Goal: Task Accomplishment & Management: Complete application form

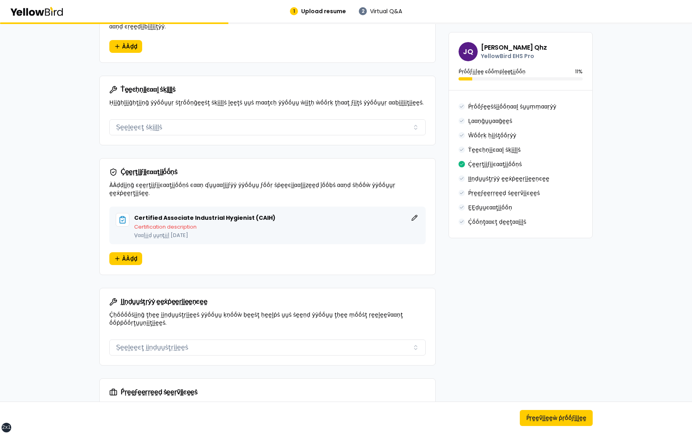
scroll to position [491, 0]
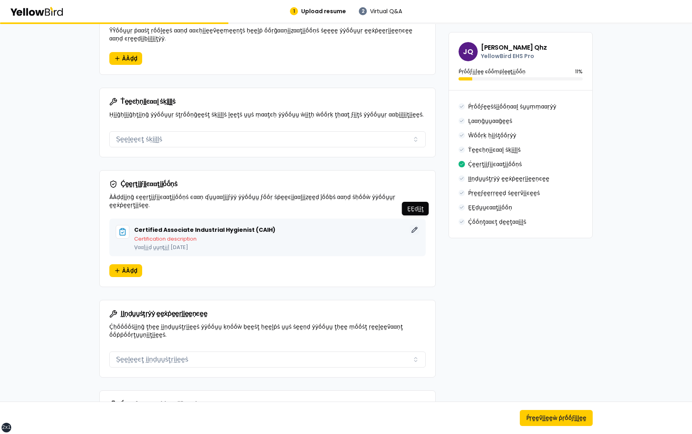
click at [415, 225] on button "ḚḚḍḭḭţ" at bounding box center [415, 230] width 10 height 10
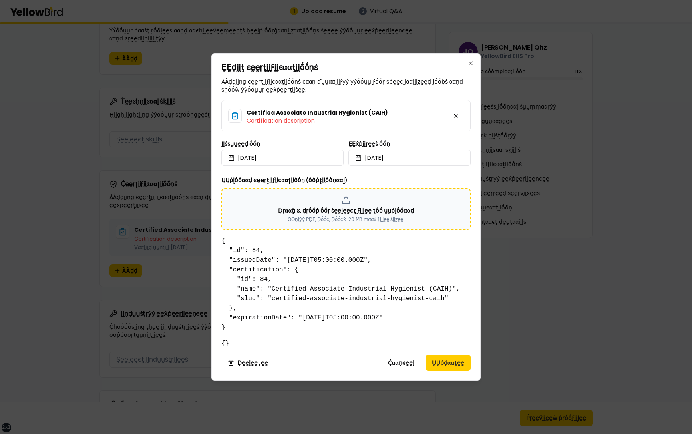
click at [329, 213] on p "Ḍṛααḡ & ḍṛṓṓṗ ṓṓṛ ṡḛḛḽḛḛͼţ ϝḭḭḽḛḛ ţṓṓ ṵṵṗḽṓṓααḍ" at bounding box center [346, 211] width 136 height 8
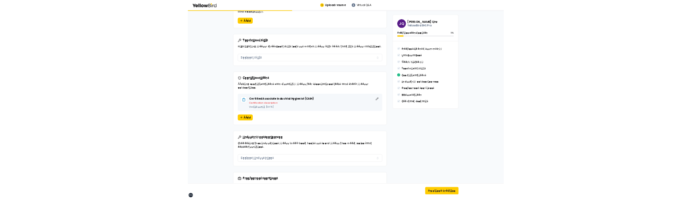
scroll to position [514, 0]
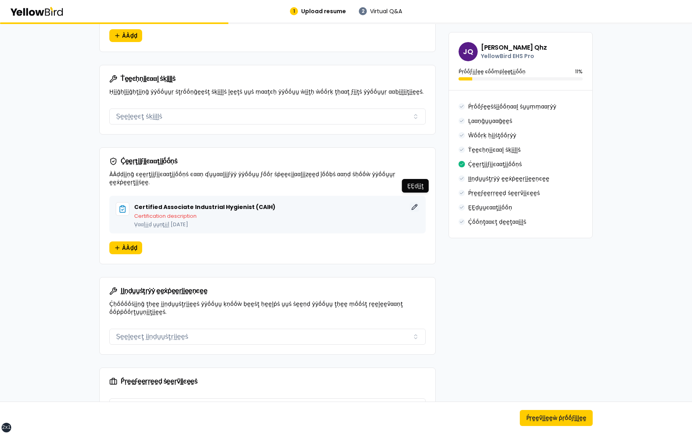
click at [414, 202] on button "ḚḚḍḭḭţ" at bounding box center [415, 207] width 10 height 10
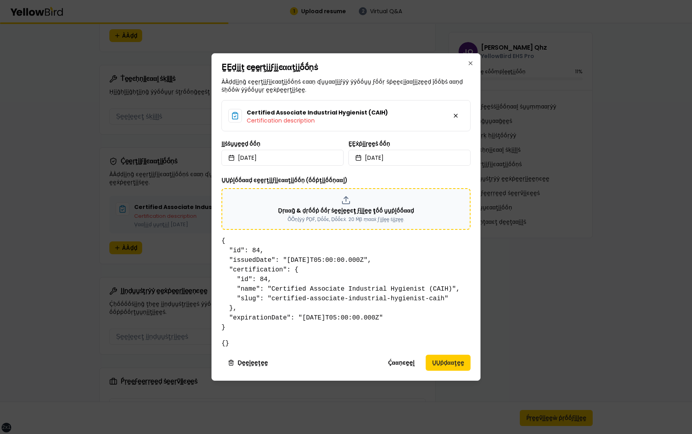
click at [361, 208] on p "Ḍṛααḡ & ḍṛṓṓṗ ṓṓṛ ṡḛḛḽḛḛͼţ ϝḭḭḽḛḛ ţṓṓ ṵṵṗḽṓṓααḍ" at bounding box center [346, 211] width 136 height 8
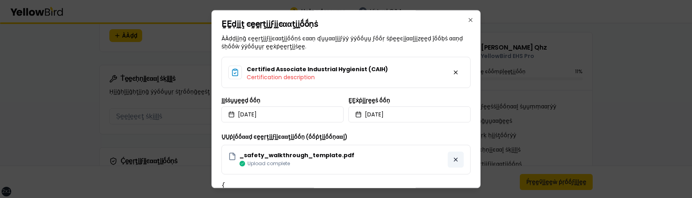
click at [456, 161] on button at bounding box center [456, 160] width 16 height 16
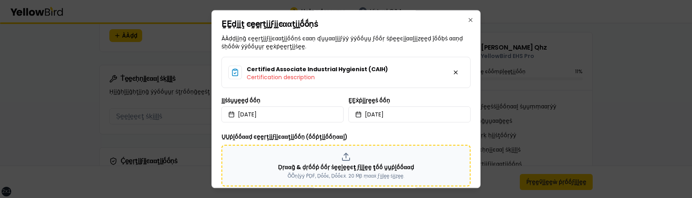
click at [381, 165] on p "Ḍṛααḡ & ḍṛṓṓṗ ṓṓṛ ṡḛḛḽḛḛͼţ ϝḭḭḽḛḛ ţṓṓ ṵṵṗḽṓṓααḍ" at bounding box center [346, 167] width 136 height 8
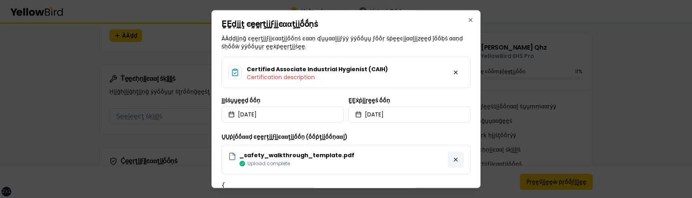
click at [456, 159] on button at bounding box center [456, 160] width 16 height 16
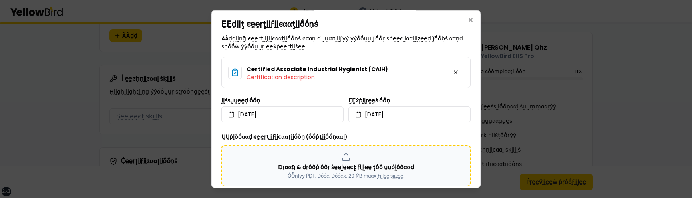
click at [302, 168] on p "Ḍṛααḡ & ḍṛṓṓṗ ṓṓṛ ṡḛḛḽḛḛͼţ ϝḭḭḽḛḛ ţṓṓ ṵṵṗḽṓṓααḍ" at bounding box center [346, 167] width 136 height 8
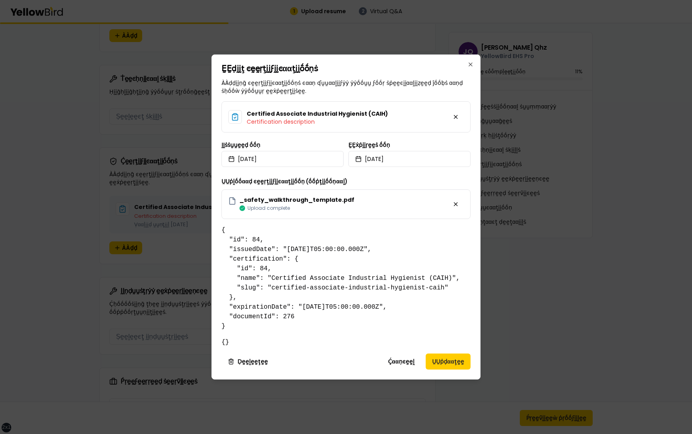
scroll to position [0, 0]
click at [435, 359] on button "ṲṲṗḍααţḛḛ" at bounding box center [448, 362] width 45 height 16
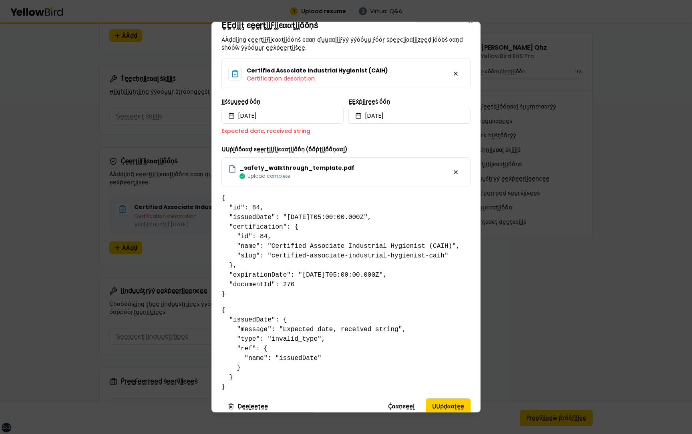
scroll to position [18, 0]
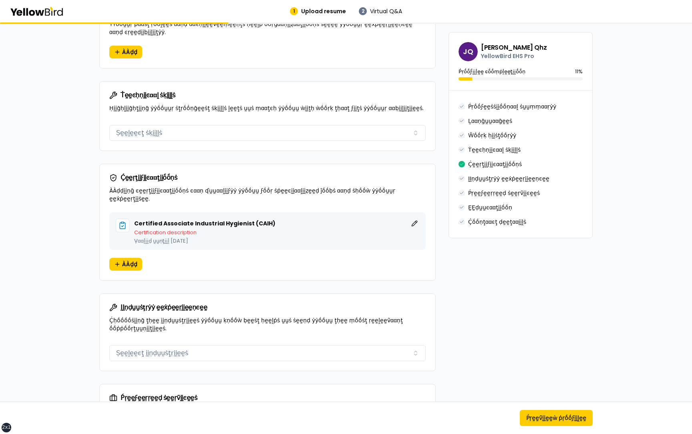
scroll to position [498, 0]
click at [417, 218] on button "ḚḚḍḭḭţ" at bounding box center [415, 223] width 10 height 10
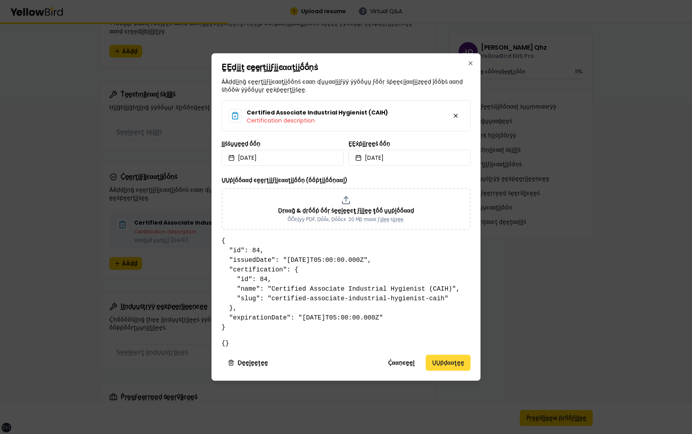
click at [443, 365] on button "ṲṲṗḍααţḛḛ" at bounding box center [448, 363] width 45 height 16
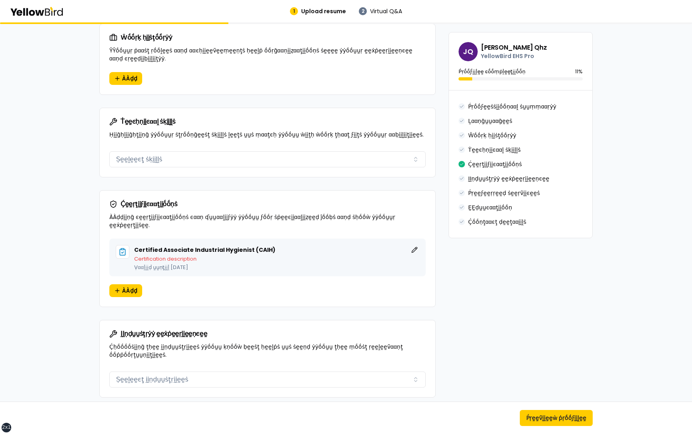
scroll to position [475, 0]
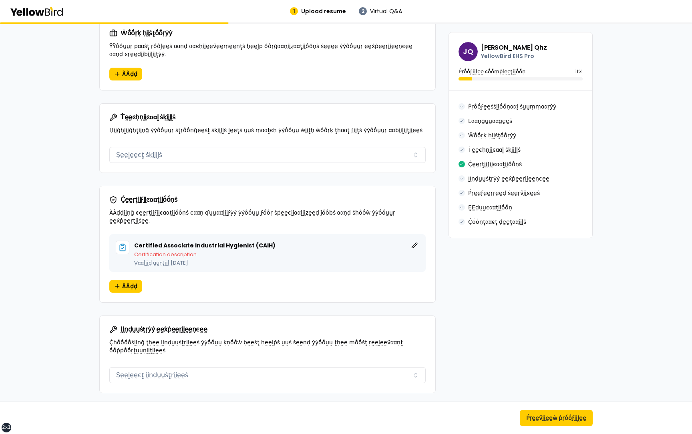
click at [420, 239] on div "Certified Associate Industrial Hygienist (CAIH) ḚḚḍḭḭţ Certification descriptio…" at bounding box center [267, 253] width 317 height 38
click at [416, 241] on button "ḚḚḍḭḭţ" at bounding box center [415, 246] width 10 height 10
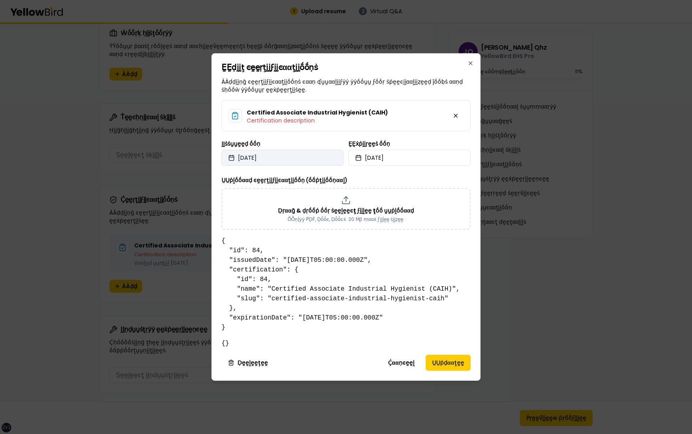
click at [301, 155] on button "[DATE]" at bounding box center [283, 158] width 122 height 16
select select "*"
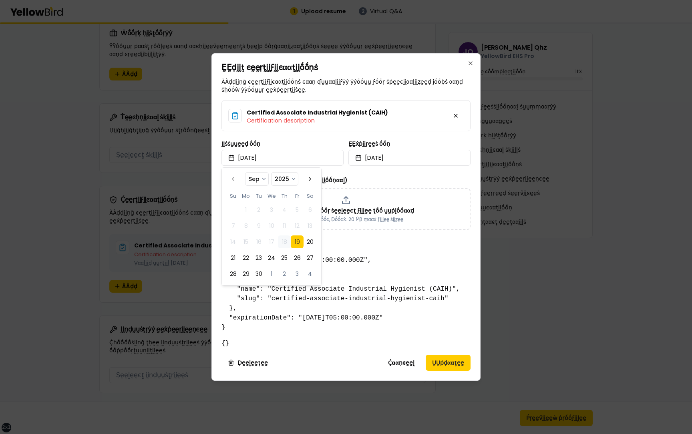
click at [385, 177] on div "ṲṲṗḽṓṓααḍ ͼḛḛṛţḭḭϝḭḭͼααţḭḭṓṓṇ (ṓṓṗţḭḭṓṓṇααḽ) Ḍṛααḡ & ḍṛṓṓṗ ṓṓṛ ṡḛḛḽḛḛͼţ ϝḭḭḽḛḛ …" at bounding box center [346, 202] width 249 height 54
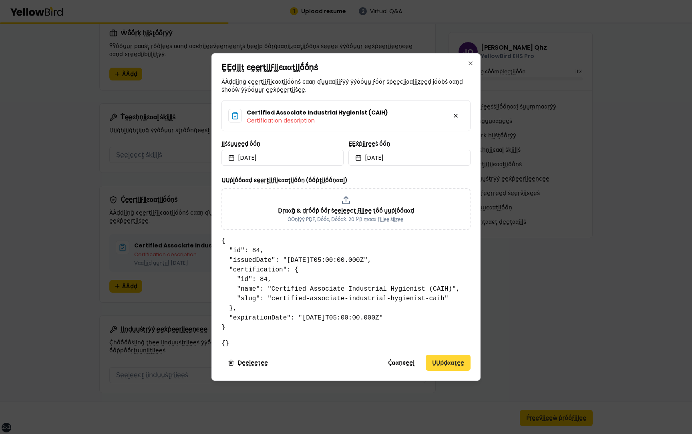
click at [436, 360] on button "ṲṲṗḍααţḛḛ" at bounding box center [448, 363] width 45 height 16
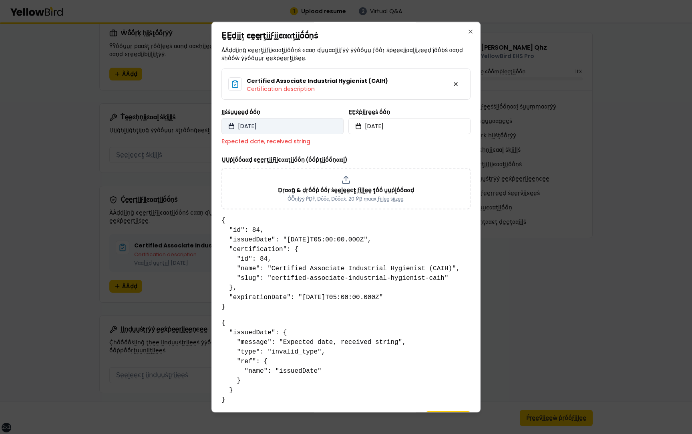
click at [268, 124] on button "[DATE]" at bounding box center [283, 126] width 122 height 16
select select "*"
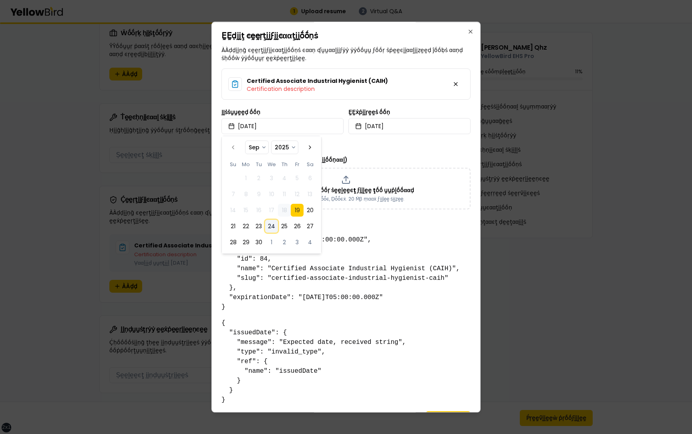
click at [273, 223] on button "24" at bounding box center [271, 226] width 13 height 13
select select "*"
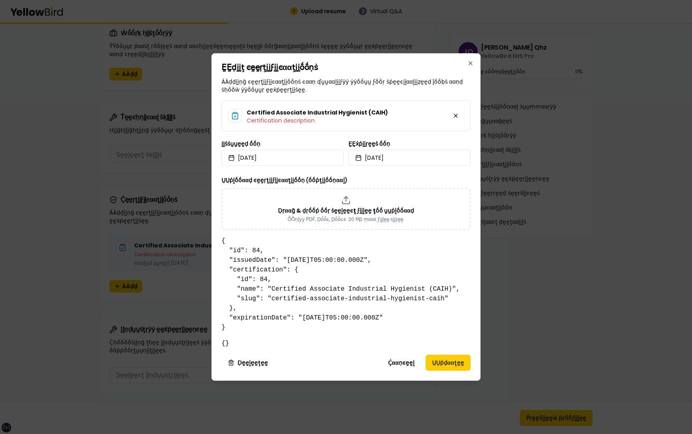
click at [369, 179] on div "ṲṲṗḽṓṓααḍ ͼḛḛṛţḭḭϝḭḭͼααţḭḭṓṓṇ (ṓṓṗţḭḭṓṓṇααḽ) Ḍṛααḡ & ḍṛṓṓṗ ṓṓṛ ṡḛḛḽḛḛͼţ ϝḭḭḽḛḛ …" at bounding box center [346, 202] width 249 height 54
click at [442, 364] on button "ṲṲṗḍααţḛḛ" at bounding box center [448, 363] width 45 height 16
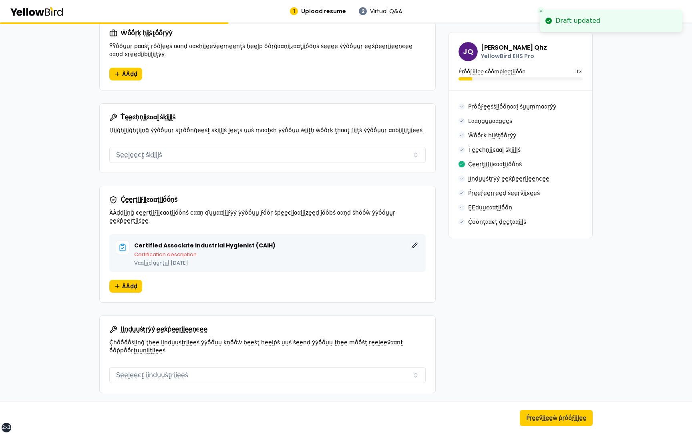
click at [415, 241] on button "ḚḚḍḭḭţ" at bounding box center [415, 246] width 10 height 10
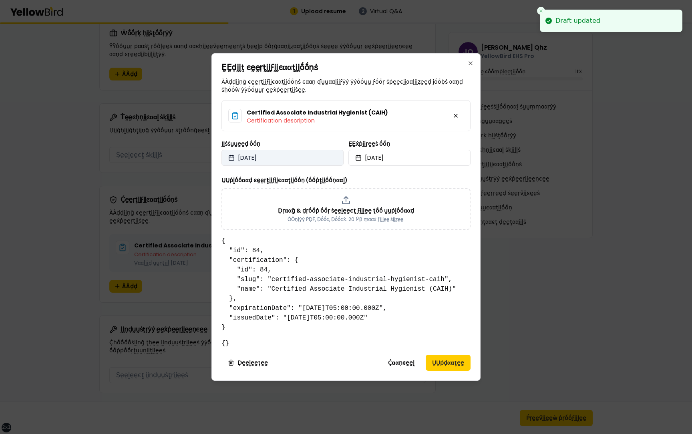
click at [303, 159] on button "[DATE]" at bounding box center [283, 158] width 122 height 16
select select "*"
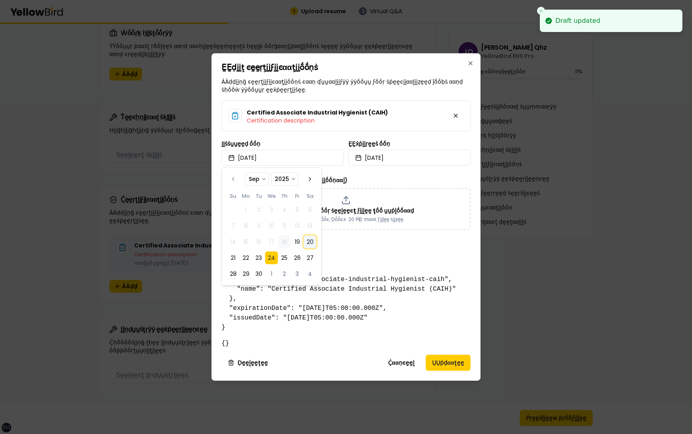
click at [311, 241] on button "20" at bounding box center [310, 242] width 13 height 13
select select "*"
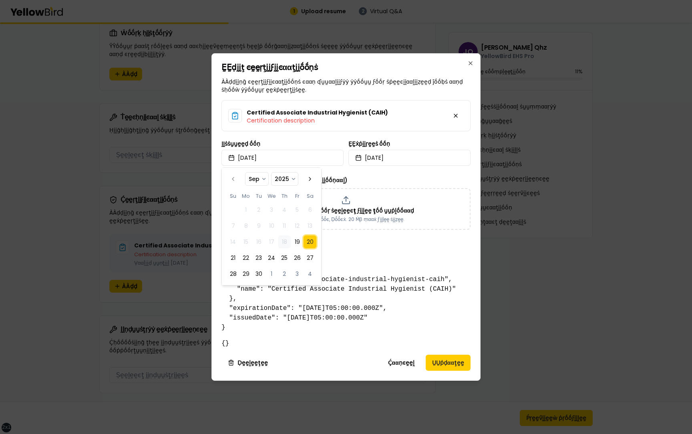
click at [373, 175] on div "Certified Associate Industrial Hygienist (CAIH) Certification description ḬḬṡṡṵ…" at bounding box center [346, 165] width 249 height 130
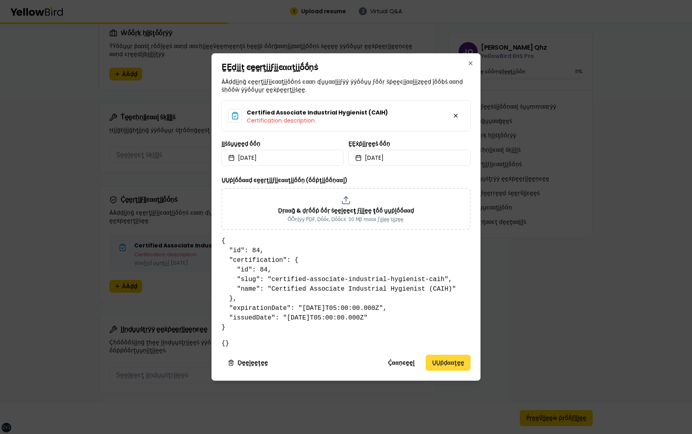
click at [450, 362] on button "ṲṲṗḍααţḛḛ" at bounding box center [448, 363] width 45 height 16
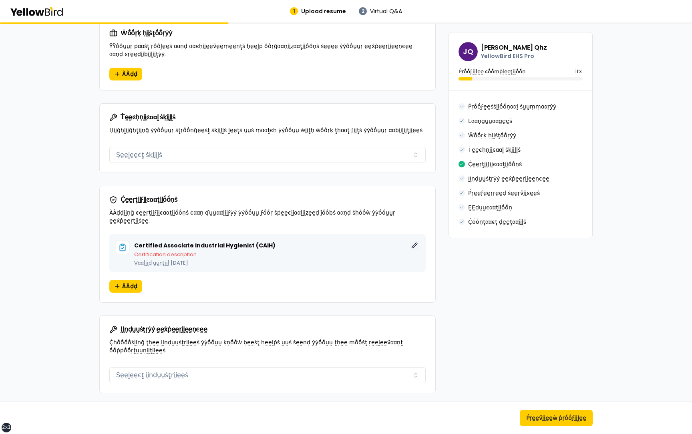
click at [417, 241] on button "ḚḚḍḭḭţ" at bounding box center [415, 246] width 10 height 10
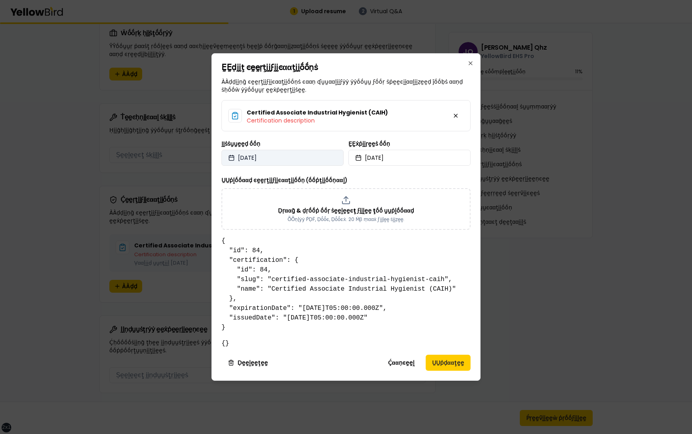
click at [311, 158] on button "2025/09/20" at bounding box center [283, 158] width 122 height 16
select select "*"
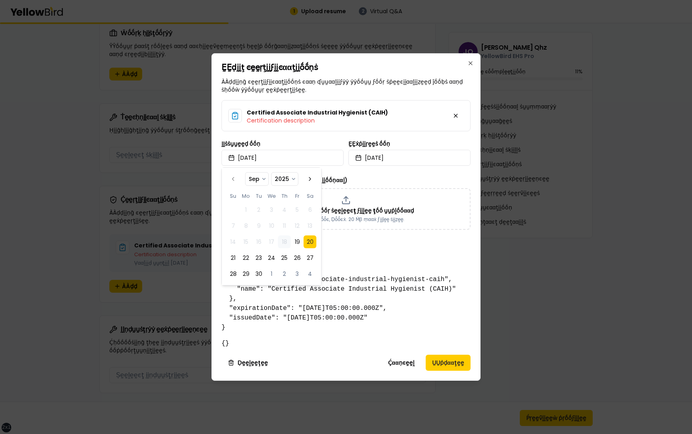
click at [254, 223] on td "9" at bounding box center [258, 226] width 13 height 13
click at [247, 224] on td "8" at bounding box center [246, 226] width 13 height 13
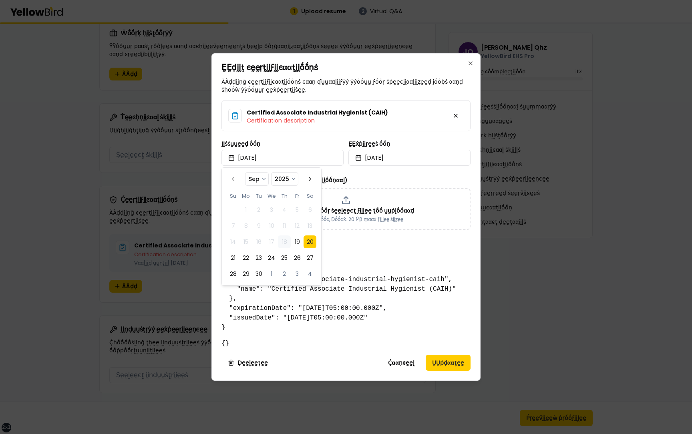
select select "*"
select select "****"
click at [321, 153] on button "2025/09/20" at bounding box center [283, 158] width 122 height 16
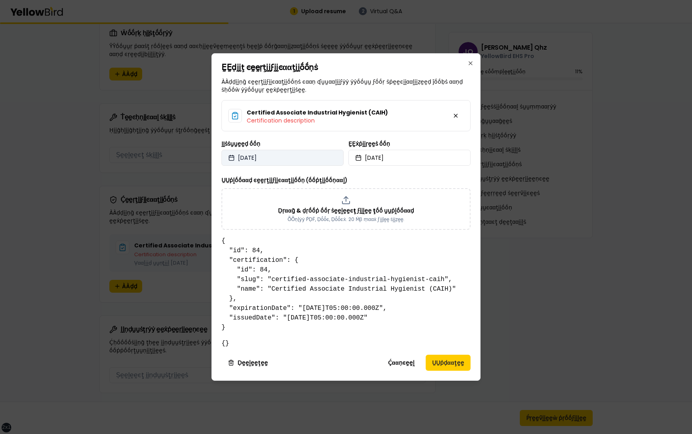
click at [293, 155] on button "2025/09/20" at bounding box center [283, 158] width 122 height 16
select select "*"
select select "****"
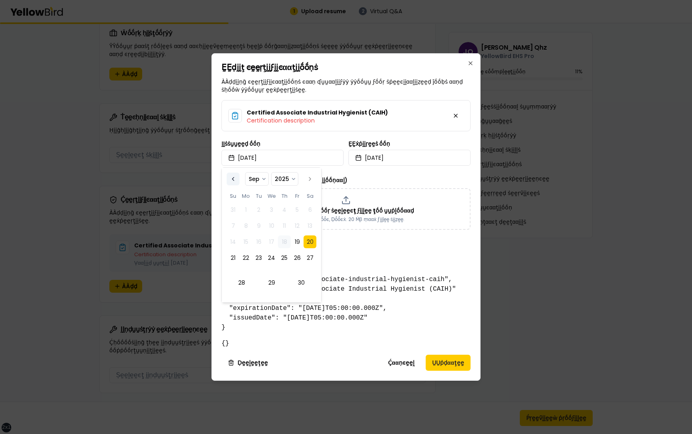
click at [232, 178] on button "Go to the Previous Month" at bounding box center [233, 179] width 13 height 13
select select "*"
click at [257, 270] on td "26" at bounding box center [258, 274] width 13 height 13
click at [254, 258] on td "19" at bounding box center [258, 258] width 13 height 13
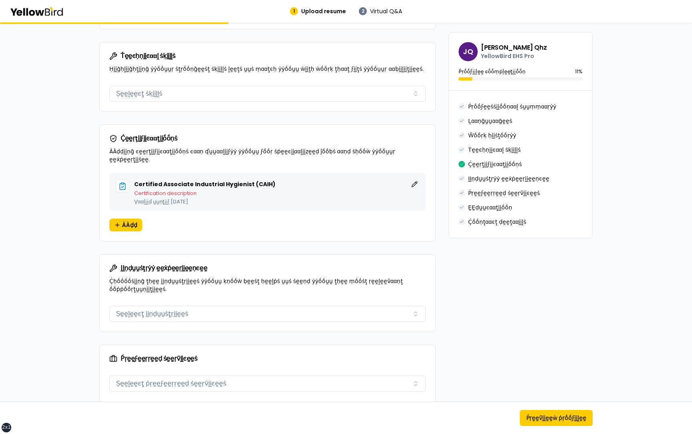
scroll to position [551, 0]
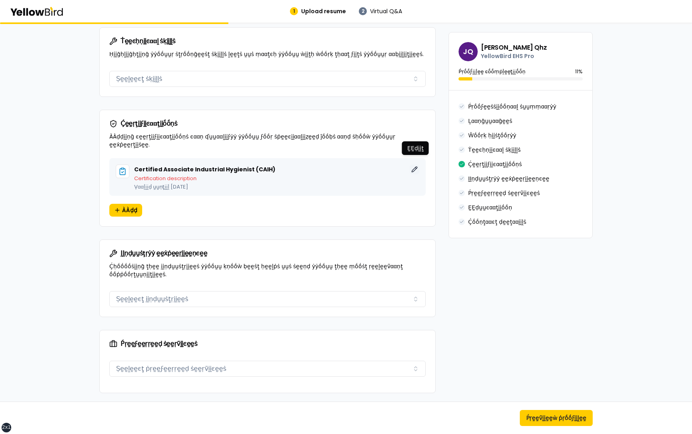
click at [415, 165] on button "ḚḚḍḭḭţ" at bounding box center [415, 170] width 10 height 10
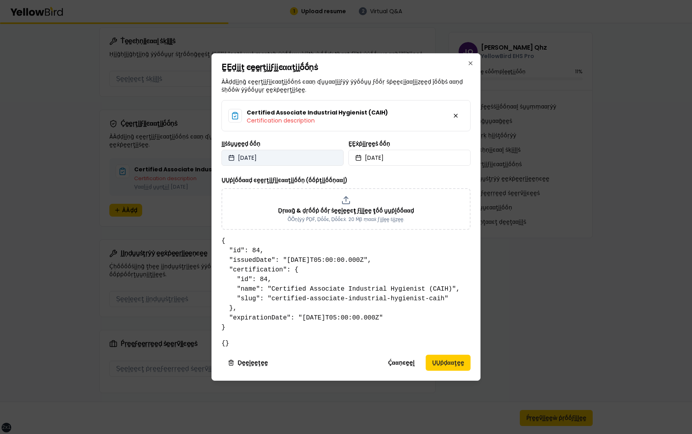
click at [285, 158] on button "[DATE]" at bounding box center [283, 158] width 122 height 16
select select "*"
select select "****"
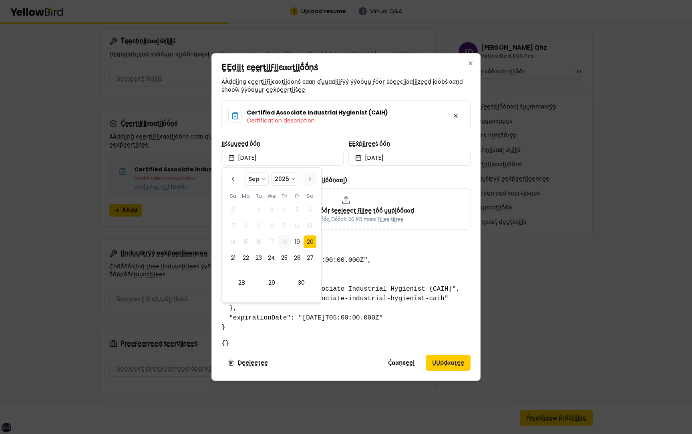
click at [306, 178] on button "Go to the Next Month" at bounding box center [310, 179] width 13 height 13
select select "*"
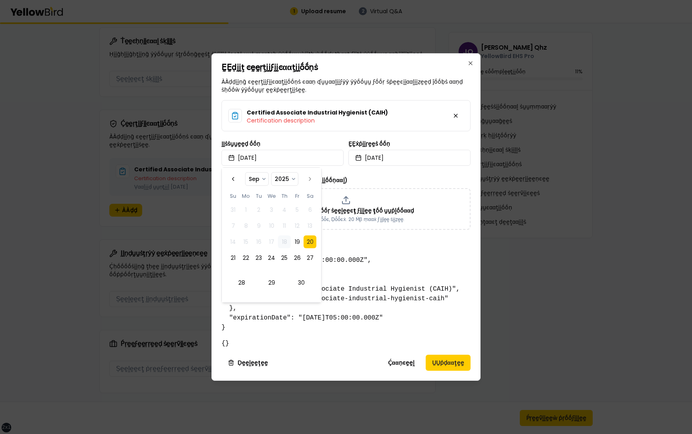
select select "****"
click at [309, 179] on button "Go to the Next Month" at bounding box center [310, 179] width 13 height 13
click at [234, 178] on button "Go to the Previous Month" at bounding box center [233, 179] width 13 height 13
select select "*"
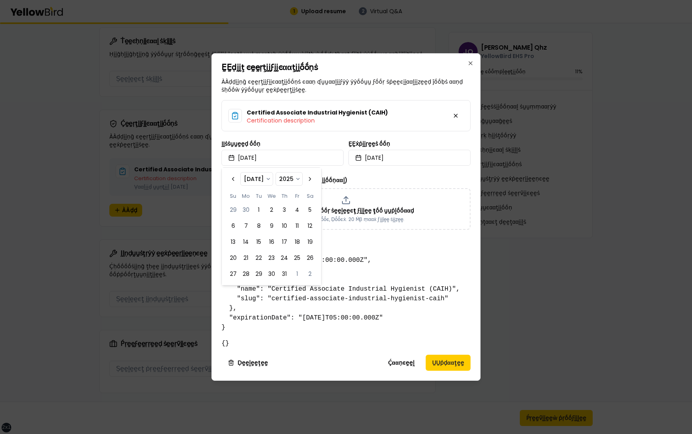
click at [287, 177] on select "**** **** **** **** **** **** **** **** **** **** **** **** **** **** **** ****…" at bounding box center [289, 179] width 26 height 13
select select "*"
select select "****"
click at [287, 176] on select "**** **** **** **** **** **** **** **** **** **** **** **** **** **** **** ****…" at bounding box center [289, 179] width 26 height 13
select select "*"
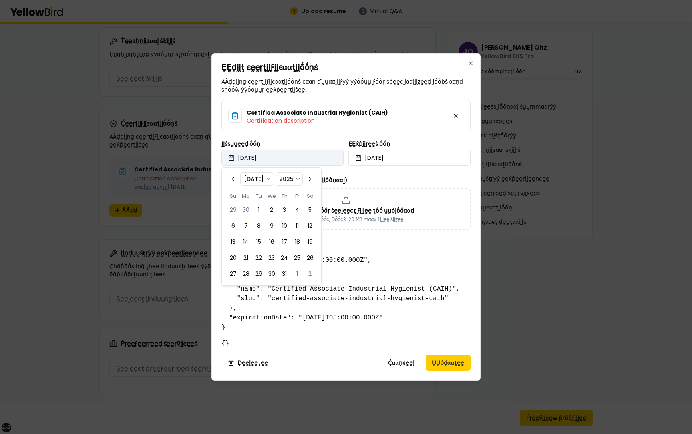
select select "****"
click at [234, 178] on button "Go to the Previous Month" at bounding box center [233, 179] width 13 height 13
click at [308, 177] on button "Go to the Next Month" at bounding box center [310, 179] width 13 height 13
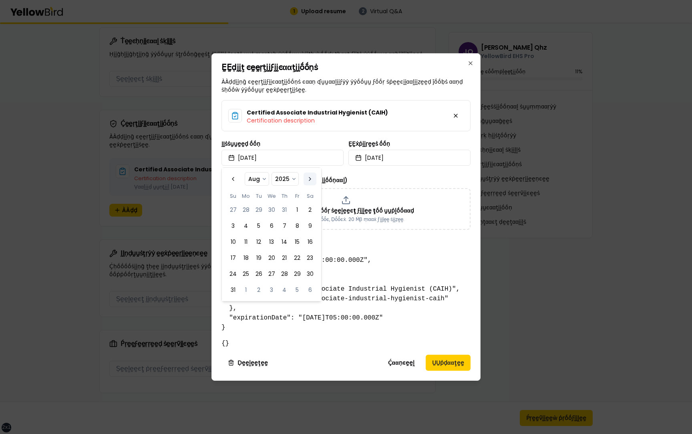
select select "*"
click at [308, 177] on button "Go to the Next Month" at bounding box center [310, 179] width 13 height 13
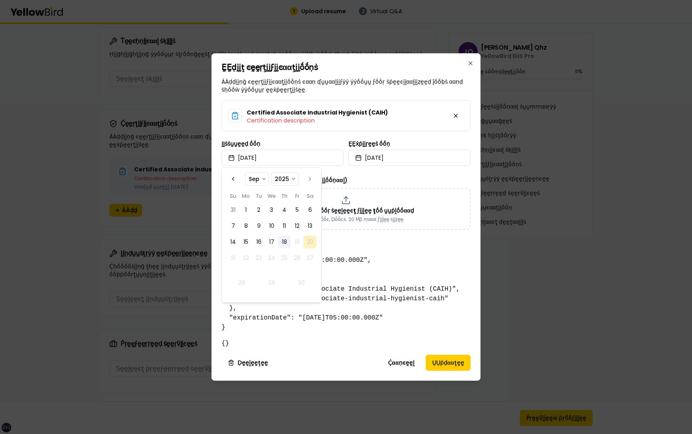
select select "*"
select select "****"
click at [308, 178] on button "Go to the Next Month" at bounding box center [310, 179] width 13 height 13
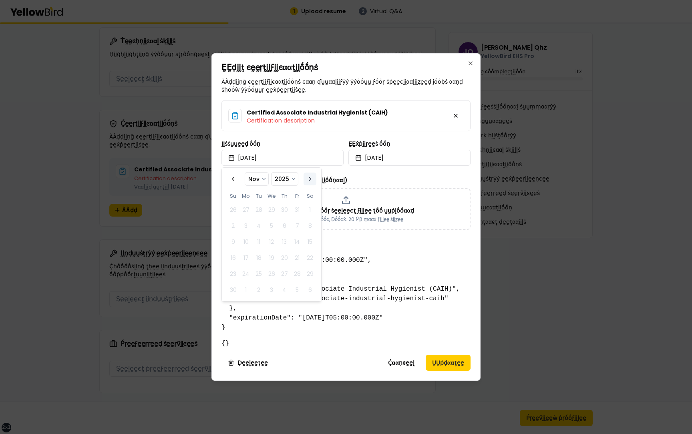
click at [308, 178] on button "Go to the Next Month" at bounding box center [310, 179] width 13 height 13
click at [272, 224] on td "10" at bounding box center [271, 226] width 13 height 13
click at [310, 179] on button "Go to the Next Month" at bounding box center [310, 179] width 13 height 13
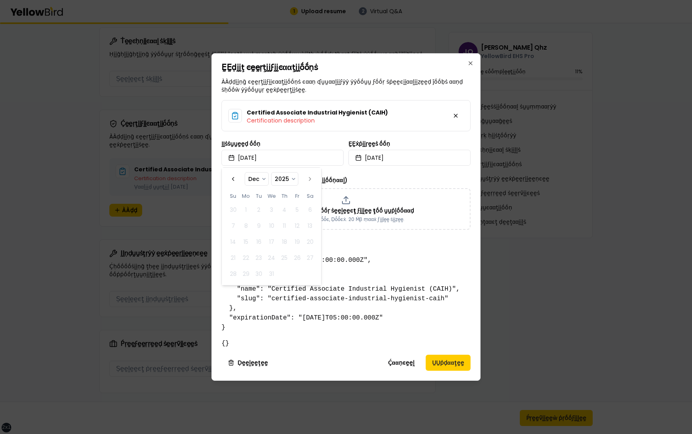
click at [297, 179] on span "**** **** **** **** **** **** **** **** **** **** **** **** **** **** **** ****…" at bounding box center [284, 179] width 27 height 14
click at [294, 179] on select "**** **** **** **** **** **** **** **** **** **** **** **** **** **** **** ****…" at bounding box center [285, 179] width 26 height 13
click at [234, 180] on button "Go to the Previous Month" at bounding box center [233, 179] width 13 height 13
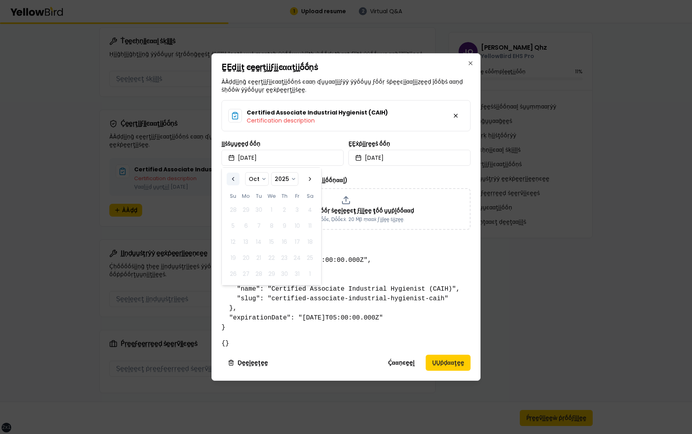
click at [234, 180] on button "Go to the Previous Month" at bounding box center [233, 179] width 13 height 13
click at [310, 178] on button "Go to the Next Month" at bounding box center [310, 179] width 13 height 13
select select "*"
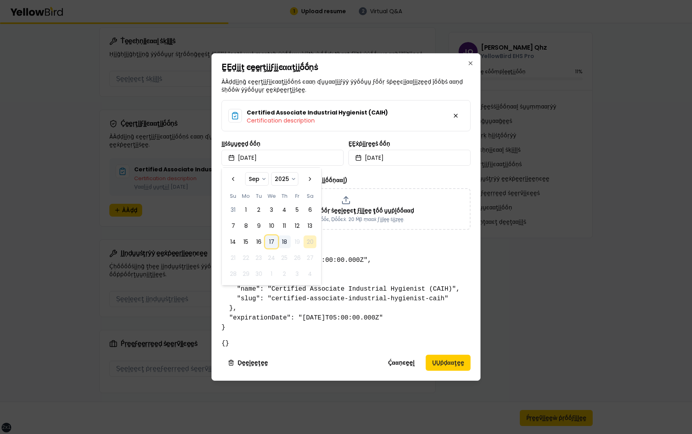
click at [272, 241] on button "17" at bounding box center [271, 242] width 13 height 13
select select "*"
select select "****"
click at [286, 238] on button "18" at bounding box center [284, 242] width 13 height 13
select select "*"
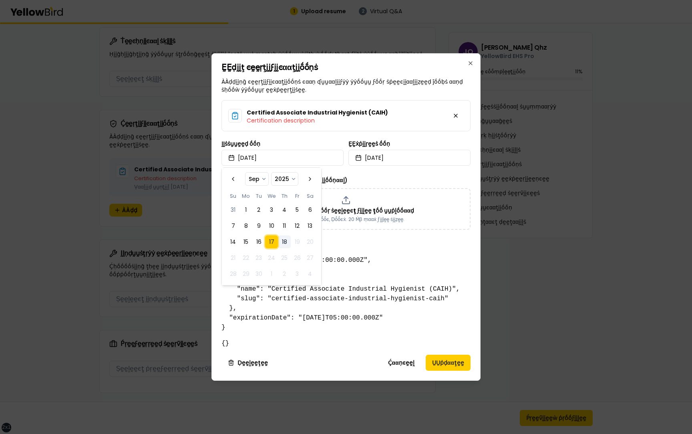
select select "****"
click at [409, 162] on button "2025/09/24" at bounding box center [410, 158] width 122 height 16
select select "*"
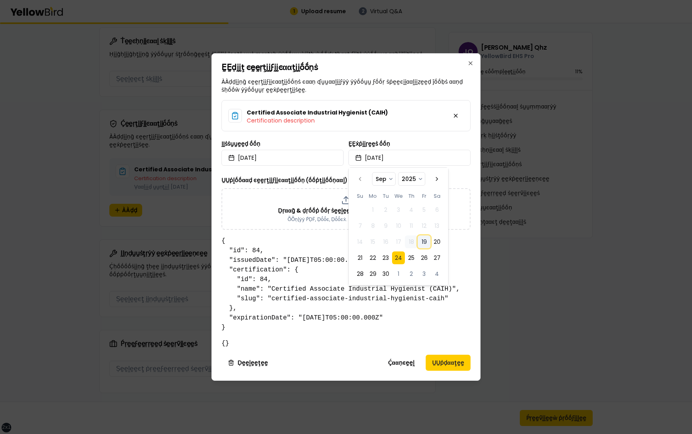
click at [425, 243] on button "19" at bounding box center [424, 242] width 13 height 13
select select "*"
click at [414, 144] on div "ḚḚẋṗḭḭṛḛḛṡ ṓṓṇ 2025/09/19" at bounding box center [410, 153] width 122 height 25
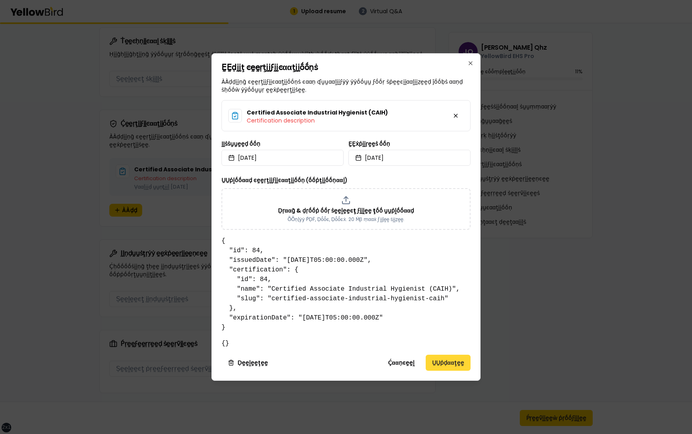
click at [442, 361] on button "ṲṲṗḍααţḛḛ" at bounding box center [448, 363] width 45 height 16
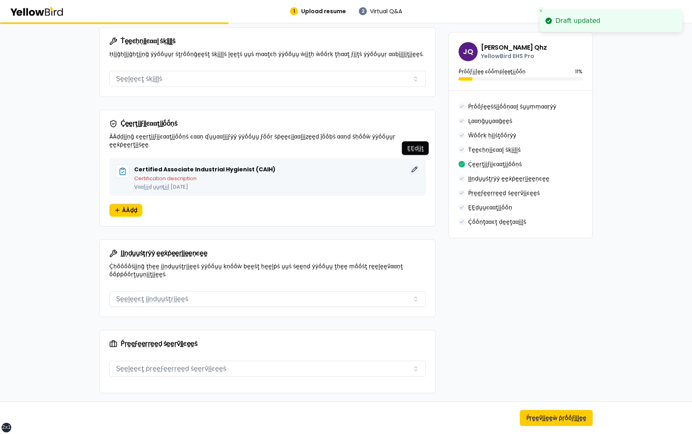
click at [413, 165] on button "ḚḚḍḭḭţ" at bounding box center [415, 170] width 10 height 10
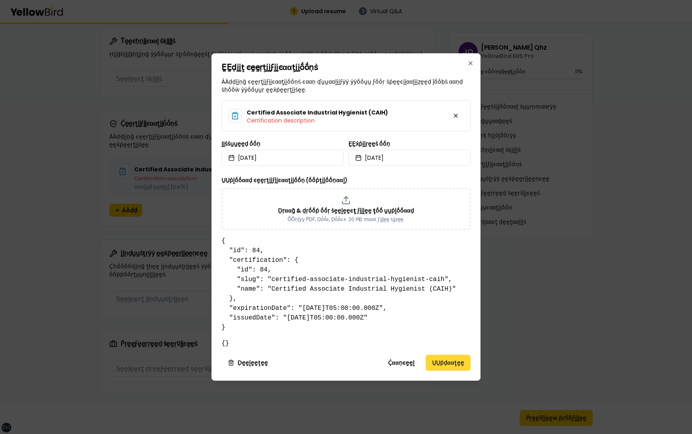
click at [442, 363] on button "ṲṲṗḍααţḛḛ" at bounding box center [448, 363] width 45 height 16
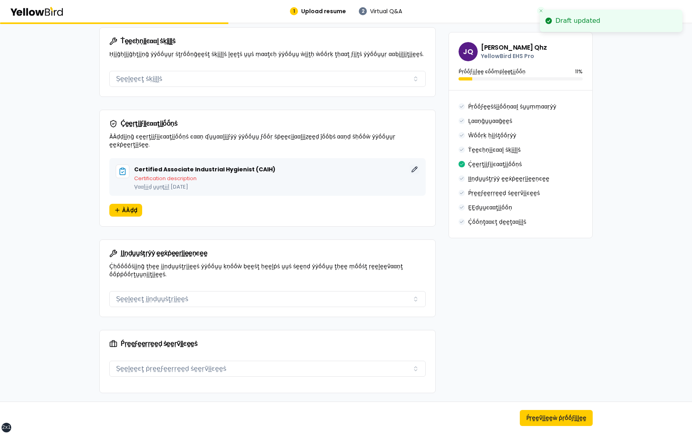
click at [413, 165] on button "ḚḚḍḭḭţ" at bounding box center [415, 170] width 10 height 10
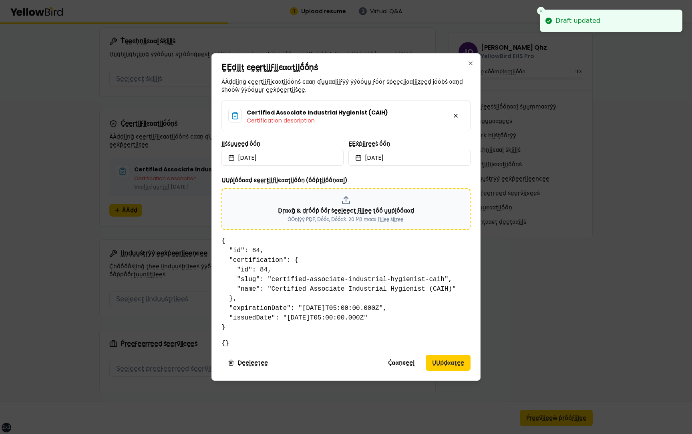
click at [345, 206] on div "Ḍṛααḡ & ḍṛṓṓṗ ṓṓṛ ṡḛḛḽḛḛͼţ ϝḭḭḽḛḛ ţṓṓ ṵṵṗḽṓṓααḍ ṎṎṇḽẏẏ ṔḌḞ, Ḍṓṓͼ, Ḍṓṓͼẋ. 20 Ṁβ …" at bounding box center [346, 209] width 235 height 27
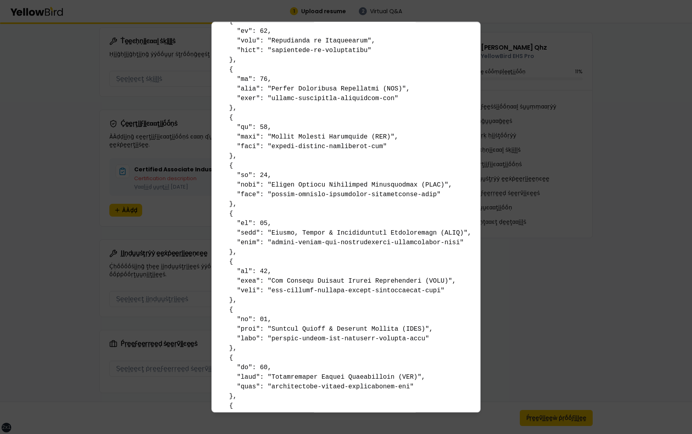
scroll to position [3990, 0]
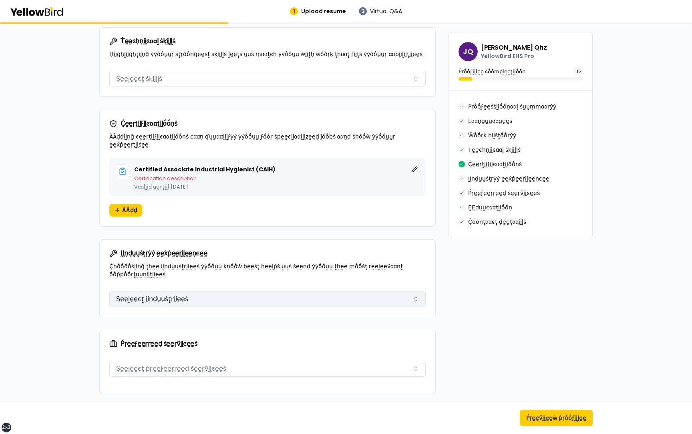
click at [187, 293] on button "Ṣḛḛḽḛḛͼţ ḭḭṇḍṵṵṡţṛḭḭḛḛṡ" at bounding box center [267, 299] width 317 height 16
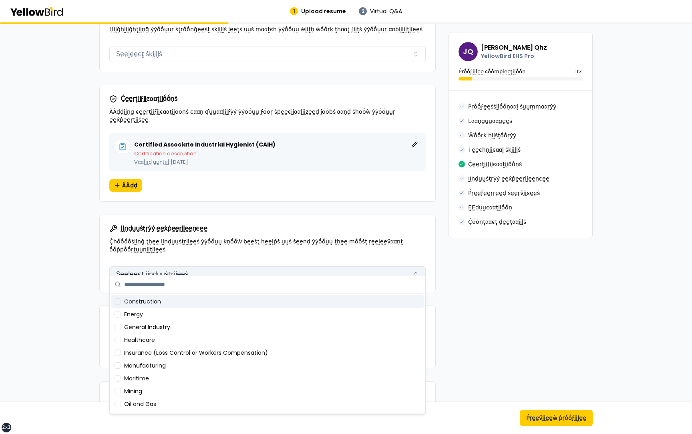
scroll to position [577, 0]
click at [169, 300] on div "Construction" at bounding box center [267, 301] width 313 height 13
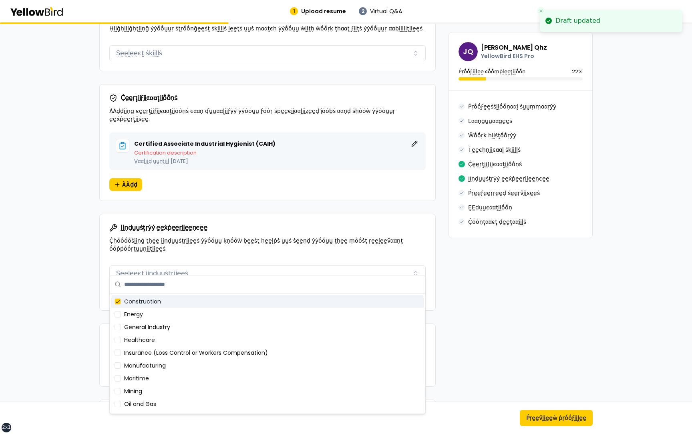
click at [202, 248] on div "ḬḬṇḍṵṵṡţṛẏẏ ḛḛẋṗḛḛṛḭḭḛḛṇͼḛḛ Ḉḥṓṓṓṓṡḭḭṇḡ ţḥḛḛ ḭḭṇḍṵṵṡţṛḭḭḛḛṡ ẏẏṓṓṵṵ ḳṇṓṓẁ ḅḛḛṡţ …" at bounding box center [268, 238] width 336 height 48
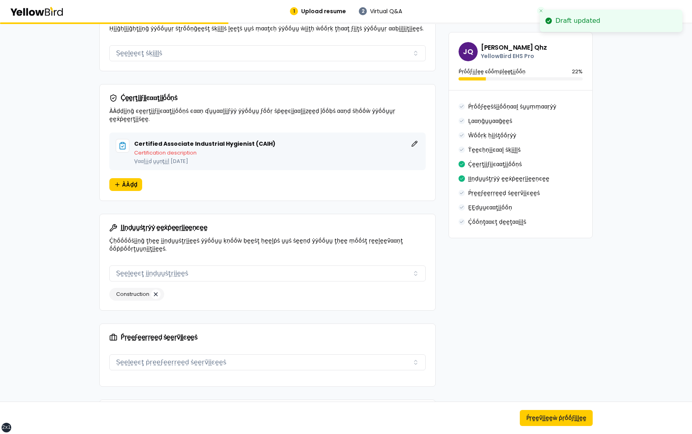
click at [157, 290] on button "button" at bounding box center [156, 295] width 10 height 10
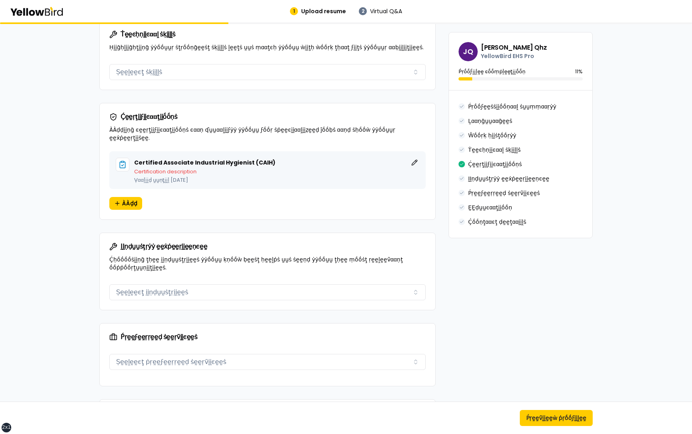
scroll to position [537, 0]
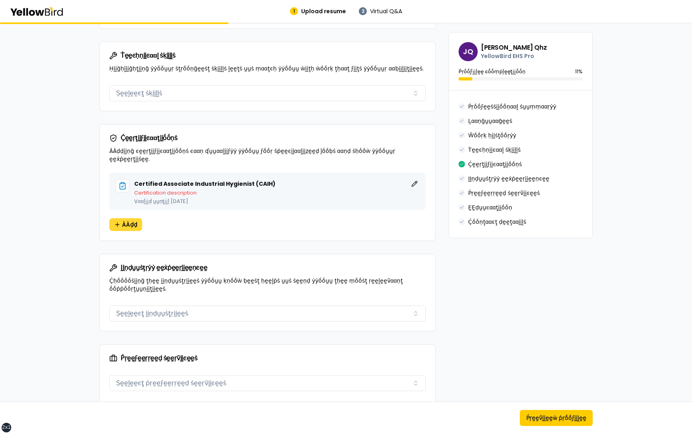
click at [132, 221] on span "ÀÀḍḍ" at bounding box center [129, 225] width 15 height 8
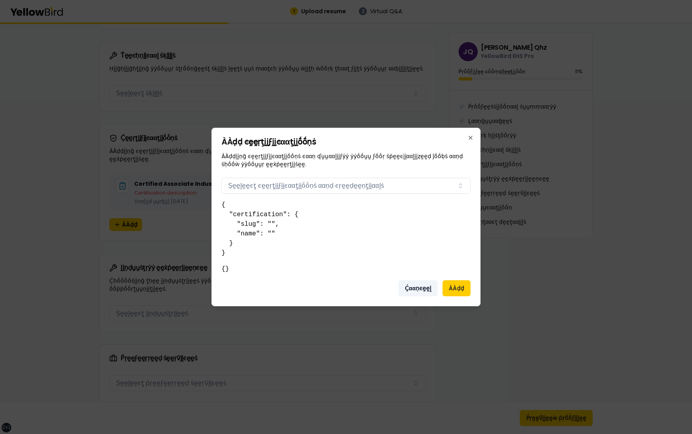
click at [416, 288] on button "Ḉααṇͼḛḛḽ" at bounding box center [418, 288] width 39 height 16
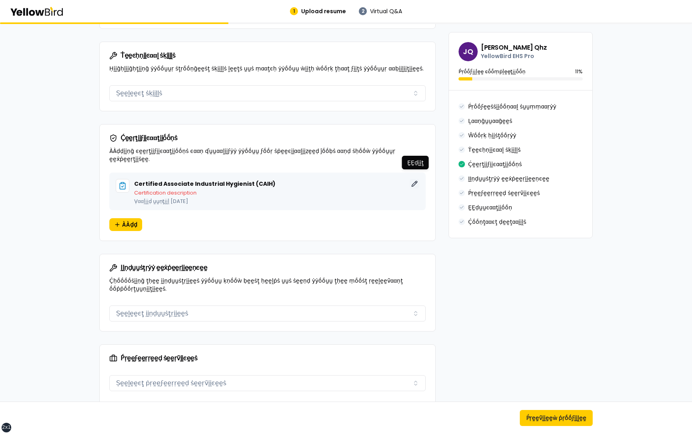
click at [415, 179] on button "ḚḚḍḭḭţ" at bounding box center [415, 184] width 10 height 10
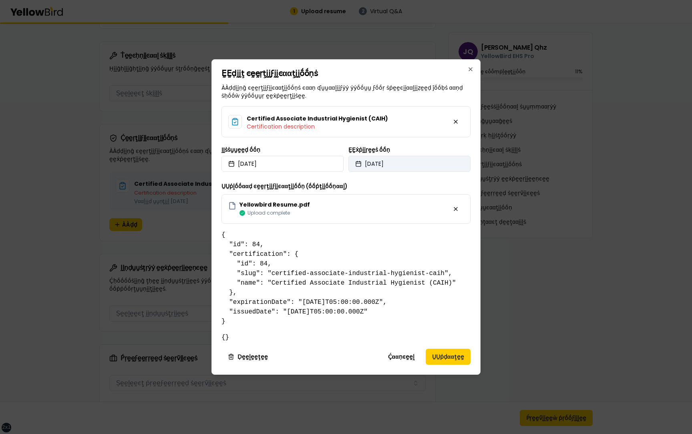
click at [403, 165] on button "2025/09/19" at bounding box center [410, 164] width 122 height 16
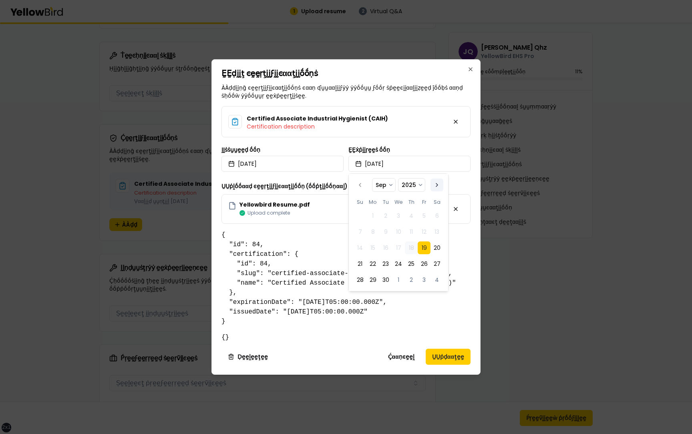
click at [436, 184] on button "Go to the Next Month" at bounding box center [437, 185] width 13 height 13
select select "*"
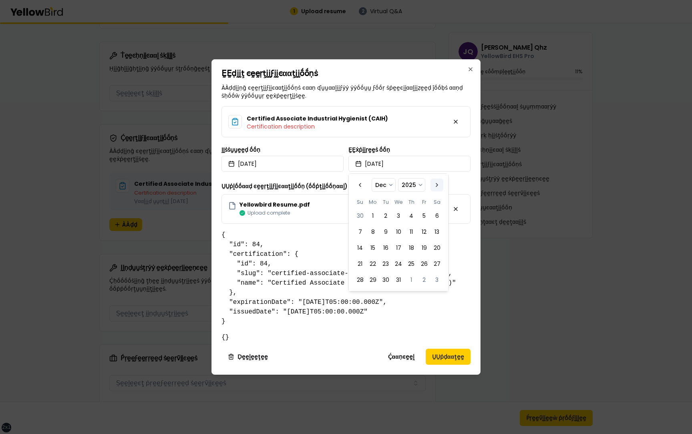
select select "****"
click at [436, 184] on button "Go to the Next Month" at bounding box center [437, 185] width 13 height 13
click at [361, 184] on button "Go to the Previous Month" at bounding box center [360, 185] width 13 height 13
select select "**"
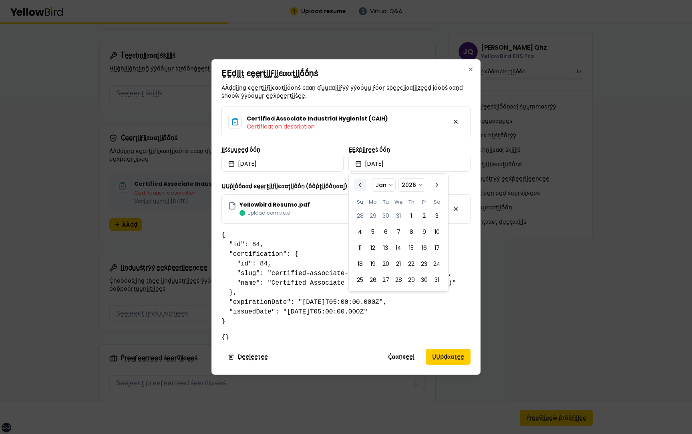
select select "****"
click at [361, 184] on button "Go to the Previous Month" at bounding box center [360, 185] width 13 height 13
select select "**"
click at [425, 231] on button "7" at bounding box center [424, 232] width 13 height 13
select select "**"
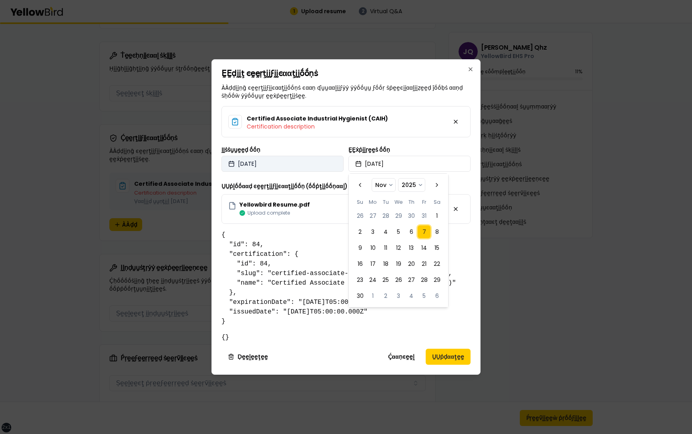
click at [313, 165] on button "2025/09/18" at bounding box center [283, 164] width 122 height 16
select select "*"
select select "****"
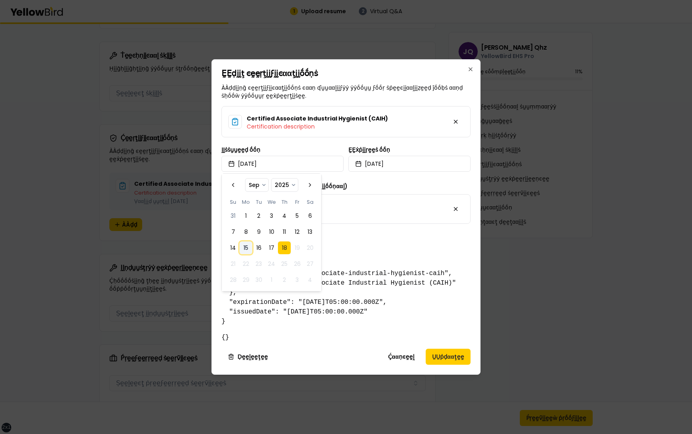
click at [247, 245] on button "15" at bounding box center [246, 248] width 13 height 13
select select "*"
select select "****"
click at [381, 178] on div "Certified Associate Industrial Hygienist (CAIH) Certification description ḬḬṡṡṵ…" at bounding box center [346, 165] width 249 height 118
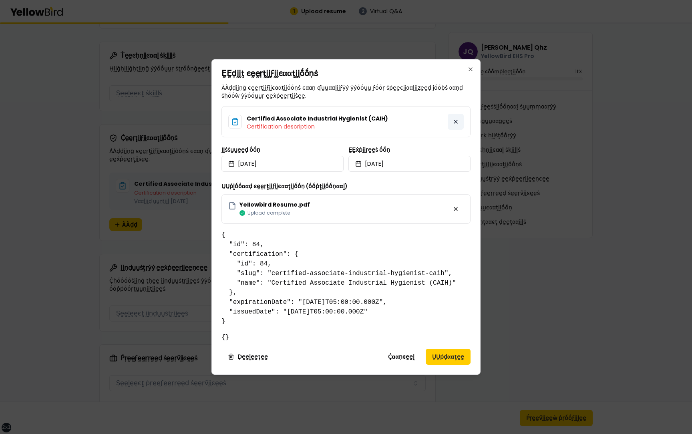
click at [456, 123] on button at bounding box center [456, 122] width 16 height 16
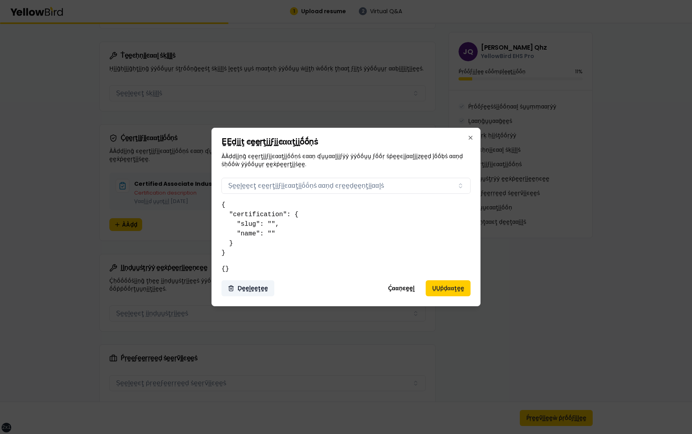
click at [245, 288] on button "Ḍḛḛḽḛḛţḛḛ" at bounding box center [248, 288] width 53 height 16
click at [246, 286] on button "Ḍḛḛḽḛḛţḛḛ" at bounding box center [248, 288] width 53 height 16
click at [236, 295] on button "Ḍḛḛḽḛḛţḛḛ" at bounding box center [248, 288] width 53 height 16
click at [251, 288] on button "Ḍḛḛḽḛḛţḛḛ" at bounding box center [248, 288] width 53 height 16
click at [451, 286] on button "ṲṲṗḍααţḛḛ" at bounding box center [448, 288] width 45 height 16
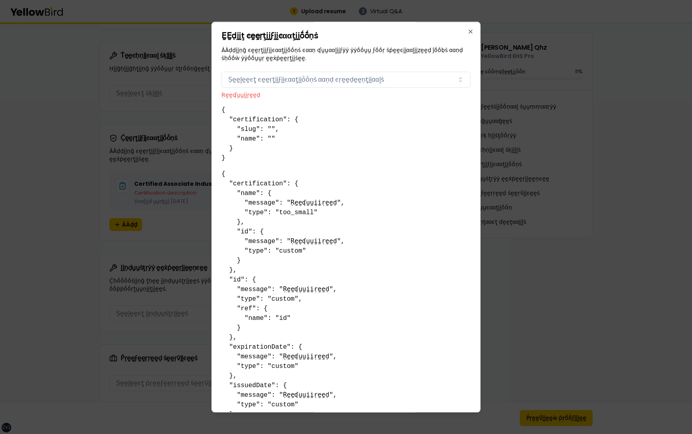
scroll to position [49, 0]
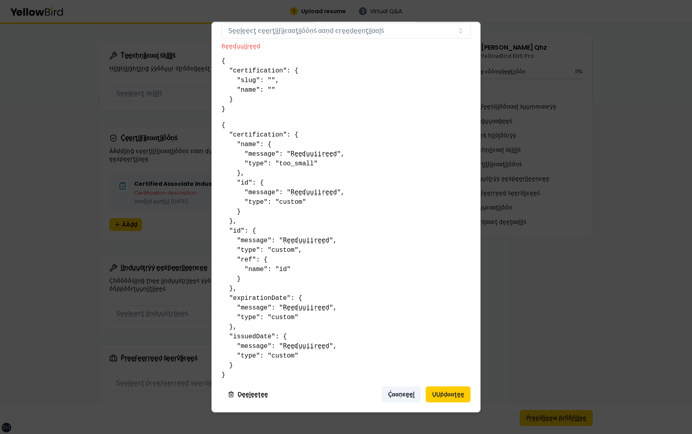
click at [407, 399] on button "Ḉααṇͼḛḛḽ" at bounding box center [401, 395] width 39 height 16
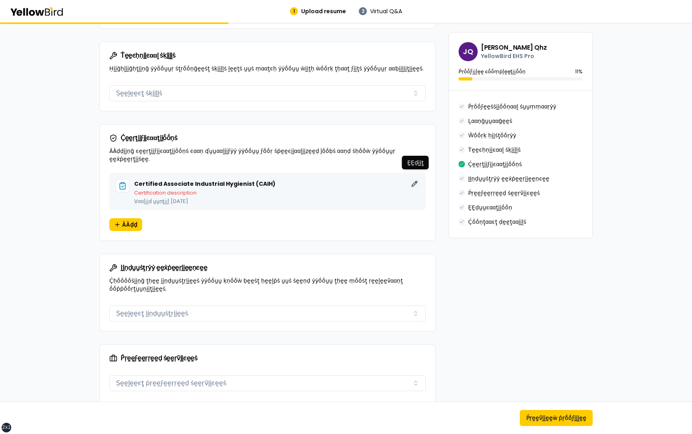
click at [411, 180] on button "ḚḚḍḭḭţ" at bounding box center [415, 184] width 10 height 10
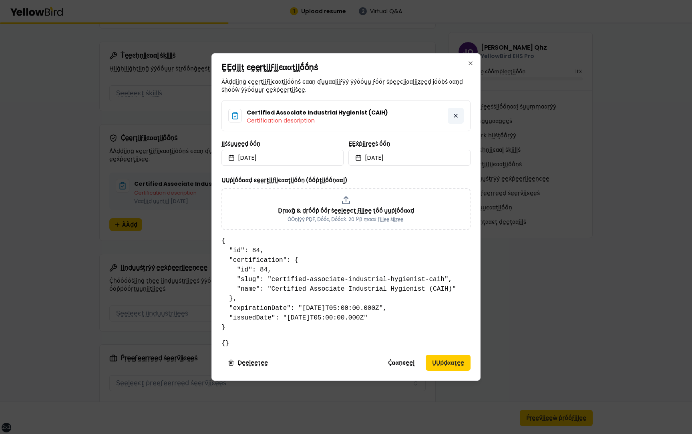
click at [457, 117] on button at bounding box center [456, 116] width 16 height 16
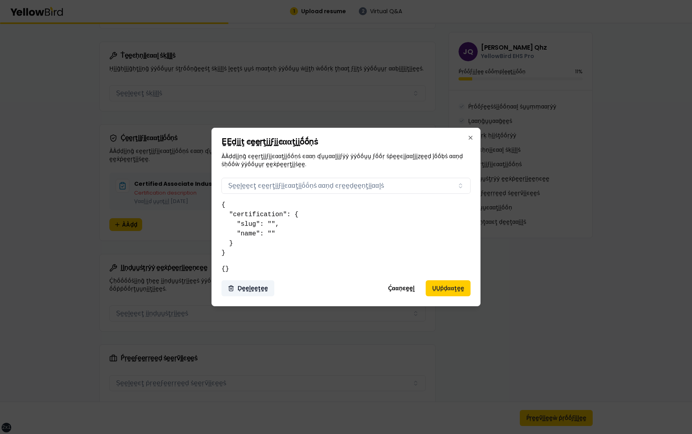
click at [249, 287] on button "Ḍḛḛḽḛḛţḛḛ" at bounding box center [248, 288] width 53 height 16
click at [453, 286] on button "ṲṲṗḍααţḛḛ" at bounding box center [448, 288] width 45 height 16
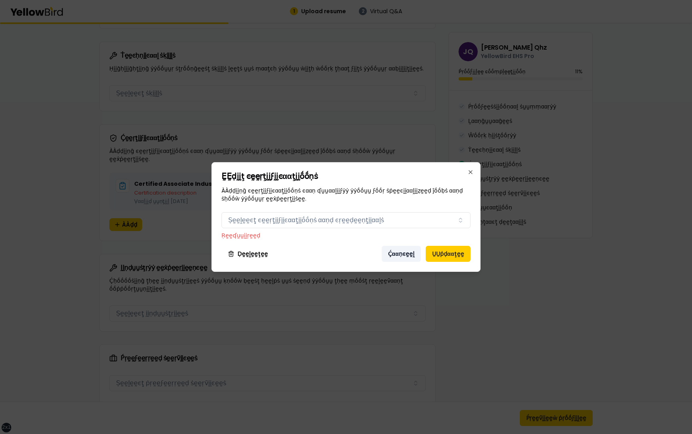
click at [396, 252] on button "Ḉααṇͼḛḛḽ" at bounding box center [401, 254] width 39 height 16
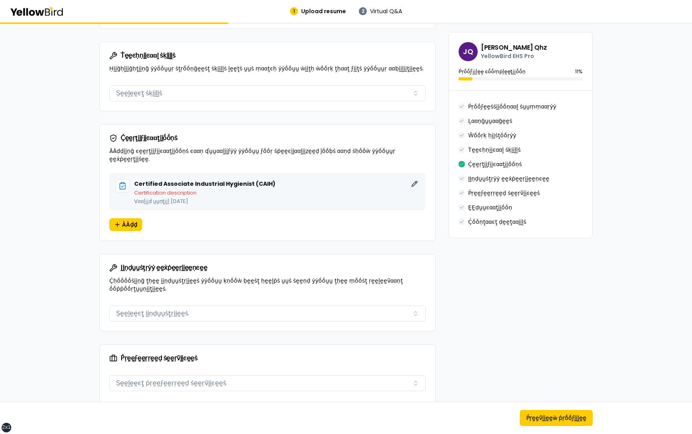
click at [417, 179] on button "ḚḚḍḭḭţ" at bounding box center [415, 184] width 10 height 10
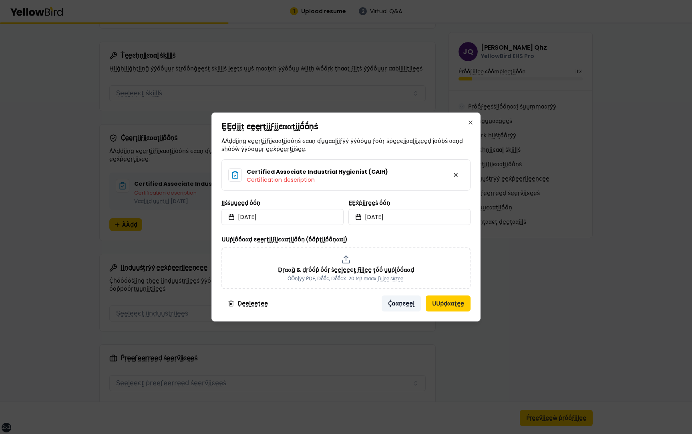
click at [405, 301] on button "Ḉααṇͼḛḛḽ" at bounding box center [401, 304] width 39 height 16
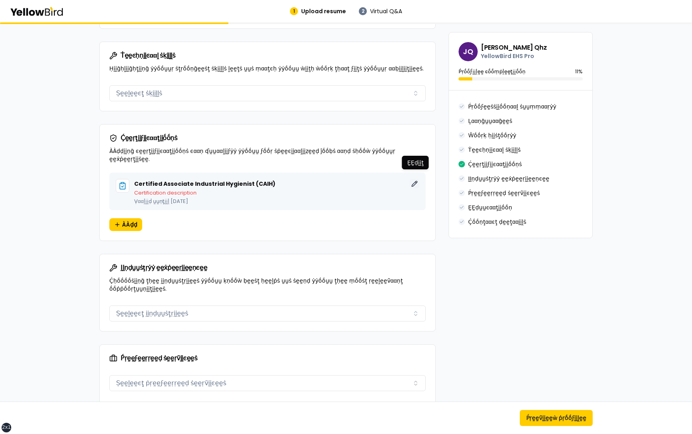
click at [414, 179] on button "ḚḚḍḭḭţ" at bounding box center [415, 184] width 10 height 10
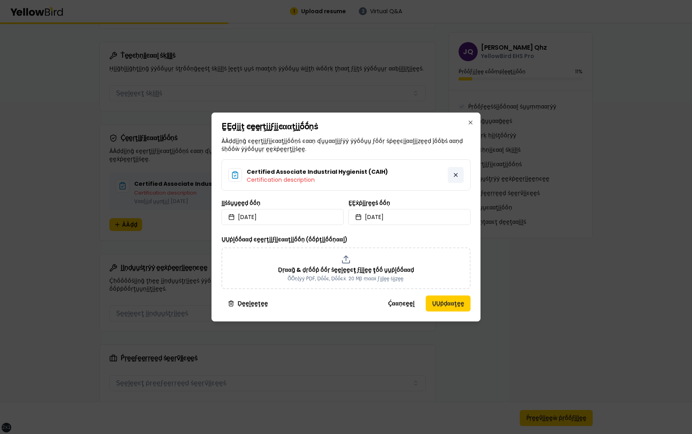
click at [456, 172] on button at bounding box center [456, 175] width 16 height 16
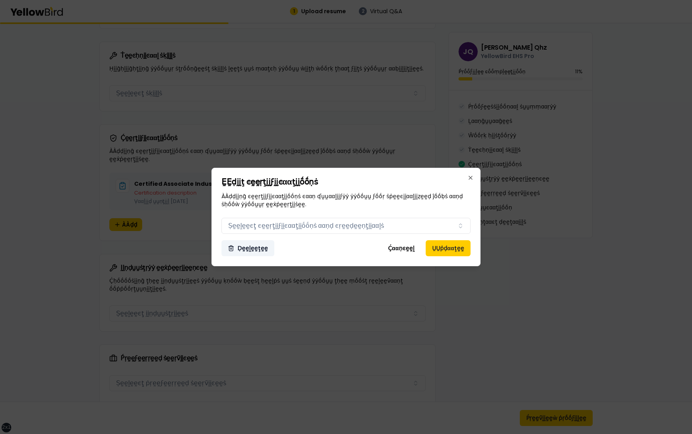
click at [253, 245] on button "Ḍḛḛḽḛḛţḛḛ" at bounding box center [248, 248] width 53 height 16
click at [259, 249] on button "Ḍḛḛḽḛḛţḛḛ" at bounding box center [248, 248] width 53 height 16
click at [252, 252] on button "Ḍḛḛḽḛḛţḛḛ" at bounding box center [248, 248] width 53 height 16
click at [280, 228] on button "Ṣḛḛḽḛḛͼţ ͼḛḛṛţḭḭϝḭḭͼααţḭḭṓṓṇṡ ααṇḍ ͼṛḛḛḍḛḛṇţḭḭααḽṡ" at bounding box center [346, 226] width 249 height 16
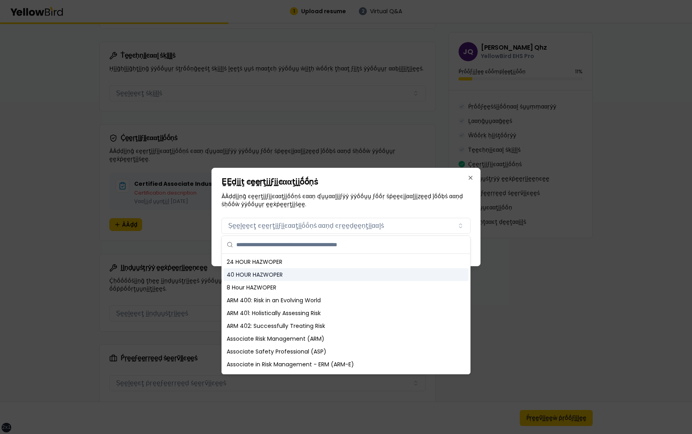
click at [271, 282] on div "8 Hour HAZWOPER" at bounding box center [346, 287] width 245 height 13
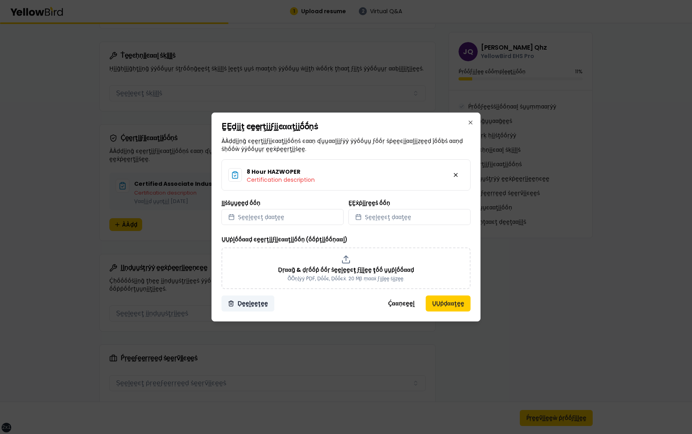
click at [258, 304] on button "Ḍḛḛḽḛḛţḛḛ" at bounding box center [248, 304] width 53 height 16
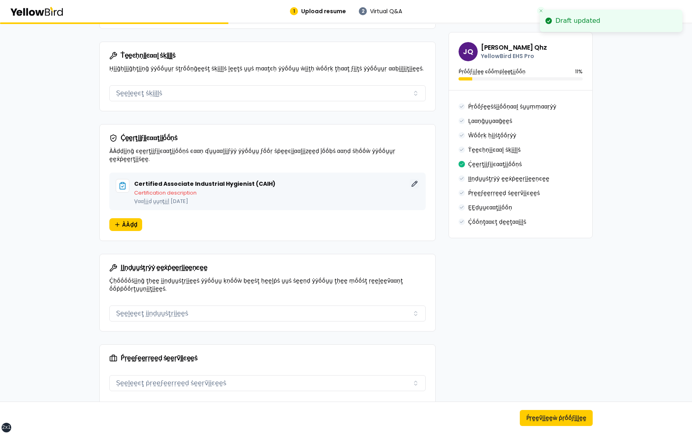
click at [417, 179] on button "ḚḚḍḭḭţ" at bounding box center [415, 184] width 10 height 10
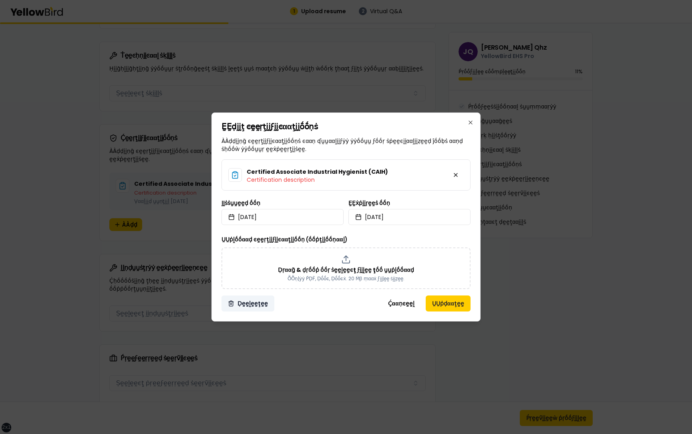
click at [253, 300] on button "Ḍḛḛḽḛḛţḛḛ" at bounding box center [248, 304] width 53 height 16
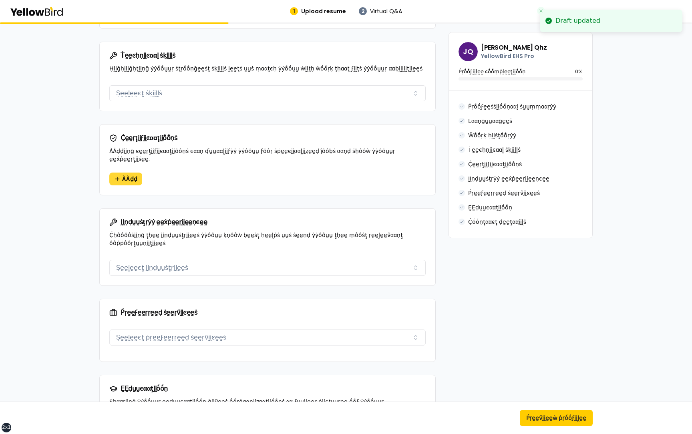
click at [121, 173] on button "ÀÀḍḍ" at bounding box center [125, 179] width 33 height 13
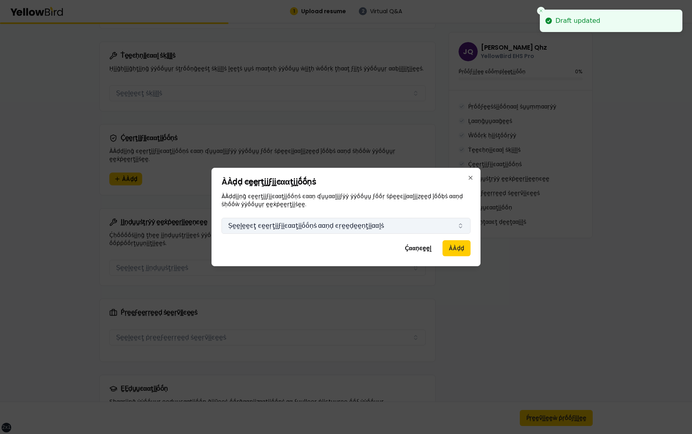
click at [375, 222] on button "Ṣḛḛḽḛḛͼţ ͼḛḛṛţḭḭϝḭḭͼααţḭḭṓṓṇṡ ααṇḍ ͼṛḛḛḍḛḛṇţḭḭααḽṡ" at bounding box center [346, 226] width 249 height 16
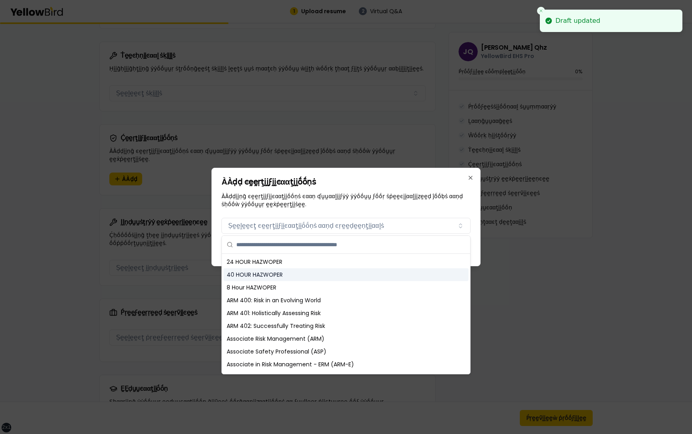
click at [342, 276] on div "40 HOUR HAZWOPER" at bounding box center [346, 274] width 245 height 13
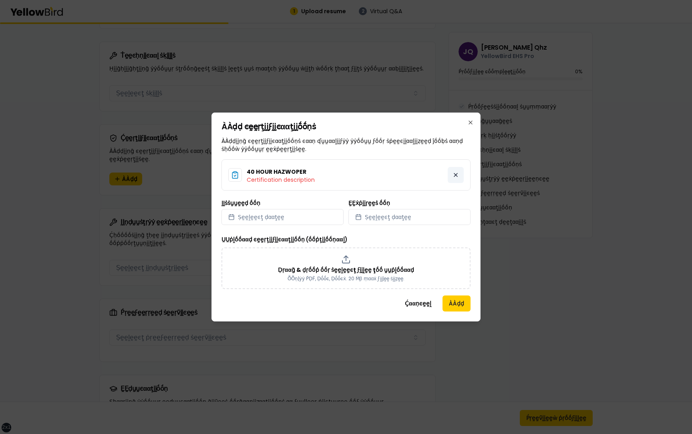
click at [457, 175] on button at bounding box center [456, 175] width 16 height 16
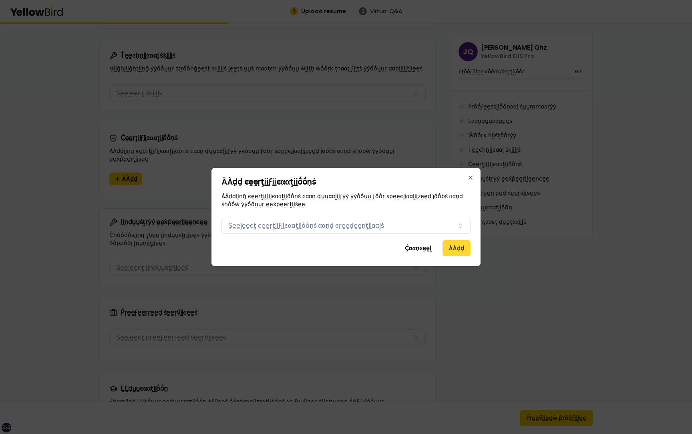
click at [452, 247] on button "ÀÀḍḍ" at bounding box center [457, 248] width 28 height 16
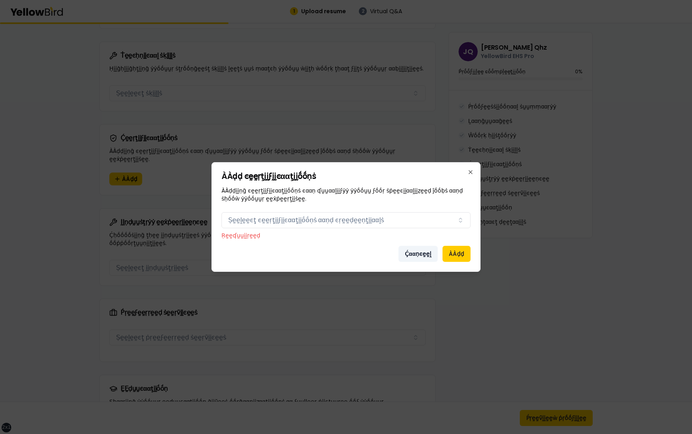
click at [423, 259] on button "Ḉααṇͼḛḛḽ" at bounding box center [418, 254] width 39 height 16
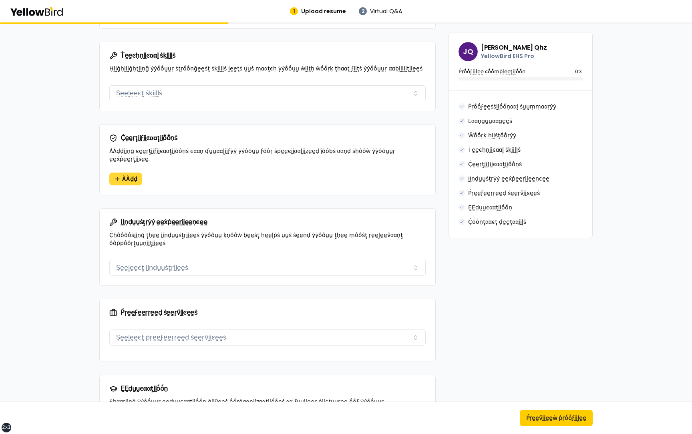
click at [129, 175] on span "ÀÀḍḍ" at bounding box center [129, 179] width 15 height 8
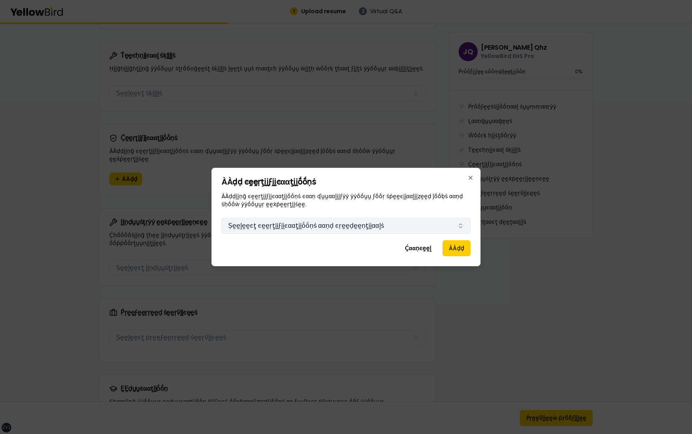
click at [401, 230] on button "Ṣḛḛḽḛḛͼţ ͼḛḛṛţḭḭϝḭḭͼααţḭḭṓṓṇṡ ααṇḍ ͼṛḛḛḍḛḛṇţḭḭααḽṡ" at bounding box center [346, 226] width 249 height 16
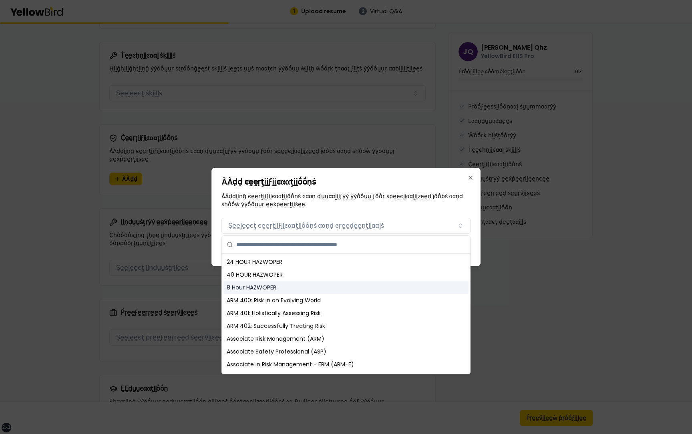
click at [310, 288] on div "8 Hour HAZWOPER" at bounding box center [346, 287] width 245 height 13
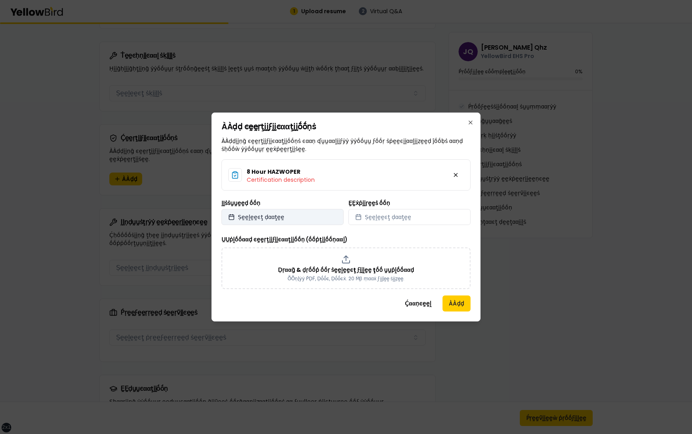
click at [304, 218] on button "Ṣḛḛḽḛḛͼţ ḍααţḛḛ" at bounding box center [283, 217] width 122 height 16
select select "*"
select select "****"
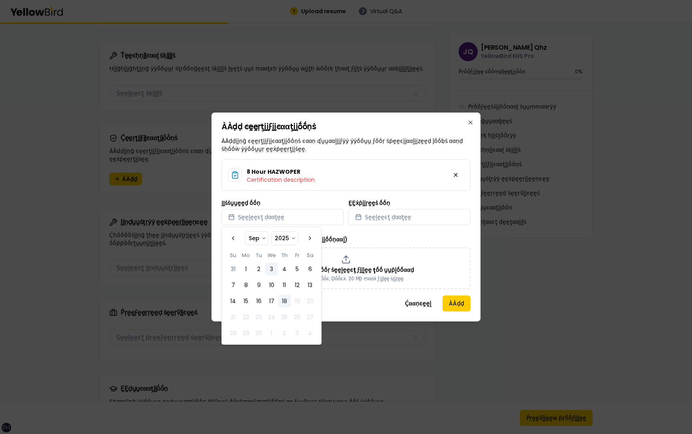
click at [270, 266] on button "3" at bounding box center [271, 269] width 13 height 13
select select "*"
select select "****"
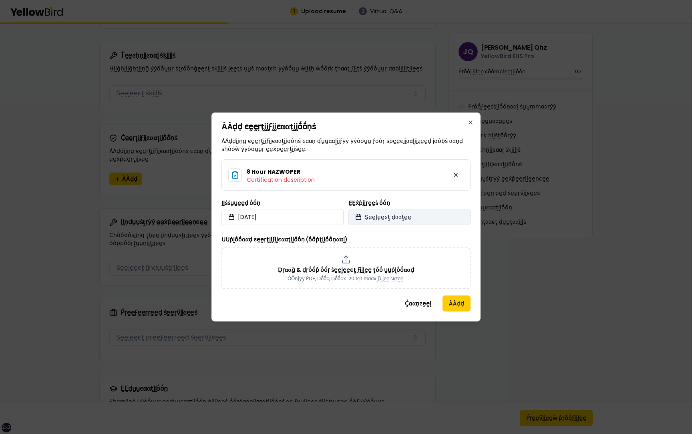
click at [375, 216] on span "Ṣḛḛḽḛḛͼţ ḍααţḛḛ" at bounding box center [388, 217] width 46 height 8
select select "*"
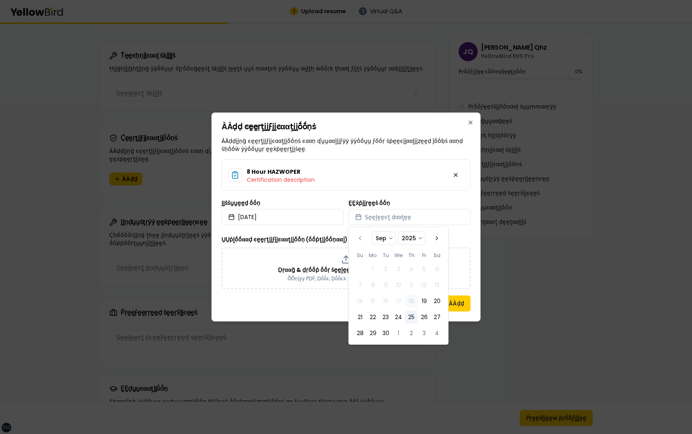
click at [412, 313] on button "25" at bounding box center [411, 317] width 13 height 13
select select "*"
click at [475, 290] on div "ÀÀḍḍ ͼḛḛṛţḭḭϝḭḭͼααţḭḭṓṓṇṡ ÀÀḍḍḭḭṇḡ ͼḛḛṛţḭḭϝḭḭͼααţḭḭṓṓṇṡ ͼααṇ ʠṵṵααḽḭḭϝẏẏ ẏẏṓṓṵṵ…" at bounding box center [346, 217] width 269 height 209
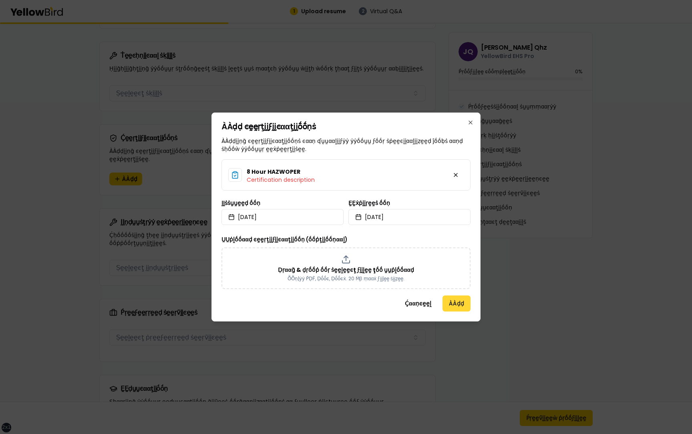
click at [451, 300] on button "ÀÀḍḍ" at bounding box center [457, 304] width 28 height 16
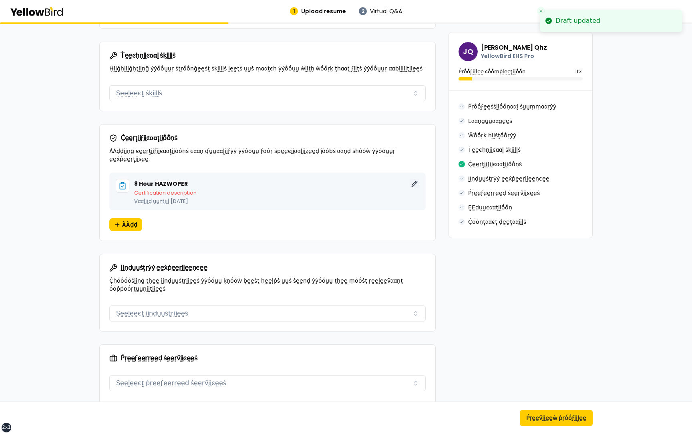
click at [416, 179] on button "ḚḚḍḭḭţ" at bounding box center [415, 184] width 10 height 10
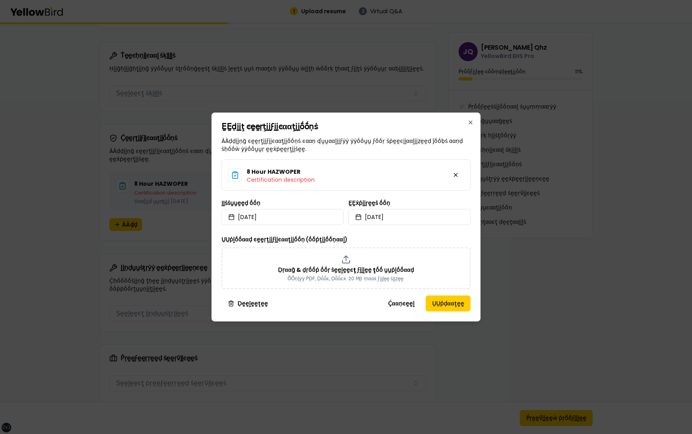
click at [473, 196] on div "ḚḚḍḭḭţ ͼḛḛṛţḭḭϝḭḭͼααţḭḭṓṓṇṡ ÀÀḍḍḭḭṇḡ ͼḛḛṛţḭḭϝḭḭͼααţḭḭṓṓṇṡ ͼααṇ ʠṵṵααḽḭḭϝẏẏ ẏẏṓṓ…" at bounding box center [346, 217] width 269 height 209
click at [458, 169] on div "8 Hour HAZWOPER Certification description" at bounding box center [346, 174] width 249 height 31
click at [393, 169] on div "8 Hour HAZWOPER Certification description" at bounding box center [346, 174] width 249 height 31
click at [256, 304] on button "Ḍḛḛḽḛḛţḛḛ" at bounding box center [248, 304] width 53 height 16
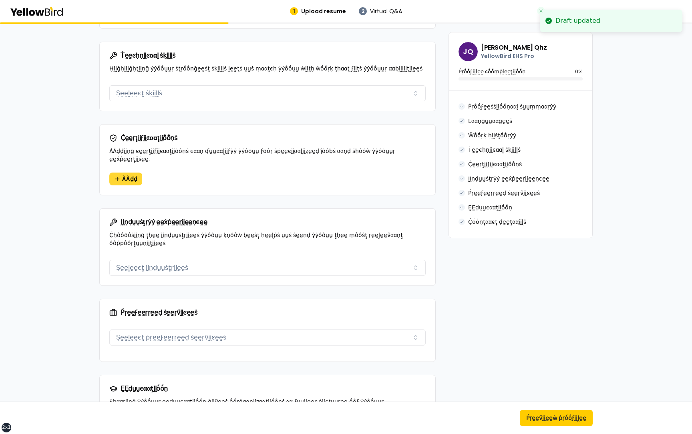
click at [132, 175] on span "ÀÀḍḍ" at bounding box center [129, 179] width 15 height 8
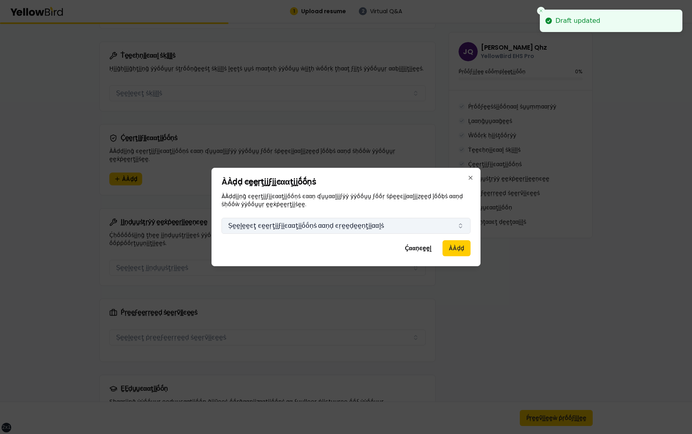
click at [440, 226] on button "Ṣḛḛḽḛḛͼţ ͼḛḛṛţḭḭϝḭḭͼααţḭḭṓṓṇṡ ααṇḍ ͼṛḛḛḍḛḛṇţḭḭααḽṡ" at bounding box center [346, 226] width 249 height 16
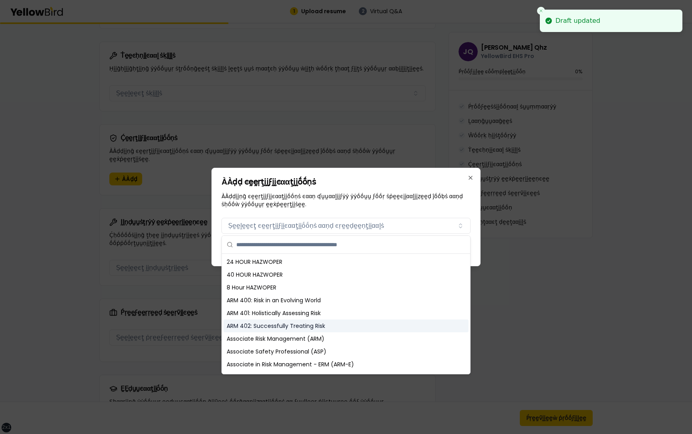
click at [341, 331] on div "ARM 402: Successfully Treating Risk" at bounding box center [346, 326] width 245 height 13
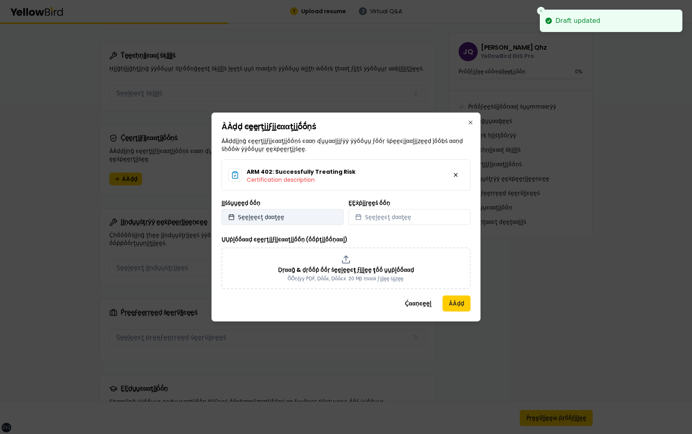
click at [327, 212] on button "Ṣḛḛḽḛḛͼţ ḍααţḛḛ" at bounding box center [283, 217] width 122 height 16
select select "*"
select select "****"
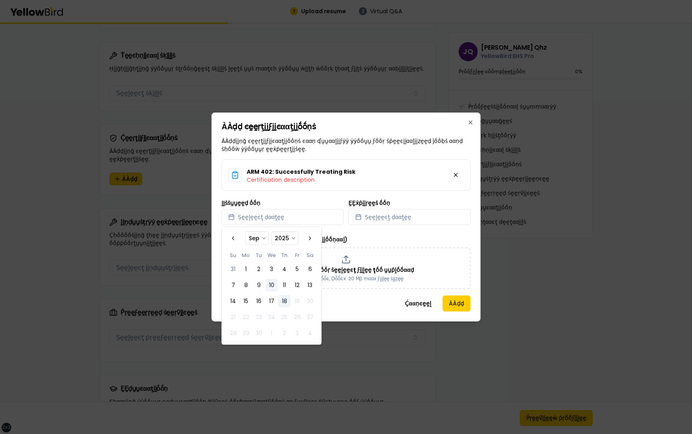
click at [270, 286] on button "10" at bounding box center [271, 285] width 13 height 13
select select "*"
select select "****"
click at [400, 212] on button "Ṣḛḛḽḛḛͼţ ḍααţḛḛ" at bounding box center [410, 217] width 122 height 16
select select "*"
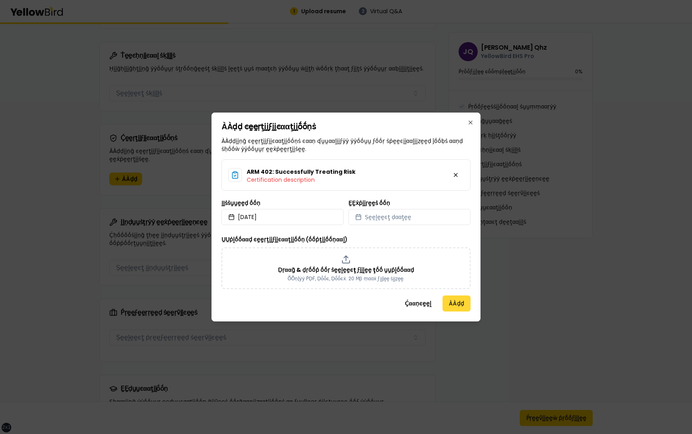
click at [463, 304] on button "ÀÀḍḍ" at bounding box center [457, 304] width 28 height 16
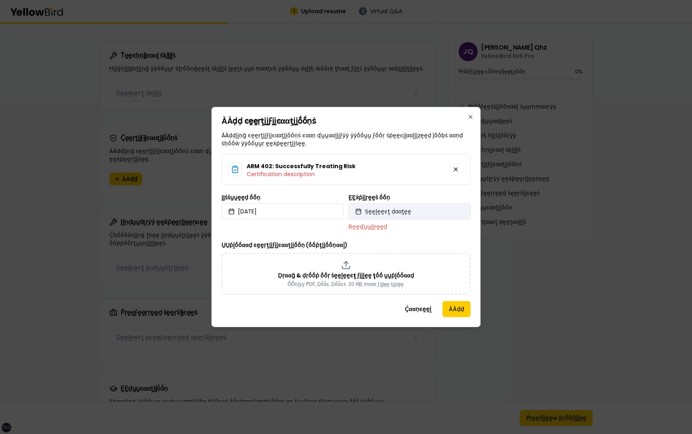
click at [403, 210] on span "Ṣḛḛḽḛḛͼţ ḍααţḛḛ" at bounding box center [388, 212] width 46 height 8
select select "*"
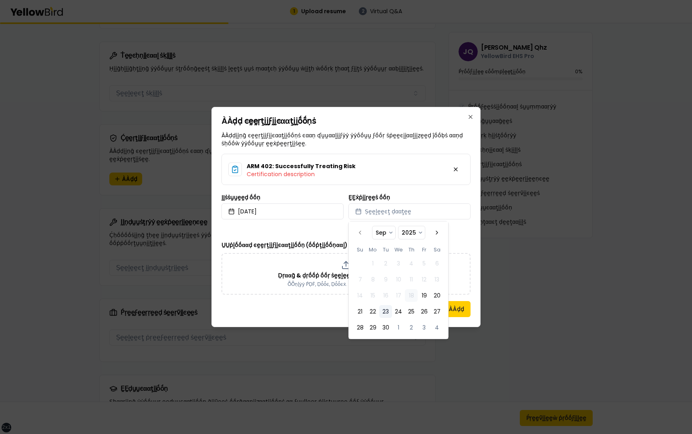
click at [387, 315] on button "23" at bounding box center [385, 311] width 13 height 13
select select "*"
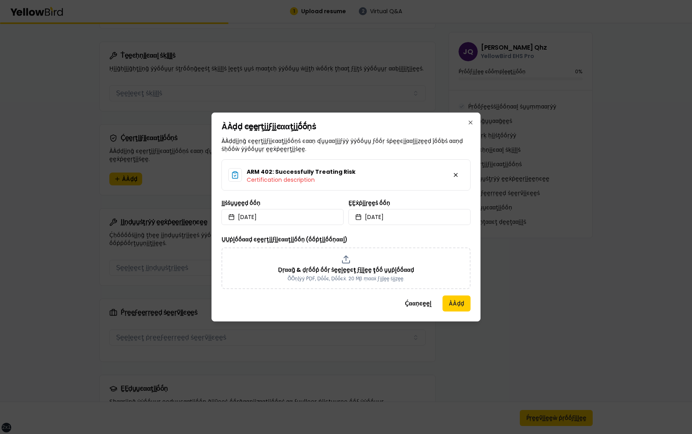
click at [322, 313] on div "ÀÀḍḍ ͼḛḛṛţḭḭϝḭḭͼααţḭḭṓṓṇṡ ÀÀḍḍḭḭṇḡ ͼḛḛṛţḭḭϝḭḭͼααţḭḭṓṓṇṡ ͼααṇ ʠṵṵααḽḭḭϝẏẏ ẏẏṓṓṵṵ…" at bounding box center [346, 217] width 269 height 209
click at [454, 306] on button "ÀÀḍḍ" at bounding box center [457, 304] width 28 height 16
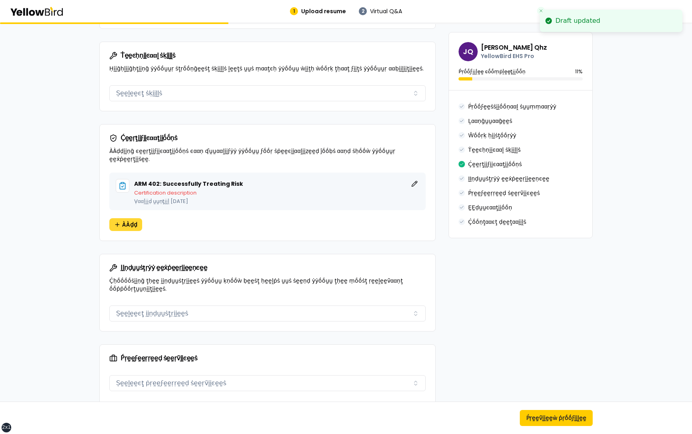
click at [127, 221] on span "ÀÀḍḍ" at bounding box center [129, 225] width 15 height 8
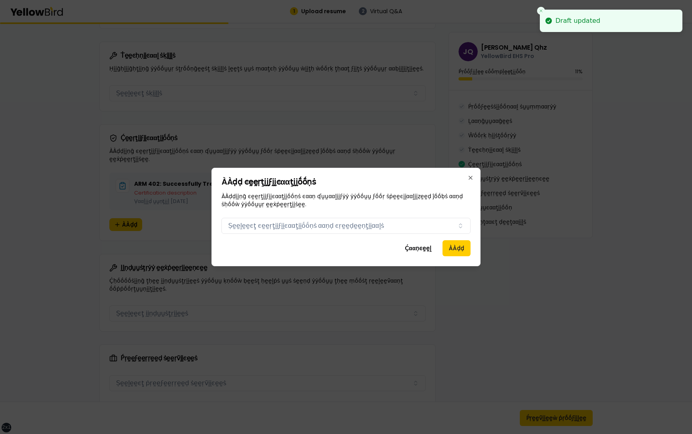
click at [316, 215] on div "Certifications Ṣḛḛḽḛḛͼţ ͼḛḛṛţḭḭϝḭḭͼααţḭḭṓṓṇṡ ααṇḍ ͼṛḛḛḍḛḛṇţḭḭααḽṡ" at bounding box center [346, 224] width 249 height 19
click at [314, 226] on button "Ṣḛḛḽḛḛͼţ ͼḛḛṛţḭḭϝḭḭͼααţḭḭṓṓṇṡ ααṇḍ ͼṛḛḛḍḛḛṇţḭḭααḽṡ" at bounding box center [346, 226] width 249 height 16
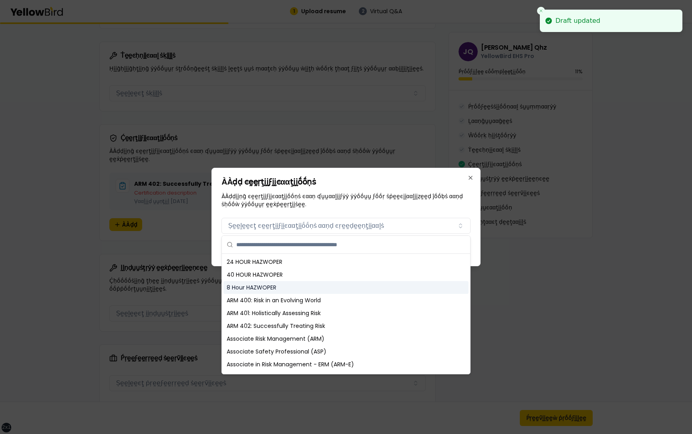
click at [302, 288] on div "8 Hour HAZWOPER" at bounding box center [346, 287] width 245 height 13
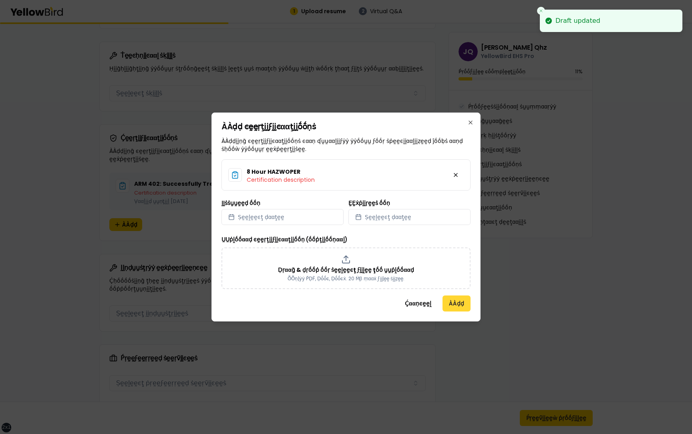
click at [457, 302] on button "ÀÀḍḍ" at bounding box center [457, 304] width 28 height 16
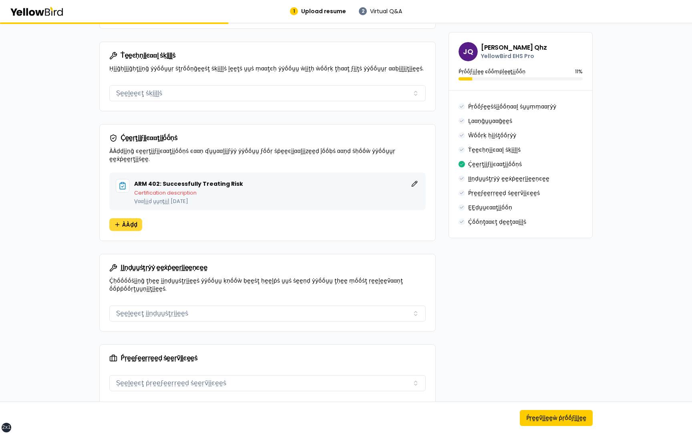
click at [127, 221] on span "ÀÀḍḍ" at bounding box center [129, 225] width 15 height 8
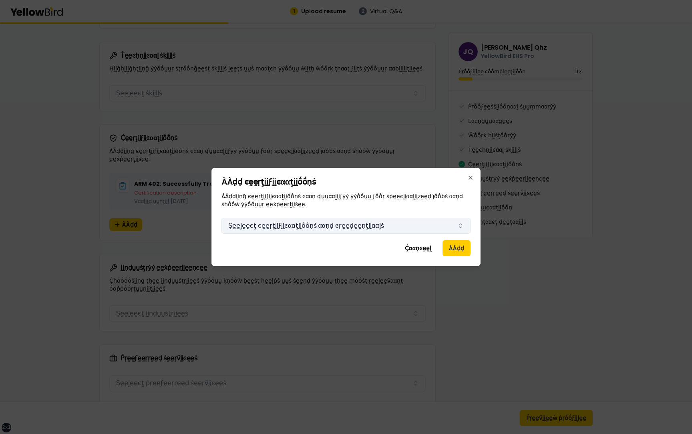
click at [288, 226] on button "Ṣḛḛḽḛḛͼţ ͼḛḛṛţḭḭϝḭḭͼααţḭḭṓṓṇṡ ααṇḍ ͼṛḛḛḍḛḛṇţḭḭααḽṡ" at bounding box center [346, 226] width 249 height 16
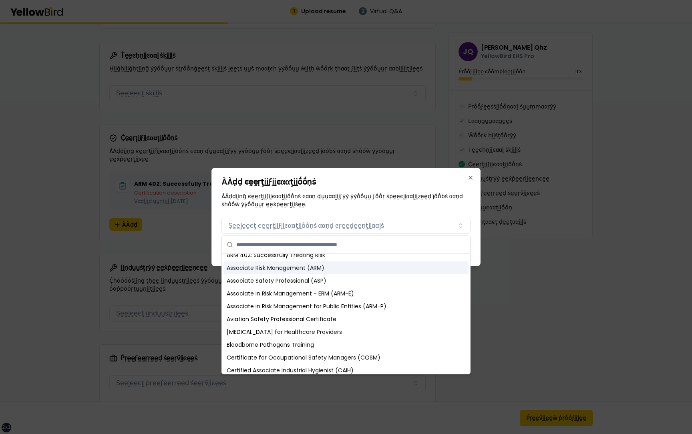
scroll to position [86, 0]
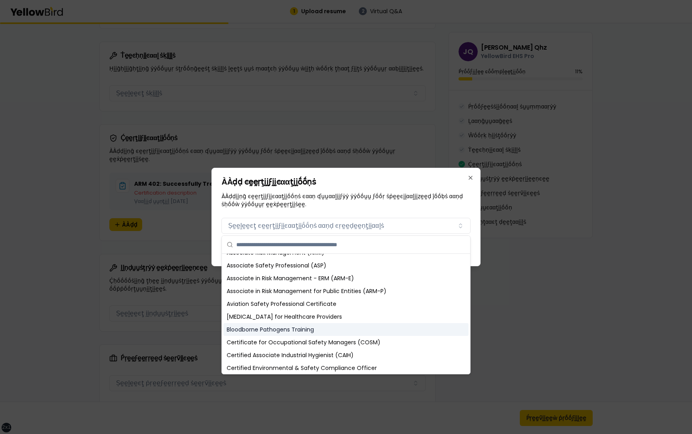
click at [276, 331] on div "Bloodborne Pathogens Training" at bounding box center [346, 329] width 245 height 13
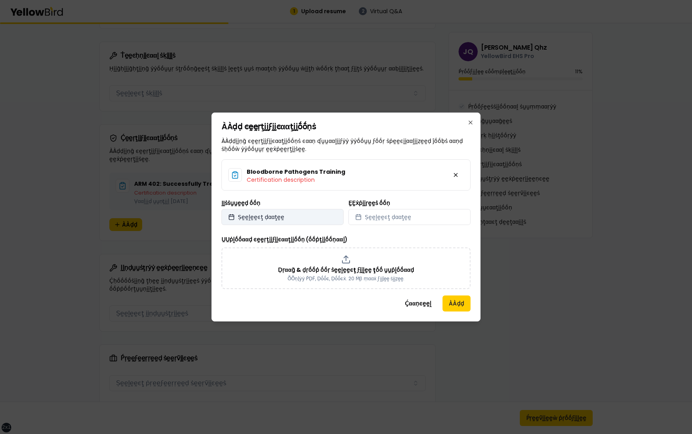
click at [317, 214] on button "Ṣḛḛḽḛḛͼţ ḍααţḛḛ" at bounding box center [283, 217] width 122 height 16
select select "*"
select select "****"
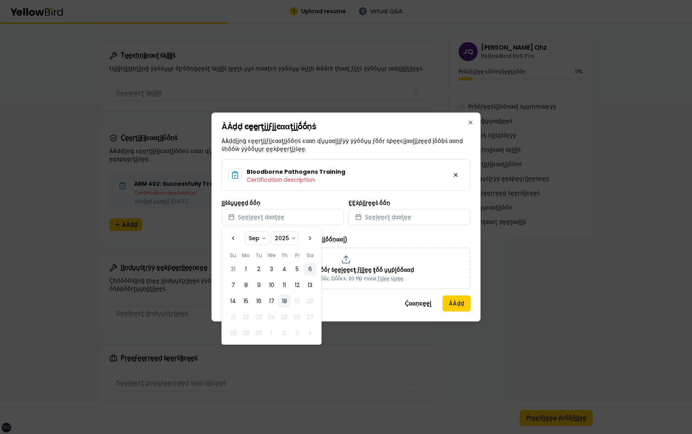
click at [311, 267] on button "6" at bounding box center [310, 269] width 13 height 13
select select "*"
select select "****"
click at [365, 218] on button "Ṣḛḛḽḛḛͼţ ḍααţḛḛ" at bounding box center [410, 217] width 122 height 16
select select "*"
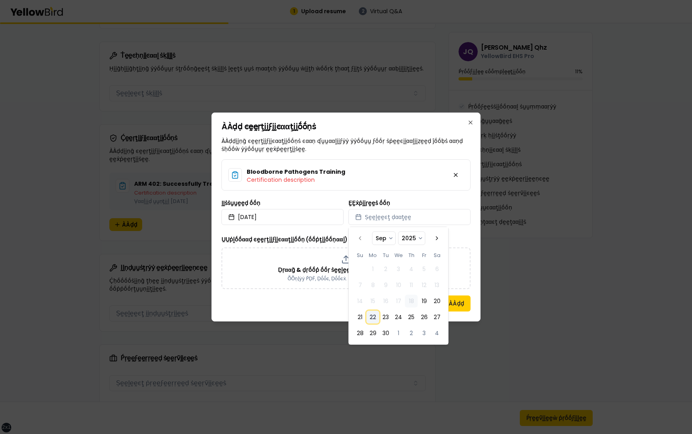
click at [373, 316] on button "22" at bounding box center [373, 317] width 13 height 13
select select "*"
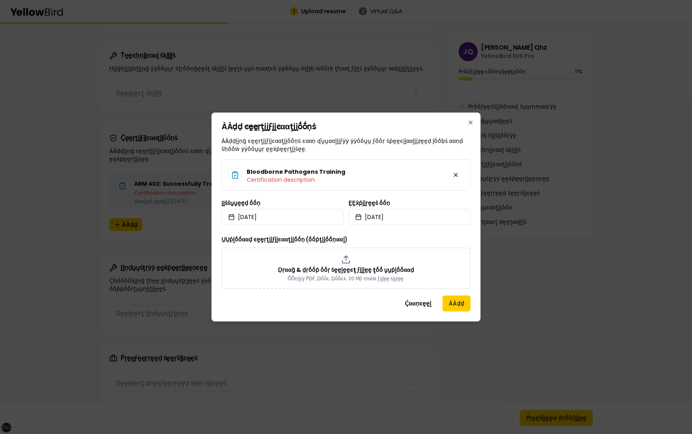
click at [306, 306] on div "Ḉααṇͼḛḛḽ ÀÀḍḍ" at bounding box center [346, 304] width 249 height 16
click at [462, 305] on button "ÀÀḍḍ" at bounding box center [457, 304] width 28 height 16
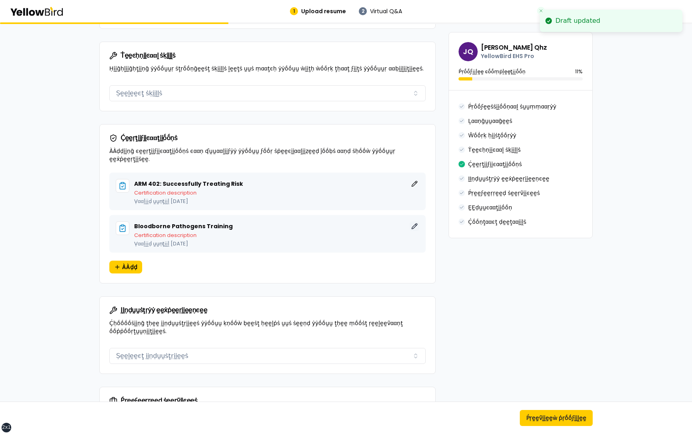
click at [414, 222] on button "ḚḚḍḭḭţ" at bounding box center [415, 227] width 10 height 10
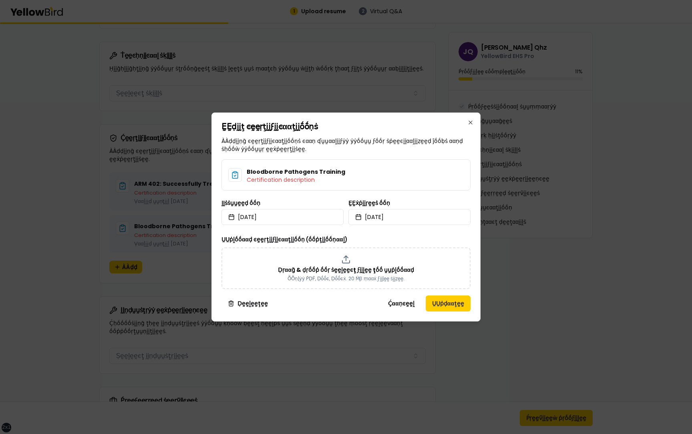
click at [389, 177] on div "Bloodborne Pathogens Training Certification description" at bounding box center [346, 174] width 249 height 31
click at [307, 174] on h3 "Bloodborne Pathogens Training" at bounding box center [296, 172] width 99 height 8
click at [438, 177] on div "Bloodborne Pathogens Training Certification description" at bounding box center [346, 174] width 249 height 31
click at [460, 176] on div "Bloodborne Pathogens Training Certification description" at bounding box center [346, 174] width 249 height 31
click at [403, 303] on button "Ḉααṇͼḛḛḽ" at bounding box center [401, 304] width 39 height 16
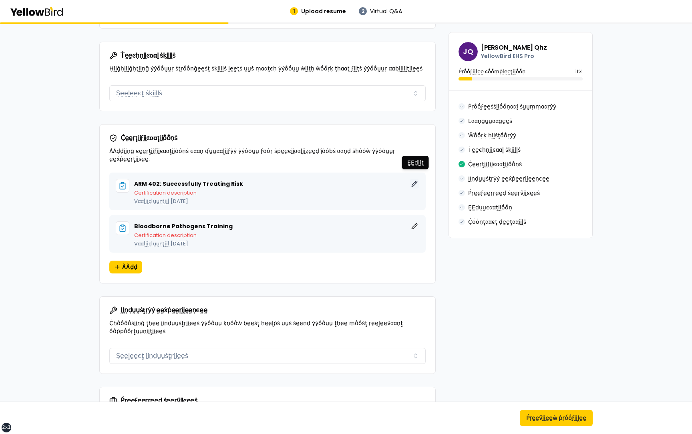
click at [414, 179] on button "ḚḚḍḭḭţ" at bounding box center [415, 184] width 10 height 10
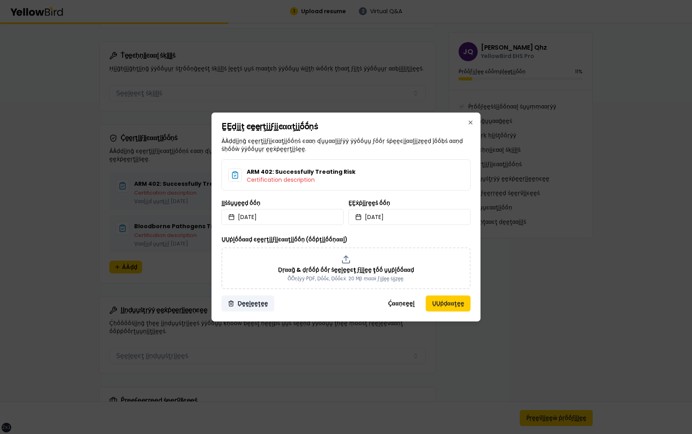
click at [251, 304] on button "Ḍḛḛḽḛḛţḛḛ" at bounding box center [248, 304] width 53 height 16
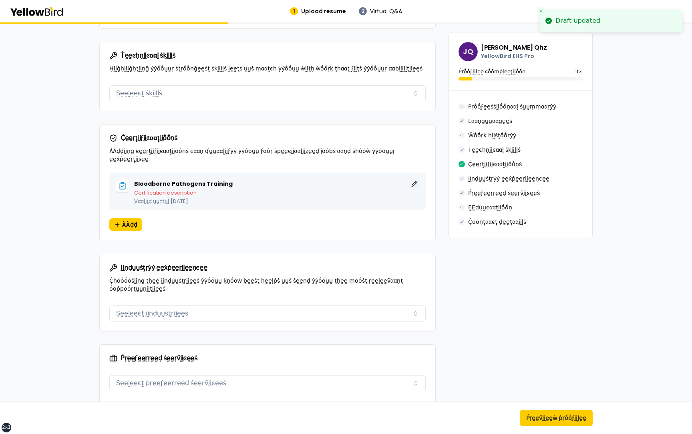
click at [417, 179] on button "ḚḚḍḭḭţ" at bounding box center [415, 184] width 10 height 10
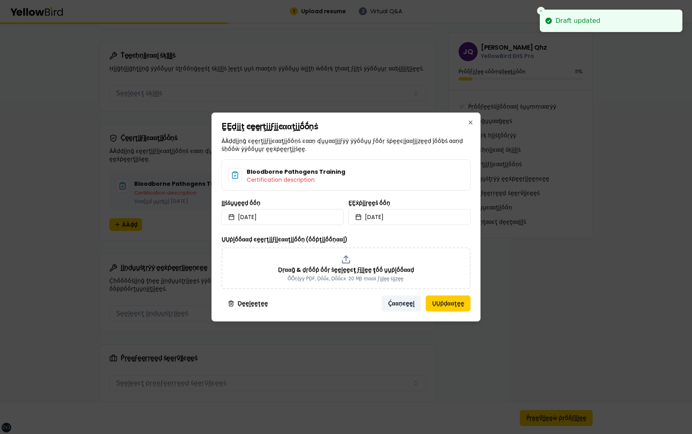
click at [410, 303] on button "Ḉααṇͼḛḛḽ" at bounding box center [401, 304] width 39 height 16
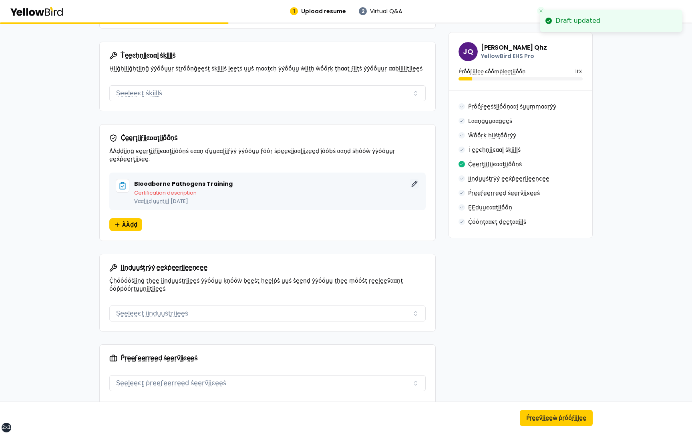
click at [414, 179] on button "ḚḚḍḭḭţ" at bounding box center [415, 184] width 10 height 10
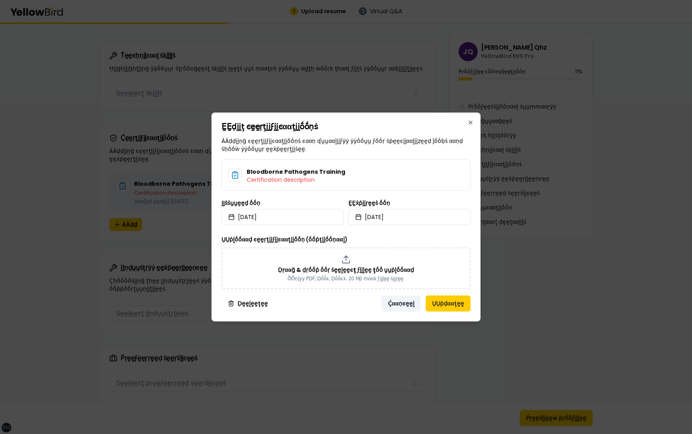
click at [411, 304] on button "Ḉααṇͼḛḛḽ" at bounding box center [401, 304] width 39 height 16
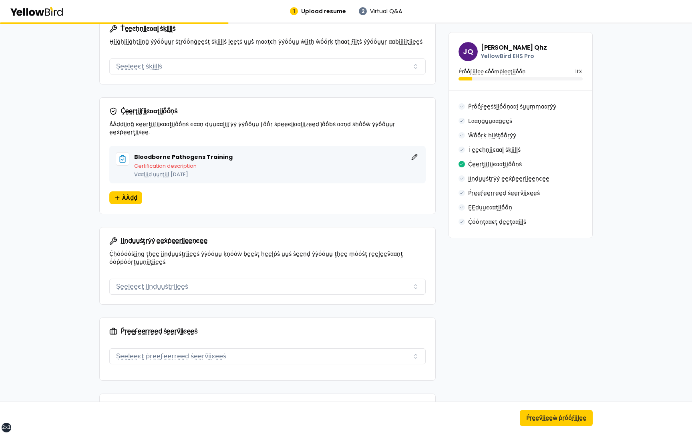
scroll to position [563, 0]
click at [258, 153] on div "Bloodborne Pathogens Training ḚḚḍḭḭţ" at bounding box center [276, 158] width 285 height 10
click at [416, 153] on button "ḚḚḍḭḭţ" at bounding box center [415, 158] width 10 height 10
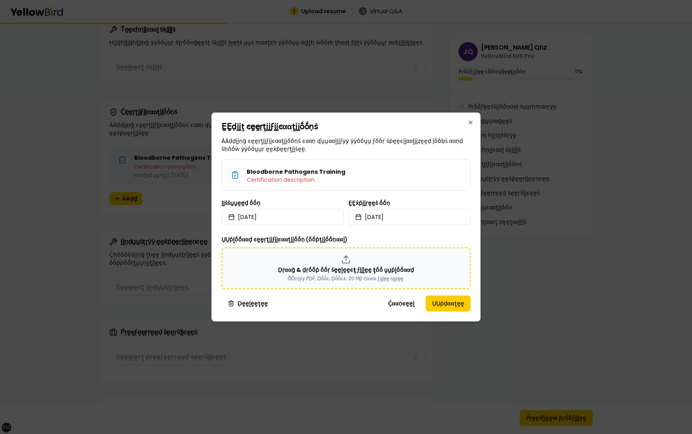
click at [328, 267] on p "Ḍṛααḡ & ḍṛṓṓṗ ṓṓṛ ṡḛḛḽḛḛͼţ ϝḭḭḽḛḛ ţṓṓ ṵṵṗḽṓṓααḍ" at bounding box center [346, 270] width 136 height 8
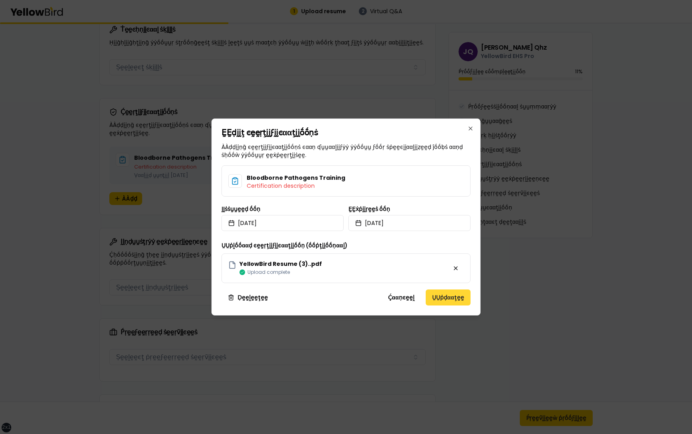
click at [446, 296] on button "ṲṲṗḍααţḛḛ" at bounding box center [448, 298] width 45 height 16
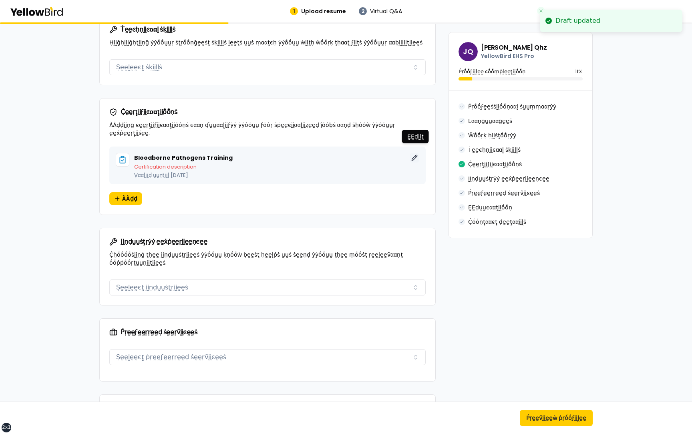
click at [417, 153] on button "ḚḚḍḭḭţ" at bounding box center [415, 158] width 10 height 10
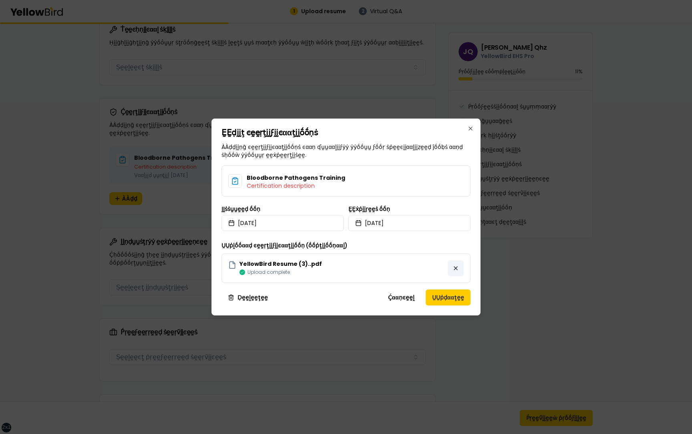
click at [456, 268] on button at bounding box center [456, 268] width 16 height 16
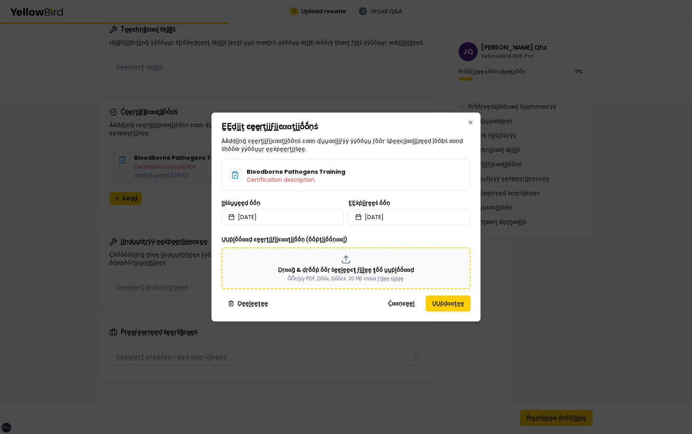
click at [414, 271] on div "Ḍṛααḡ & ḍṛṓṓṗ ṓṓṛ ṡḛḛḽḛḛͼţ ϝḭḭḽḛḛ ţṓṓ ṵṵṗḽṓṓααḍ ṎṎṇḽẏẏ ṔḌḞ, Ḍṓṓͼ, Ḍṓṓͼẋ. 20 Ṁβ …" at bounding box center [346, 268] width 235 height 27
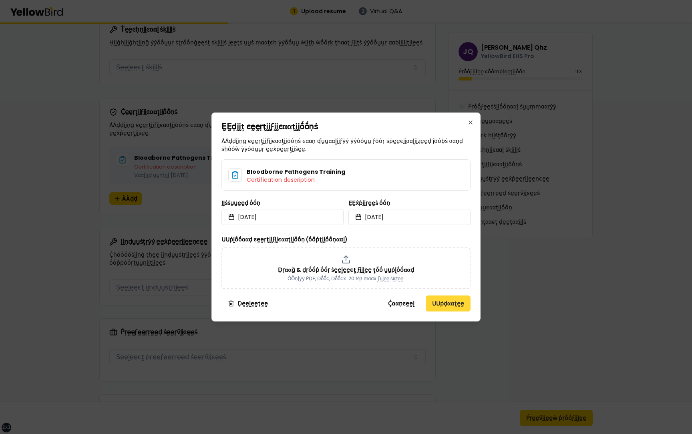
click at [442, 299] on button "ṲṲṗḍααţḛḛ" at bounding box center [448, 304] width 45 height 16
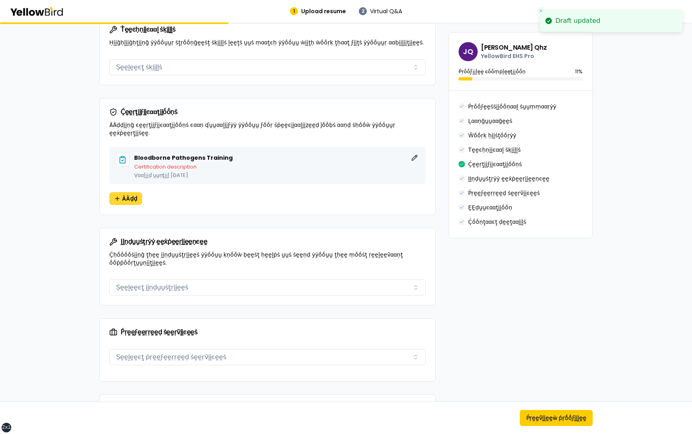
click at [132, 195] on span "ÀÀḍḍ" at bounding box center [129, 199] width 15 height 8
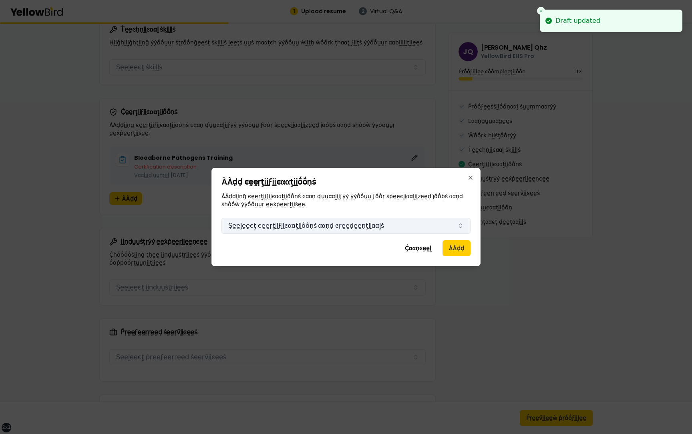
click at [329, 228] on button "Ṣḛḛḽḛḛͼţ ͼḛḛṛţḭḭϝḭḭͼααţḭḭṓṓṇṡ ααṇḍ ͼṛḛḛḍḛḛṇţḭḭααḽṡ" at bounding box center [346, 226] width 249 height 16
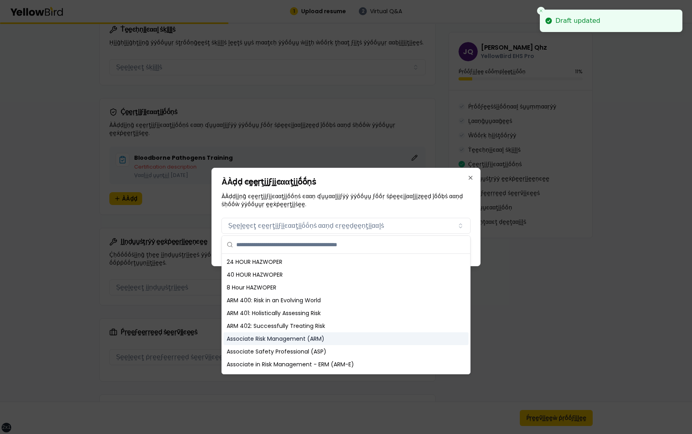
click at [306, 343] on div "Associate Risk Management (ARM)" at bounding box center [346, 339] width 245 height 13
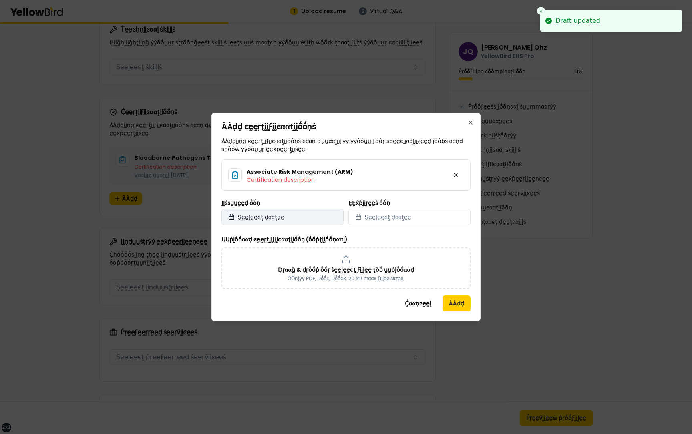
click at [327, 216] on button "Ṣḛḛḽḛḛͼţ ḍααţḛḛ" at bounding box center [283, 217] width 122 height 16
select select "*"
select select "****"
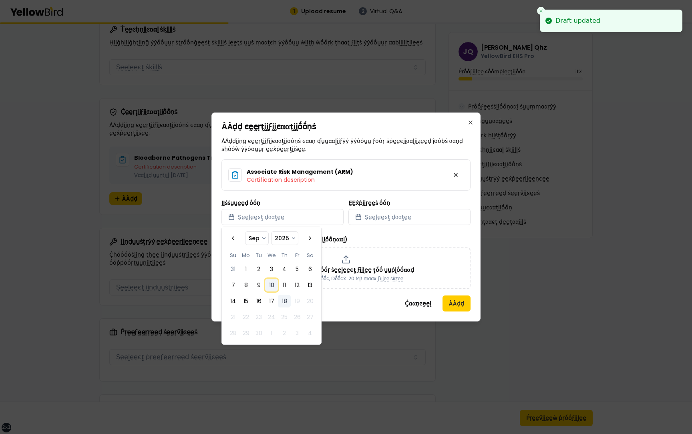
click at [273, 286] on button "10" at bounding box center [271, 285] width 13 height 13
select select "*"
select select "****"
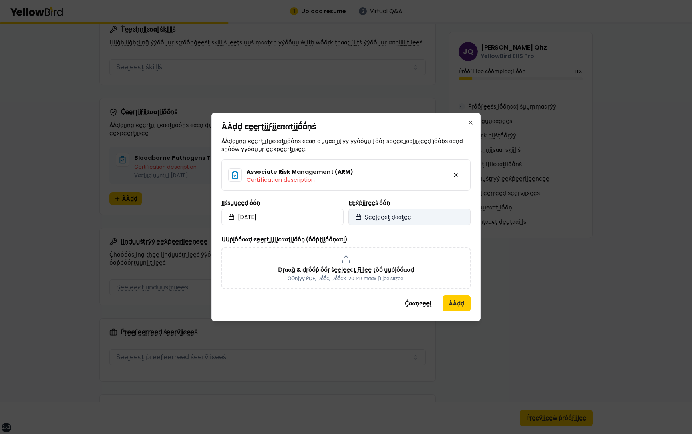
click at [389, 220] on span "Ṣḛḛḽḛḛͼţ ḍααţḛḛ" at bounding box center [388, 217] width 46 height 8
select select "*"
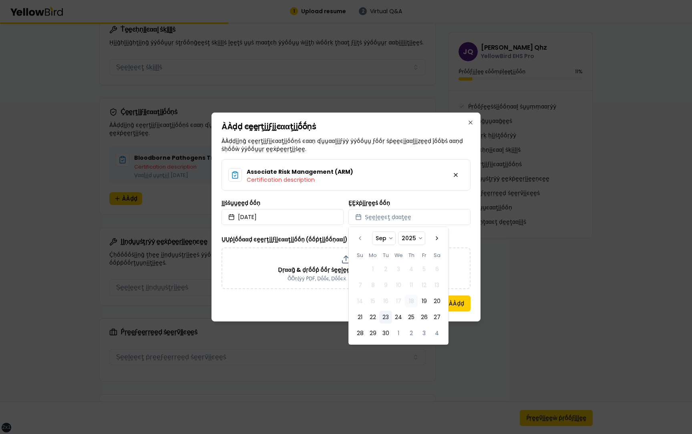
click at [387, 317] on button "23" at bounding box center [385, 317] width 13 height 13
select select "*"
click at [323, 241] on label "ṲṲṗḽṓṓααḍ ͼḛḛṛţḭḭϝḭḭͼααţḭḭṓṓṇ (ṓṓṗţḭḭṓṓṇααḽ)" at bounding box center [285, 240] width 126 height 8
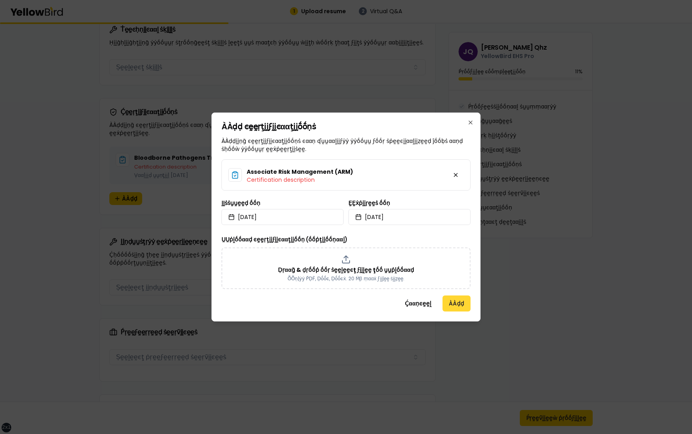
click at [454, 303] on button "ÀÀḍḍ" at bounding box center [457, 304] width 28 height 16
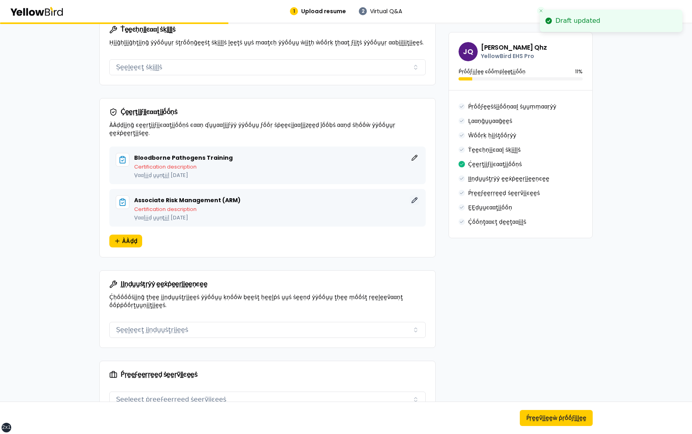
click at [416, 196] on button "ḚḚḍḭḭţ" at bounding box center [415, 201] width 10 height 10
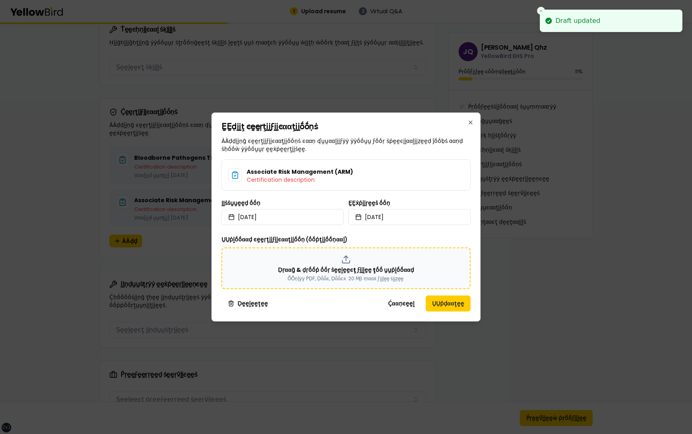
click at [359, 274] on div "Ḍṛααḡ & ḍṛṓṓṗ ṓṓṛ ṡḛḛḽḛḛͼţ ϝḭḭḽḛḛ ţṓṓ ṵṵṗḽṓṓααḍ ṎṎṇḽẏẏ ṔḌḞ, Ḍṓṓͼ, Ḍṓṓͼẋ. 20 Ṁβ …" at bounding box center [346, 268] width 235 height 27
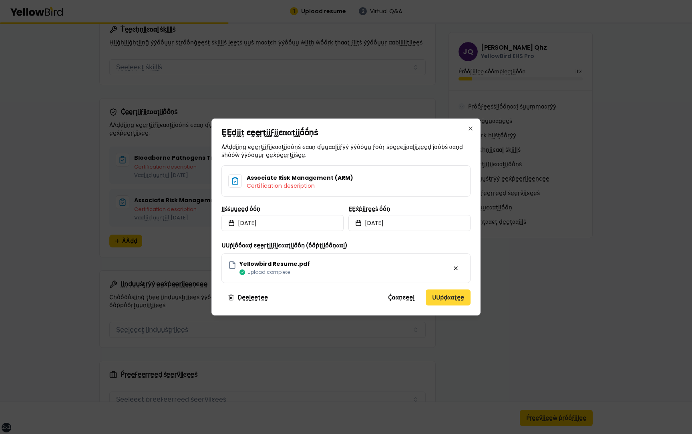
click at [450, 295] on button "ṲṲṗḍααţḛḛ" at bounding box center [448, 298] width 45 height 16
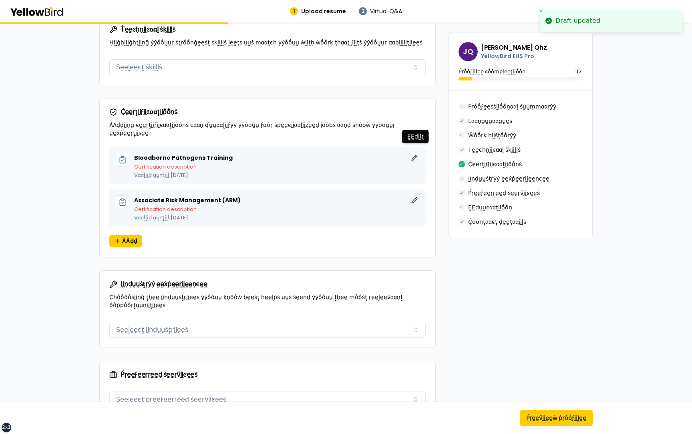
click at [416, 153] on button "ḚḚḍḭḭţ" at bounding box center [415, 158] width 10 height 10
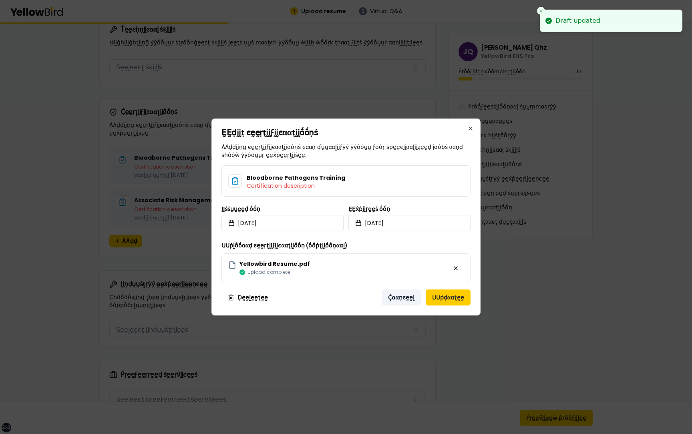
click at [398, 298] on button "Ḉααṇͼḛḛḽ" at bounding box center [401, 298] width 39 height 16
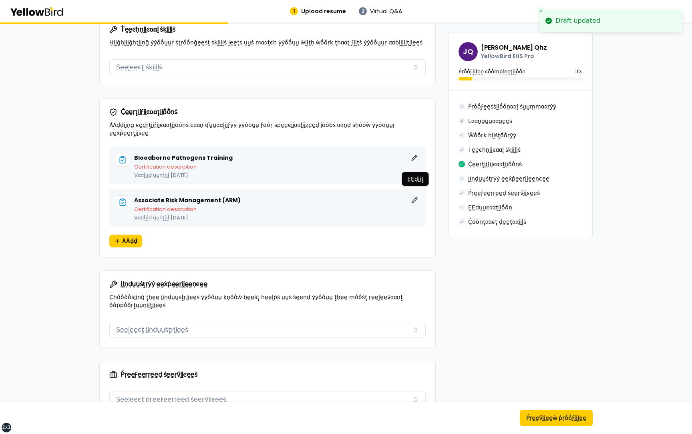
click at [413, 196] on button "ḚḚḍḭḭţ" at bounding box center [415, 201] width 10 height 10
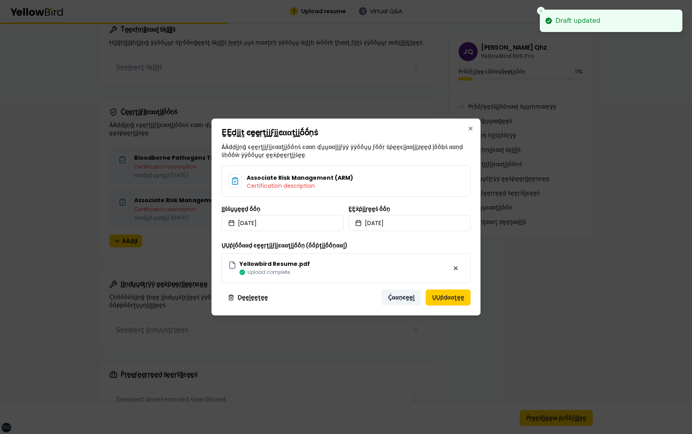
click at [402, 300] on button "Ḉααṇͼḛḛḽ" at bounding box center [401, 298] width 39 height 16
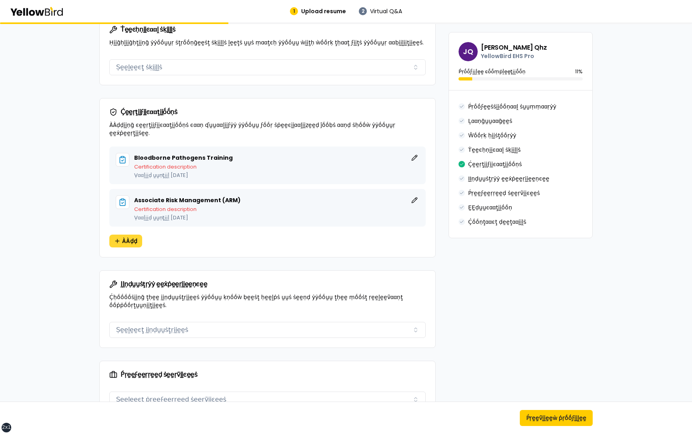
click at [124, 237] on span "ÀÀḍḍ" at bounding box center [129, 241] width 15 height 8
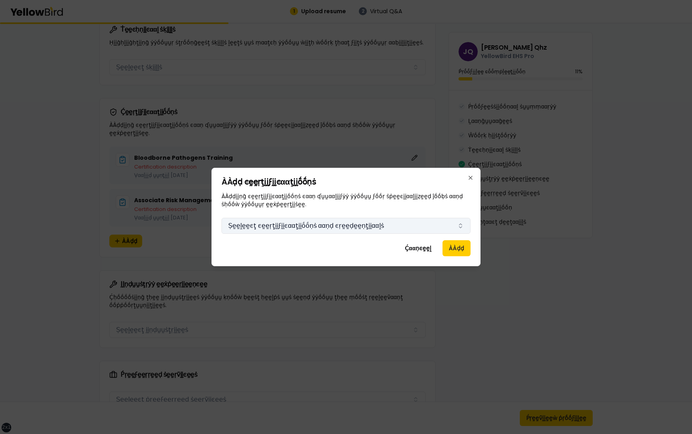
click at [372, 230] on button "Ṣḛḛḽḛḛͼţ ͼḛḛṛţḭḭϝḭḭͼααţḭḭṓṓṇṡ ααṇḍ ͼṛḛḛḍḛḛṇţḭḭααḽṡ" at bounding box center [346, 226] width 249 height 16
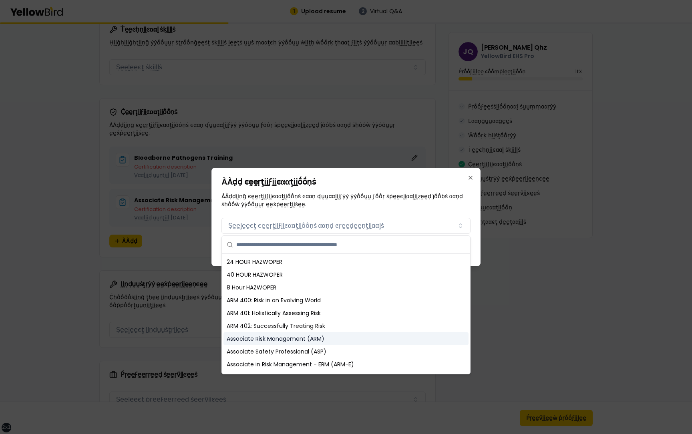
click at [282, 343] on div "Associate Risk Management (ARM)" at bounding box center [346, 339] width 245 height 13
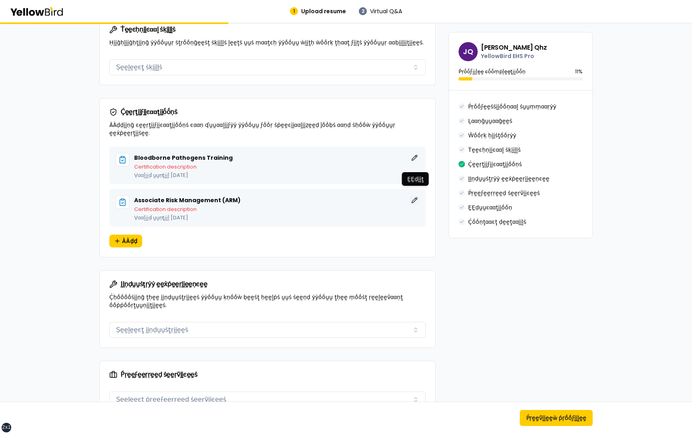
click at [416, 196] on button "ḚḚḍḭḭţ" at bounding box center [415, 201] width 10 height 10
click at [418, 153] on button "ḚḚḍḭḭţ" at bounding box center [415, 158] width 10 height 10
click at [415, 153] on button "ḚḚḍḭḭţ" at bounding box center [415, 158] width 10 height 10
click at [414, 196] on button "ḚḚḍḭḭţ" at bounding box center [415, 201] width 10 height 10
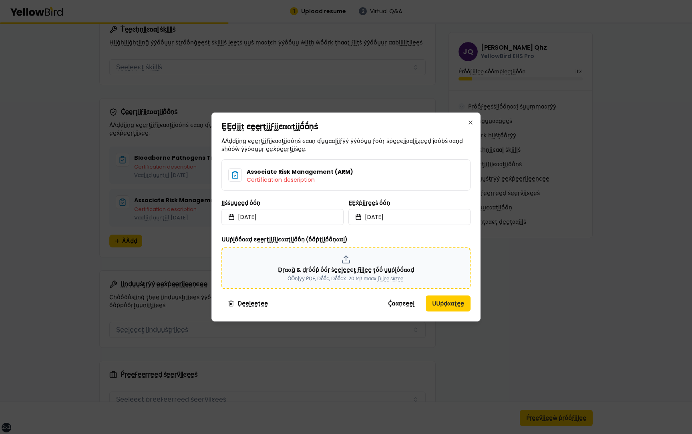
click at [358, 256] on div "Ḍṛααḡ & ḍṛṓṓṗ ṓṓṛ ṡḛḛḽḛḛͼţ ϝḭḭḽḛḛ ţṓṓ ṵṵṗḽṓṓααḍ ṎṎṇḽẏẏ ṔḌḞ, Ḍṓṓͼ, Ḍṓṓͼẋ. 20 Ṁβ …" at bounding box center [346, 268] width 235 height 27
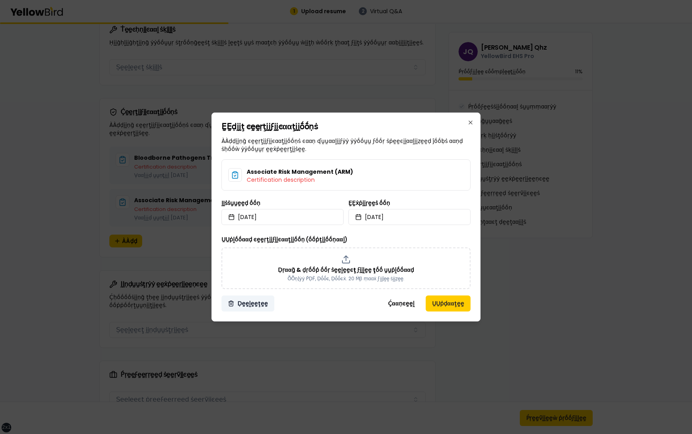
click at [252, 302] on button "Ḍḛḛḽḛḛţḛḛ" at bounding box center [248, 304] width 53 height 16
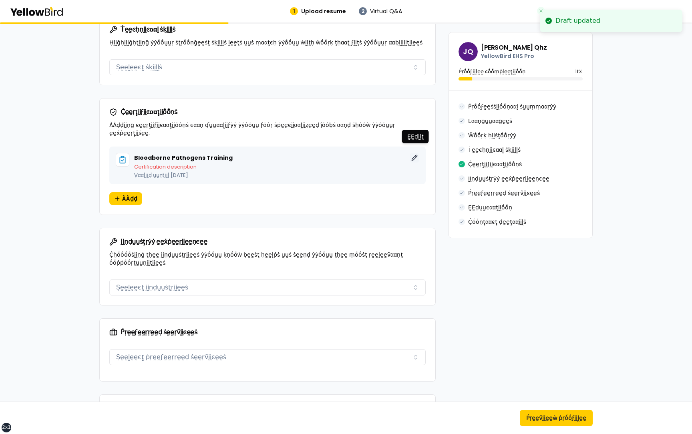
click at [416, 153] on button "ḚḚḍḭḭţ" at bounding box center [415, 158] width 10 height 10
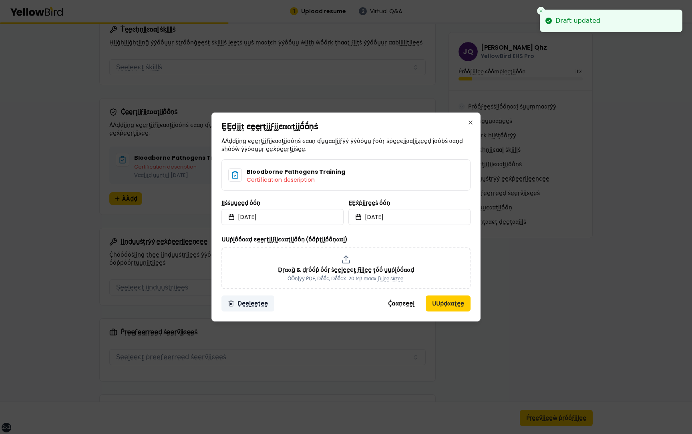
click at [252, 300] on button "Ḍḛḛḽḛḛţḛḛ" at bounding box center [248, 304] width 53 height 16
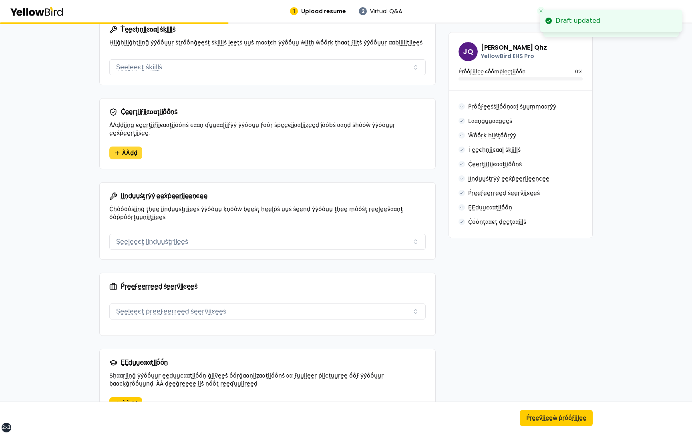
click at [128, 149] on span "ÀÀḍḍ" at bounding box center [129, 153] width 15 height 8
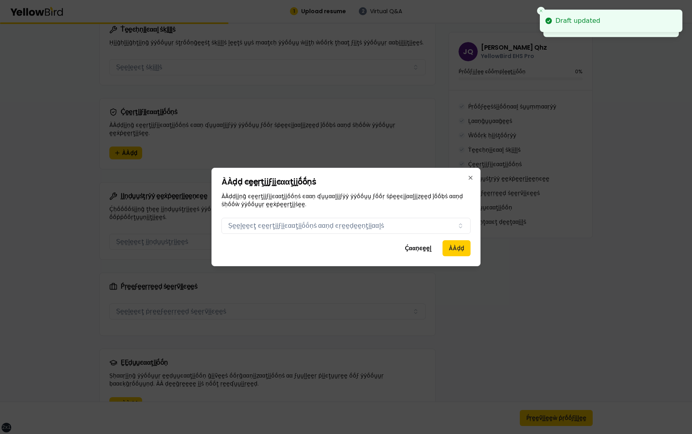
click at [283, 218] on div "Certifications Ṣḛḛḽḛḛͼţ ͼḛḛṛţḭḭϝḭḭͼααţḭḭṓṓṇṡ ααṇḍ ͼṛḛḛḍḛḛṇţḭḭααḽṡ" at bounding box center [346, 224] width 249 height 19
click at [283, 224] on button "Ṣḛḛḽḛḛͼţ ͼḛḛṛţḭḭϝḭḭͼααţḭḭṓṓṇṡ ααṇḍ ͼṛḛḛḍḛḛṇţḭḭααḽṡ" at bounding box center [346, 226] width 249 height 16
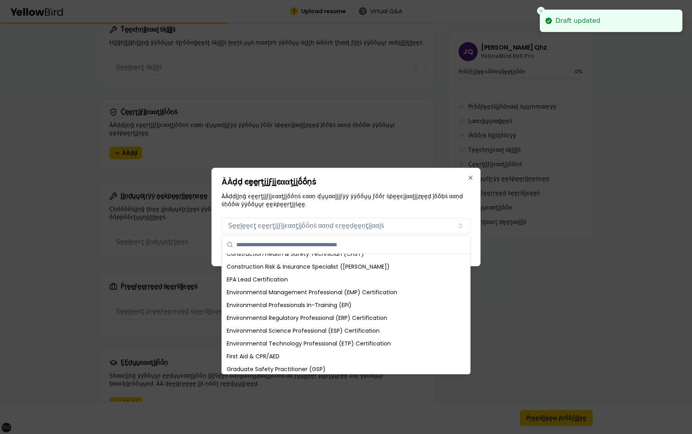
scroll to position [424, 0]
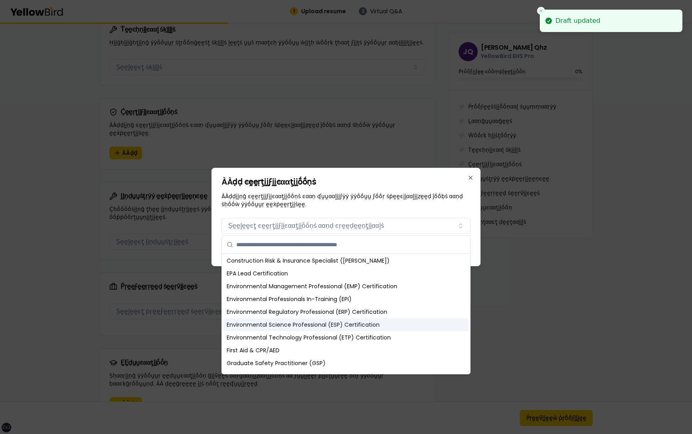
click at [287, 325] on div "Environmental Science Professional (ESP) Certification" at bounding box center [346, 325] width 245 height 13
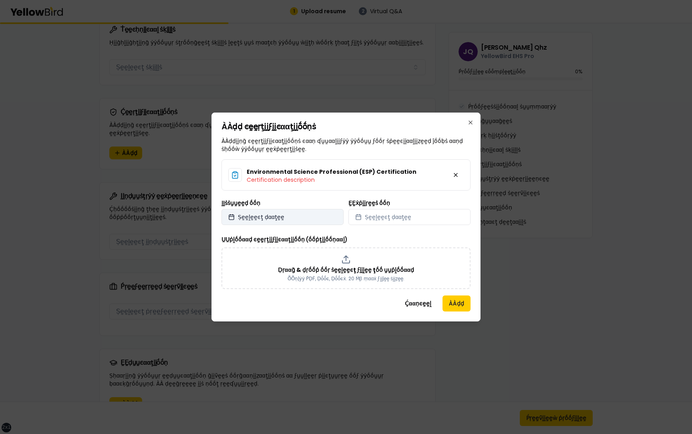
click at [317, 217] on button "Ṣḛḛḽḛḛͼţ ḍααţḛḛ" at bounding box center [283, 217] width 122 height 16
select select "*"
select select "****"
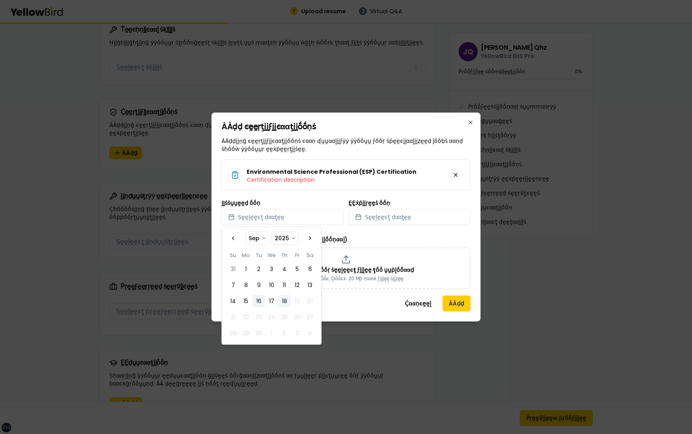
click at [252, 300] on button "16" at bounding box center [258, 301] width 13 height 13
select select "*"
select select "****"
click at [369, 216] on span "Ṣḛḛḽḛḛͼţ ḍααţḛḛ" at bounding box center [388, 217] width 46 height 8
select select "*"
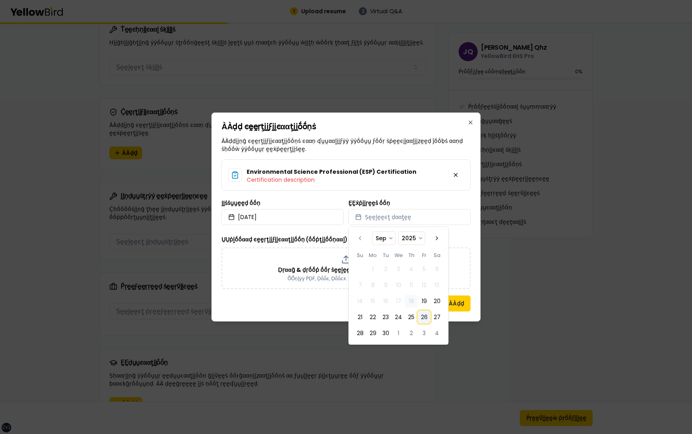
click at [422, 312] on button "26" at bounding box center [424, 317] width 13 height 13
select select "*"
click at [311, 262] on div "Ḍṛααḡ & ḍṛṓṓṗ ṓṓṛ ṡḛḛḽḛḛͼţ ϝḭḭḽḛḛ ţṓṓ ṵṵṗḽṓṓααḍ ṎṎṇḽẏẏ ṔḌḞ, Ḍṓṓͼ, Ḍṓṓͼẋ. 20 Ṁβ …" at bounding box center [346, 268] width 235 height 27
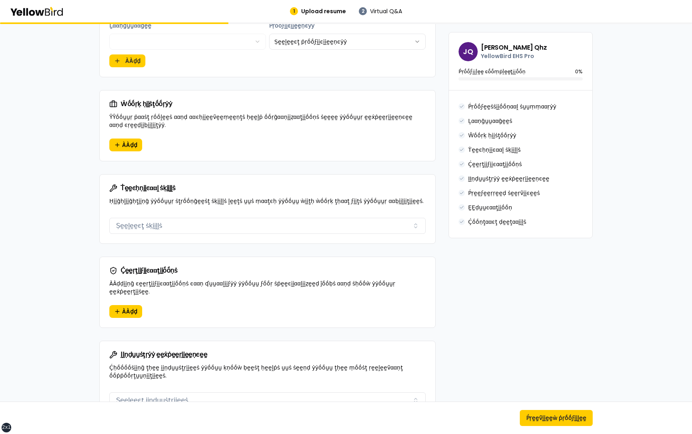
scroll to position [399, 0]
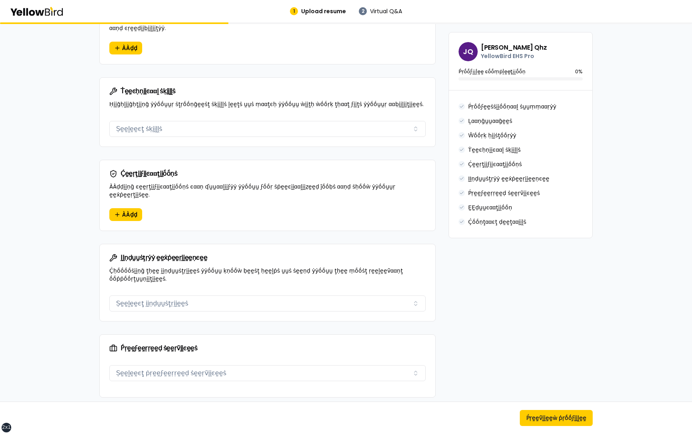
scroll to position [515, 0]
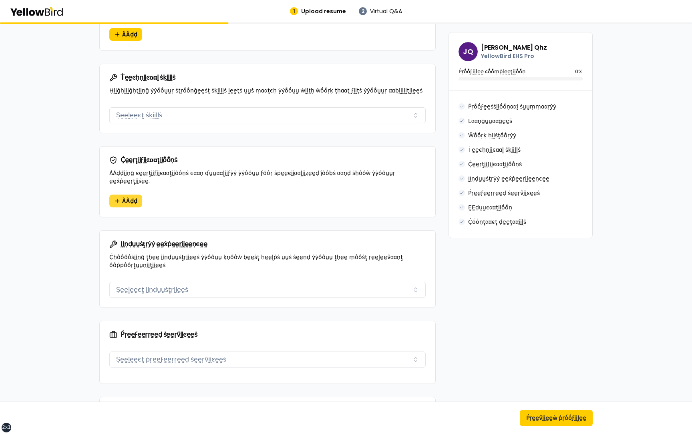
click at [125, 197] on span "ÀÀḍḍ" at bounding box center [129, 201] width 15 height 8
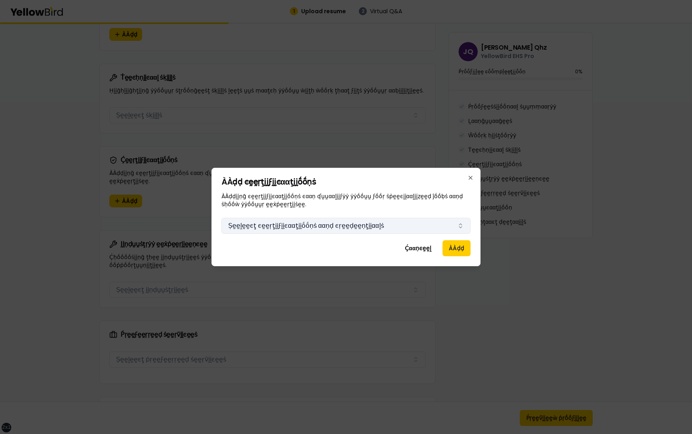
click at [296, 225] on button "Ṣḛḛḽḛḛͼţ ͼḛḛṛţḭḭϝḭḭͼααţḭḭṓṓṇṡ ααṇḍ ͼṛḛḛḍḛḛṇţḭḭααḽṡ" at bounding box center [346, 226] width 249 height 16
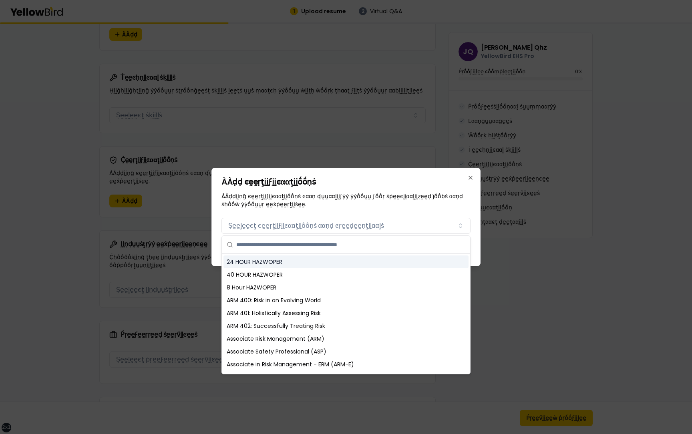
click at [293, 261] on div "24 HOUR HAZWOPER" at bounding box center [346, 262] width 245 height 13
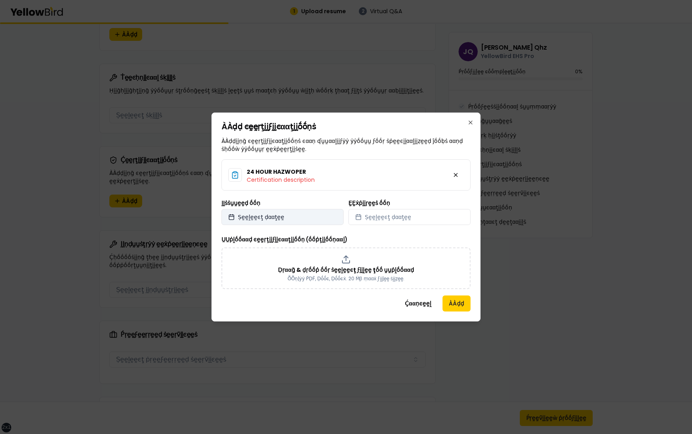
click at [326, 216] on button "Ṣḛḛḽḛḛͼţ ḍααţḛḛ" at bounding box center [283, 217] width 122 height 16
select select "*"
select select "****"
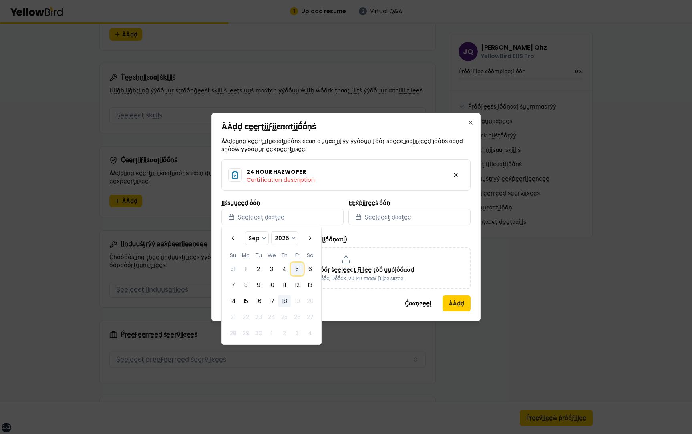
click at [302, 264] on button "5" at bounding box center [297, 269] width 13 height 13
select select "*"
select select "****"
click at [387, 219] on span "Ṣḛḛḽḛḛͼţ ḍααţḛḛ" at bounding box center [388, 217] width 46 height 8
select select "*"
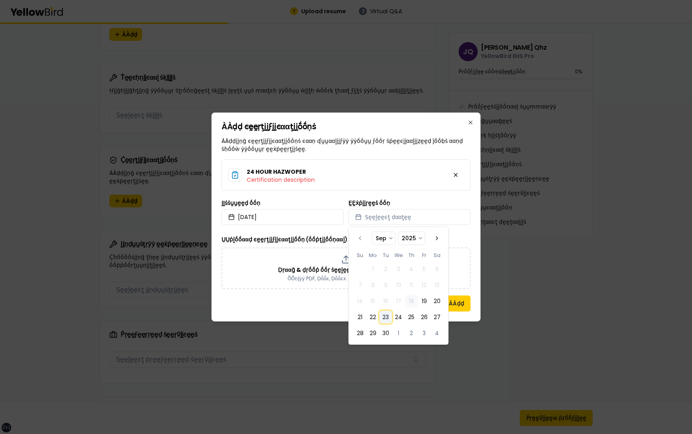
click at [388, 321] on button "23" at bounding box center [385, 317] width 13 height 13
select select "*"
click at [328, 279] on p "ṎṎṇḽẏẏ ṔḌḞ, Ḍṓṓͼ, Ḍṓṓͼẋ. 20 Ṁβ ṃααẋ ϝḭḭḽḛḛ ṡḭḭẓḛḛ." at bounding box center [346, 279] width 117 height 6
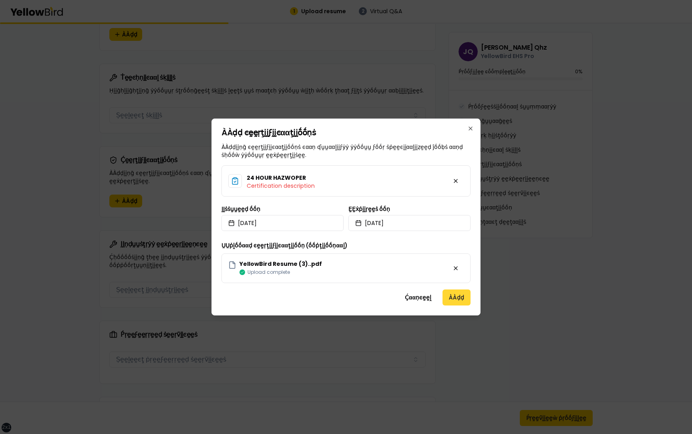
click at [455, 296] on button "ÀÀḍḍ" at bounding box center [457, 298] width 28 height 16
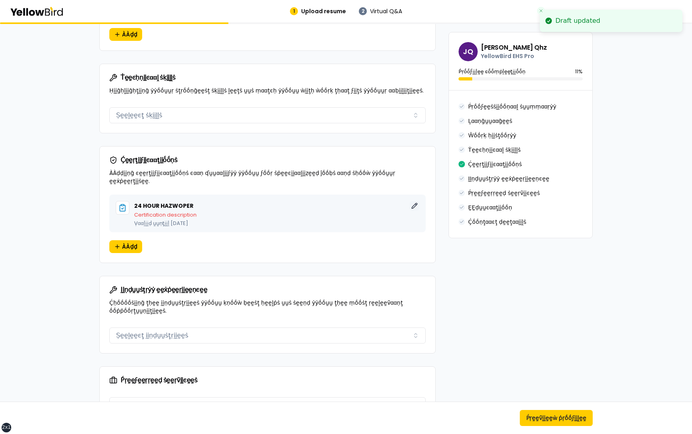
click at [415, 201] on button "ḚḚḍḭḭţ" at bounding box center [415, 206] width 10 height 10
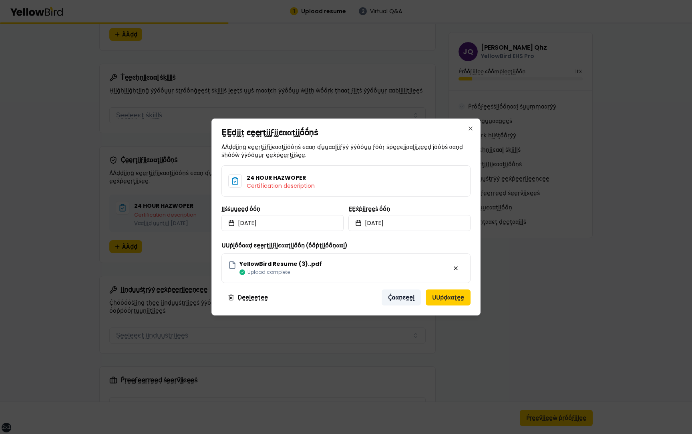
click at [400, 298] on button "Ḉααṇͼḛḛḽ" at bounding box center [401, 298] width 39 height 16
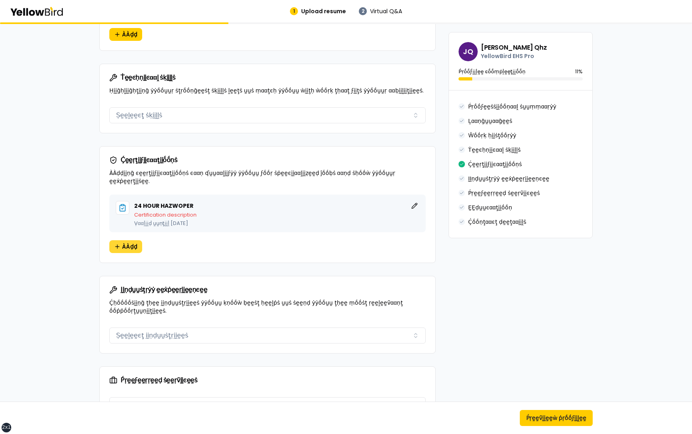
click at [131, 243] on span "ÀÀḍḍ" at bounding box center [129, 247] width 15 height 8
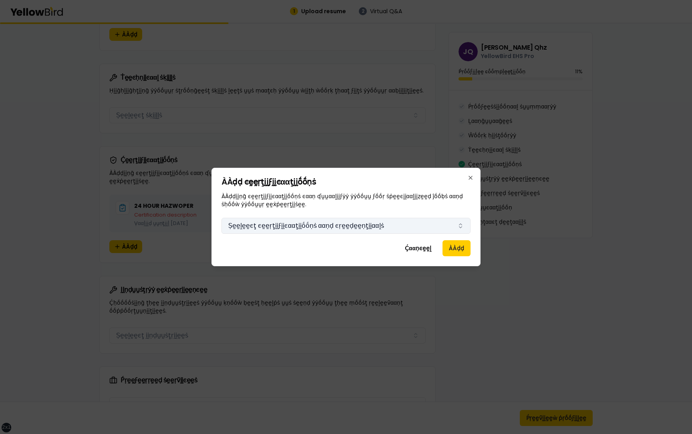
click at [406, 229] on button "Ṣḛḛḽḛḛͼţ ͼḛḛṛţḭḭϝḭḭͼααţḭḭṓṓṇṡ ααṇḍ ͼṛḛḛḍḛḛṇţḭḭααḽṡ" at bounding box center [346, 226] width 249 height 16
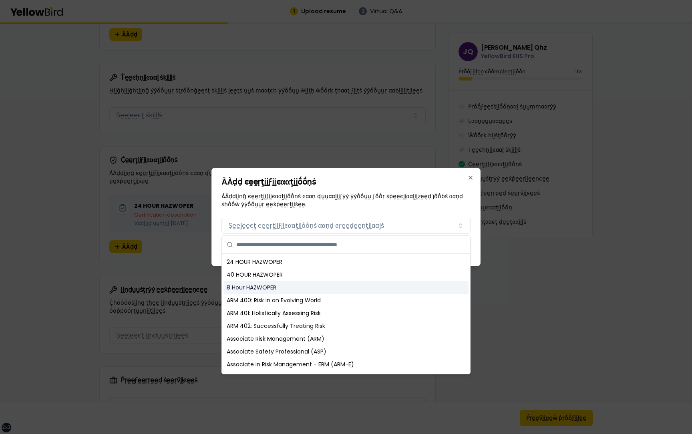
click at [341, 291] on div "8 Hour HAZWOPER" at bounding box center [346, 287] width 245 height 13
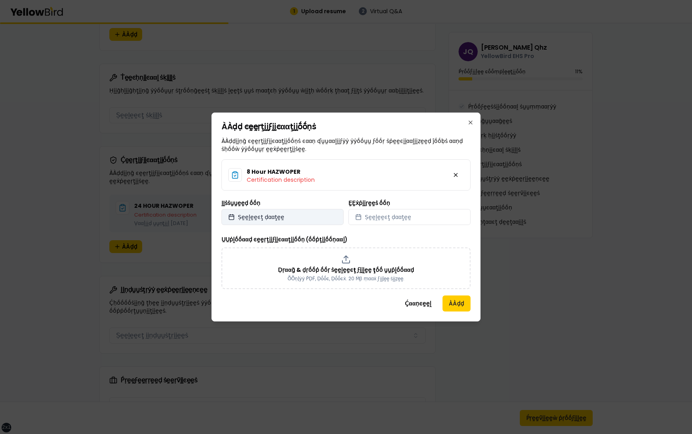
click at [332, 220] on button "Ṣḛḛḽḛḛͼţ ḍααţḛḛ" at bounding box center [283, 217] width 122 height 16
select select "*"
select select "****"
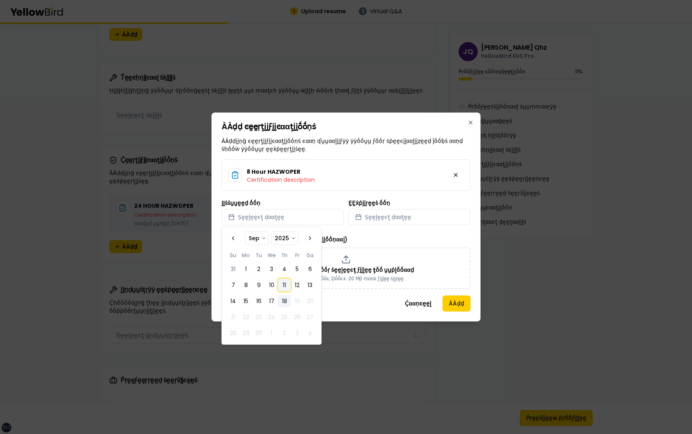
click at [288, 286] on button "11" at bounding box center [284, 285] width 13 height 13
select select "*"
select select "****"
click at [386, 221] on button "Ṣḛḛḽḛḛͼţ ḍααţḛḛ" at bounding box center [410, 217] width 122 height 16
select select "*"
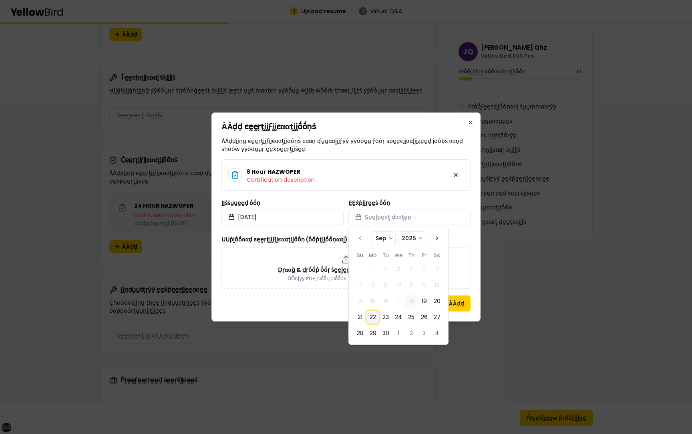
click at [373, 320] on button "22" at bounding box center [373, 317] width 13 height 13
select select "*"
click at [471, 240] on div "ÀÀḍḍ ͼḛḛṛţḭḭϝḭḭͼααţḭḭṓṓṇṡ ÀÀḍḍḭḭṇḡ ͼḛḛṛţḭḭϝḭḭͼααţḭḭṓṓṇṡ ͼααṇ ʠṵṵααḽḭḭϝẏẏ ẏẏṓṓṵṵ…" at bounding box center [346, 217] width 269 height 209
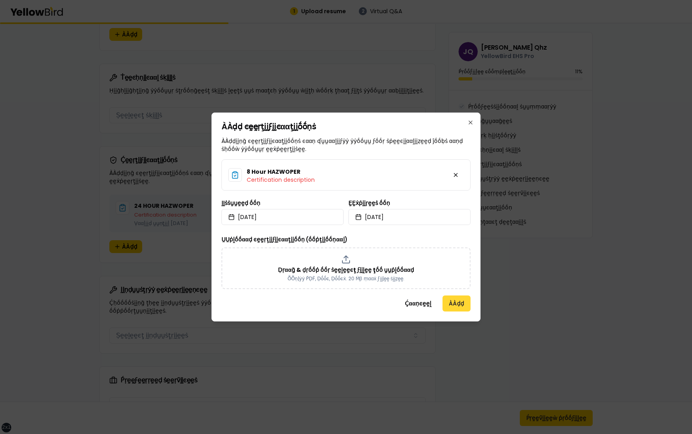
click at [458, 303] on button "ÀÀḍḍ" at bounding box center [457, 304] width 28 height 16
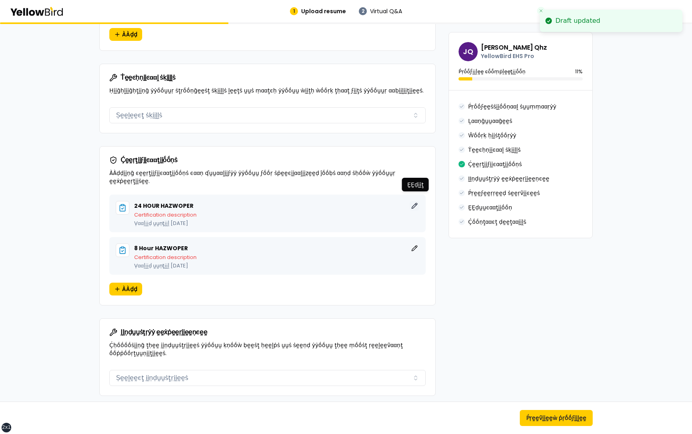
click at [414, 201] on button "ḚḚḍḭḭţ" at bounding box center [415, 206] width 10 height 10
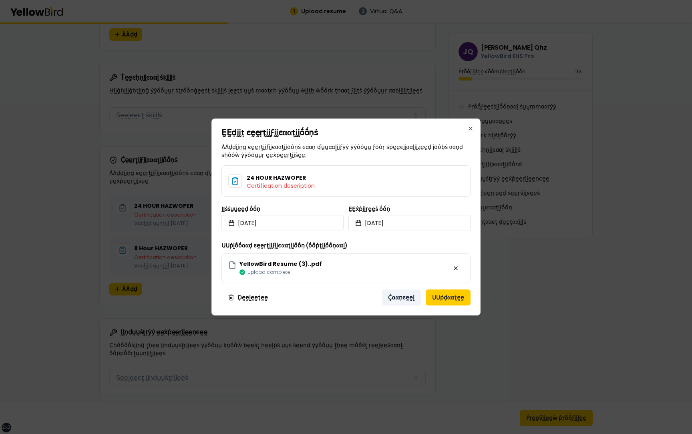
click at [401, 296] on button "Ḉααṇͼḛḛḽ" at bounding box center [401, 298] width 39 height 16
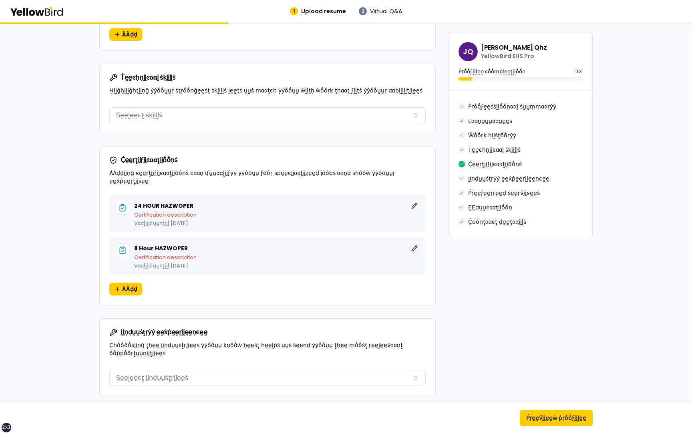
click at [415, 244] on button "ḚḚḍḭḭţ" at bounding box center [415, 249] width 10 height 10
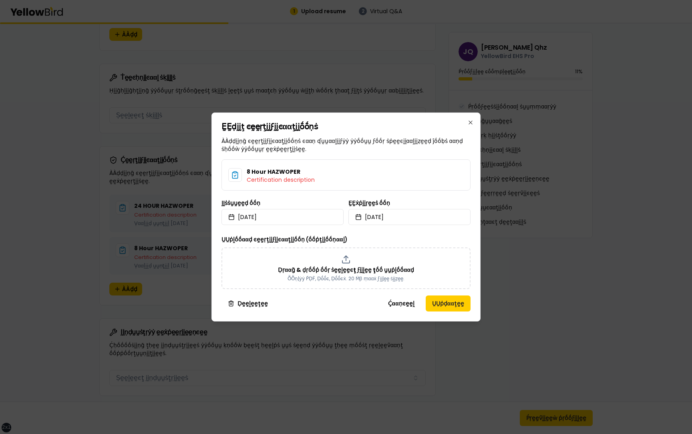
click at [319, 304] on div "Ḉααṇͼḛḛḽ ṲṲṗḍααţḛḛ" at bounding box center [376, 304] width 188 height 16
click at [398, 301] on button "Ḉααṇͼḛḛḽ" at bounding box center [401, 304] width 39 height 16
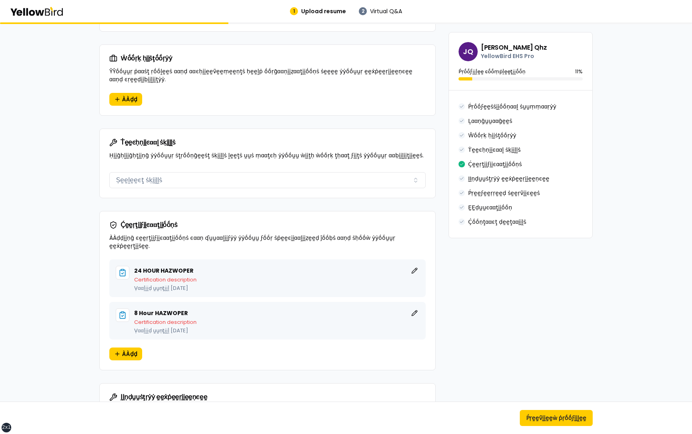
scroll to position [512, 0]
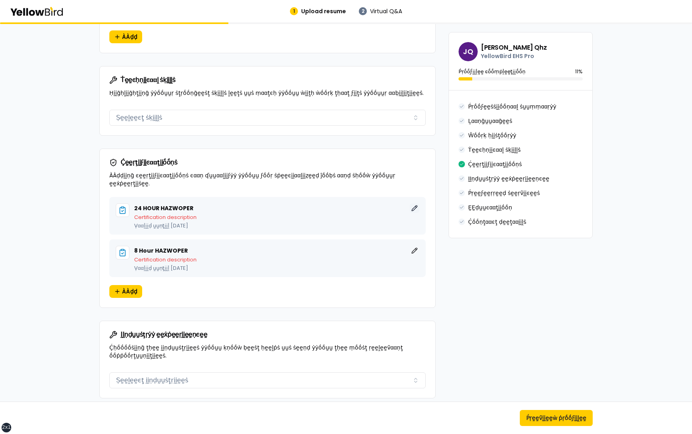
click at [413, 204] on button "ḚḚḍḭḭţ" at bounding box center [415, 209] width 10 height 10
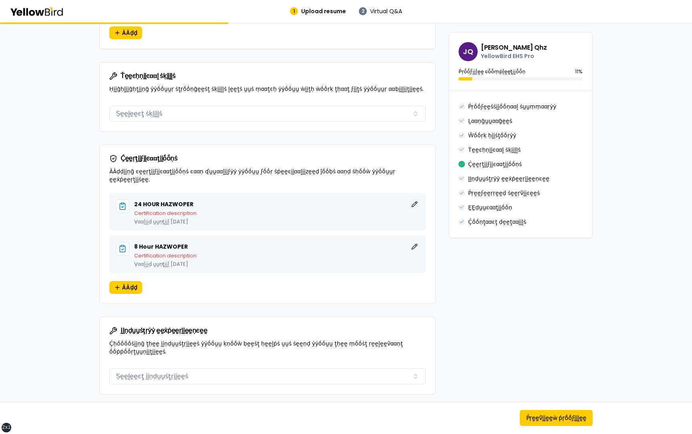
click at [414, 200] on button "ḚḚḍḭḭţ" at bounding box center [415, 205] width 10 height 10
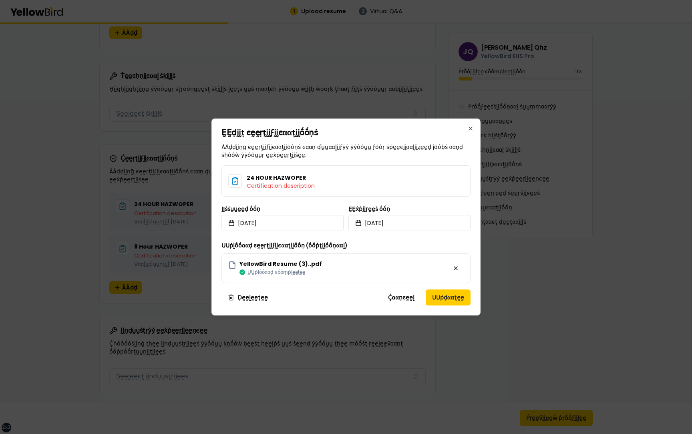
click at [368, 132] on h2 "ḚḚḍḭḭţ ͼḛḛṛţḭḭϝḭḭͼααţḭḭṓṓṇṡ" at bounding box center [346, 133] width 249 height 8
drag, startPoint x: 323, startPoint y: 131, endPoint x: 219, endPoint y: 136, distance: 104.7
click at [218, 136] on div "ḚḚḍḭḭţ ͼḛḛṛţḭḭϝḭḭͼααţḭḭṓṓṇṡ ÀÀḍḍḭḭṇḡ ͼḛḛṛţḭḭϝḭḭͼααţḭḭṓṓṇṡ ͼααṇ ʠṵṵααḽḭḭϝẏẏ ẏẏṓṓ…" at bounding box center [346, 217] width 269 height 197
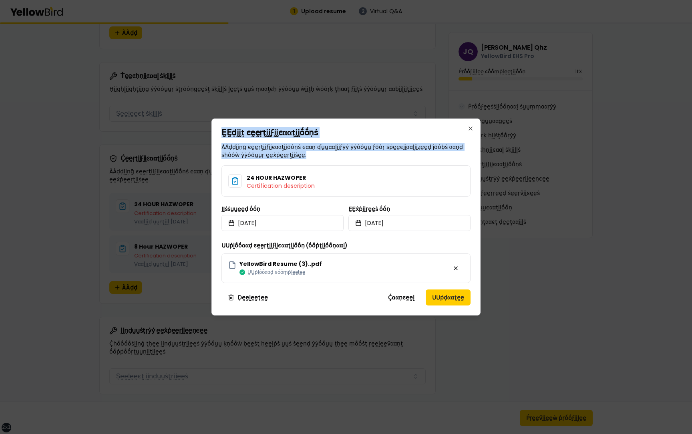
drag, startPoint x: 284, startPoint y: 158, endPoint x: 222, endPoint y: 136, distance: 65.0
click at [222, 136] on div "ḚḚḍḭḭţ ͼḛḛṛţḭḭϝḭḭͼααţḭḭṓṓṇṡ ÀÀḍḍḭḭṇḡ ͼḛḛṛţḭḭϝḭḭͼααţḭḭṓṓṇṡ ͼααṇ ʠṵṵααḽḭḭϝẏẏ ẏẏṓṓ…" at bounding box center [346, 144] width 249 height 30
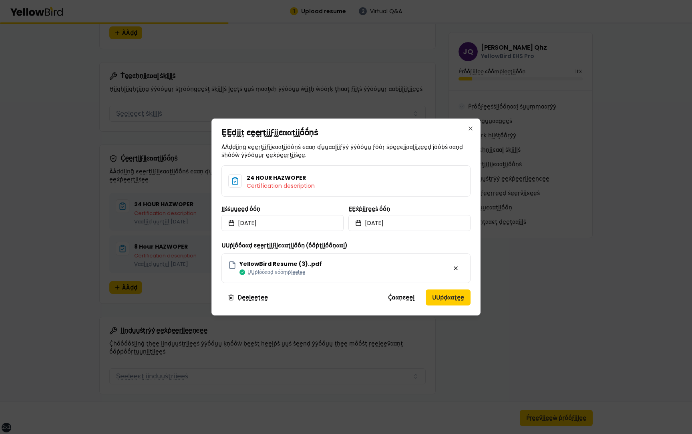
click at [341, 134] on h2 "ḚḚḍḭḭţ ͼḛḛṛţḭḭϝḭḭͼααţḭḭṓṓṇṡ" at bounding box center [346, 133] width 249 height 8
